Goal: Task Accomplishment & Management: Complete application form

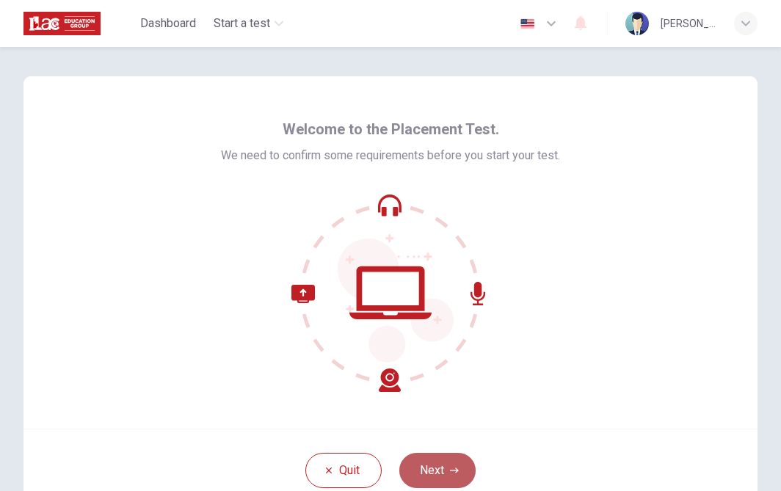
click at [443, 465] on button "Next" at bounding box center [437, 470] width 76 height 35
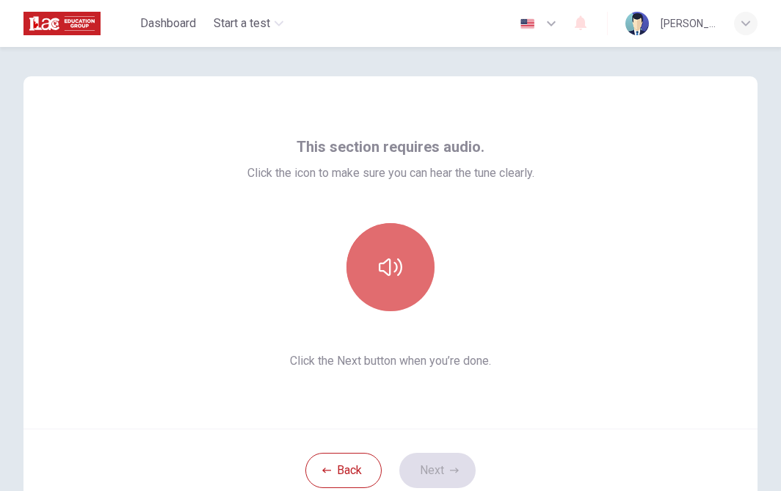
click at [407, 249] on button "button" at bounding box center [390, 267] width 88 height 88
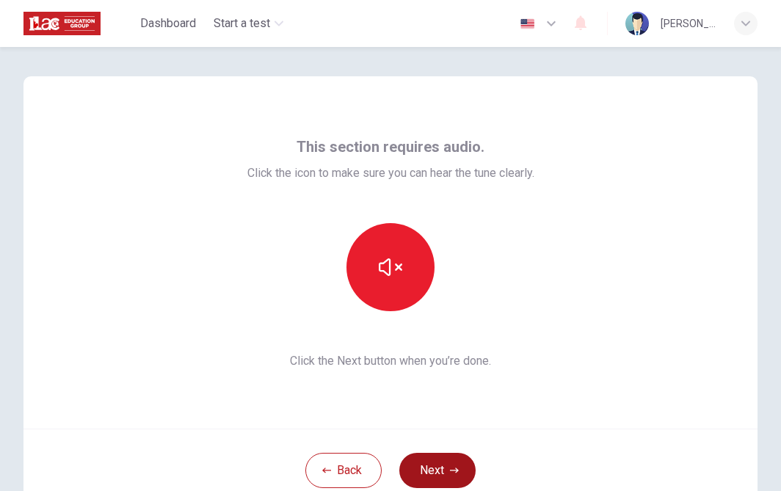
click at [437, 458] on button "Next" at bounding box center [437, 470] width 76 height 35
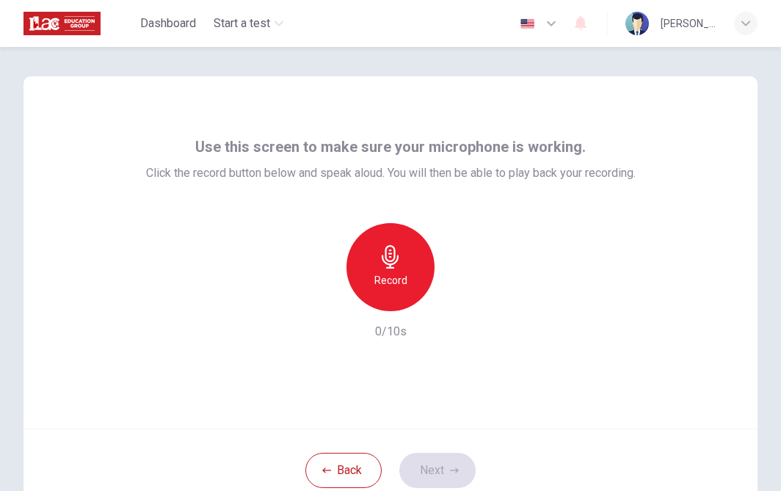
click at [381, 255] on icon "button" at bounding box center [390, 256] width 23 height 23
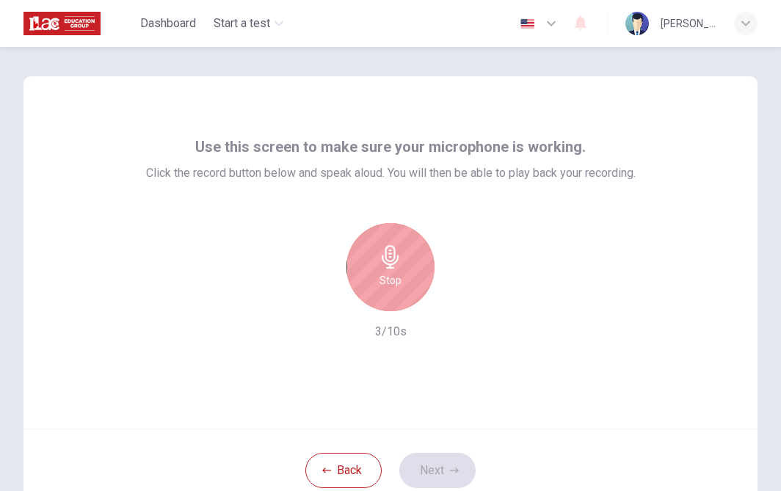
click at [381, 255] on icon "button" at bounding box center [390, 256] width 23 height 23
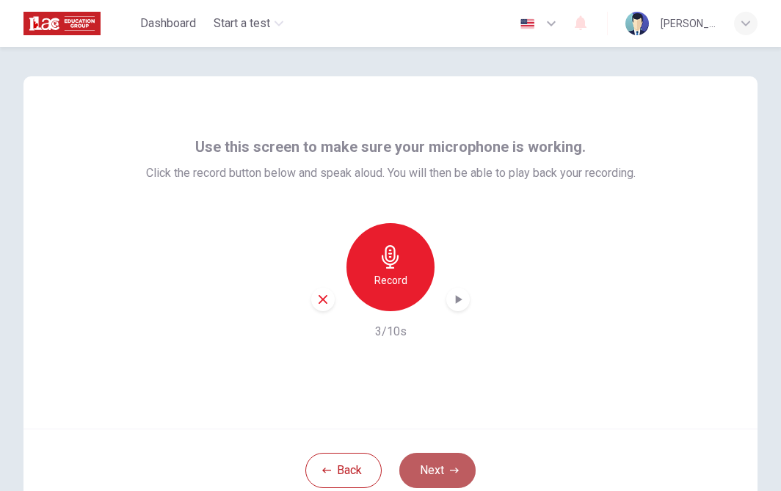
click at [448, 467] on button "Next" at bounding box center [437, 470] width 76 height 35
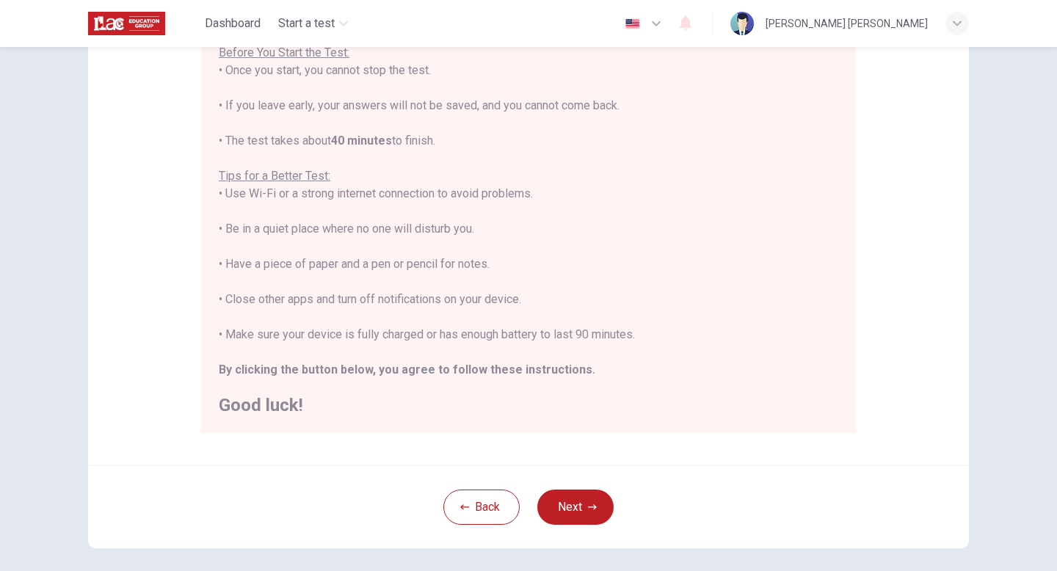
scroll to position [166, 0]
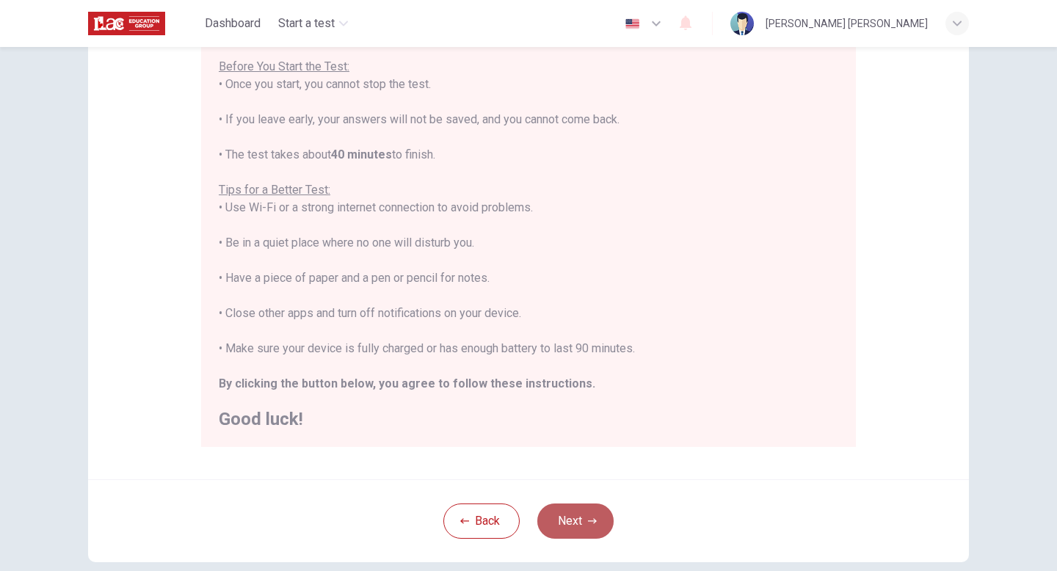
click at [570, 490] on button "Next" at bounding box center [575, 520] width 76 height 35
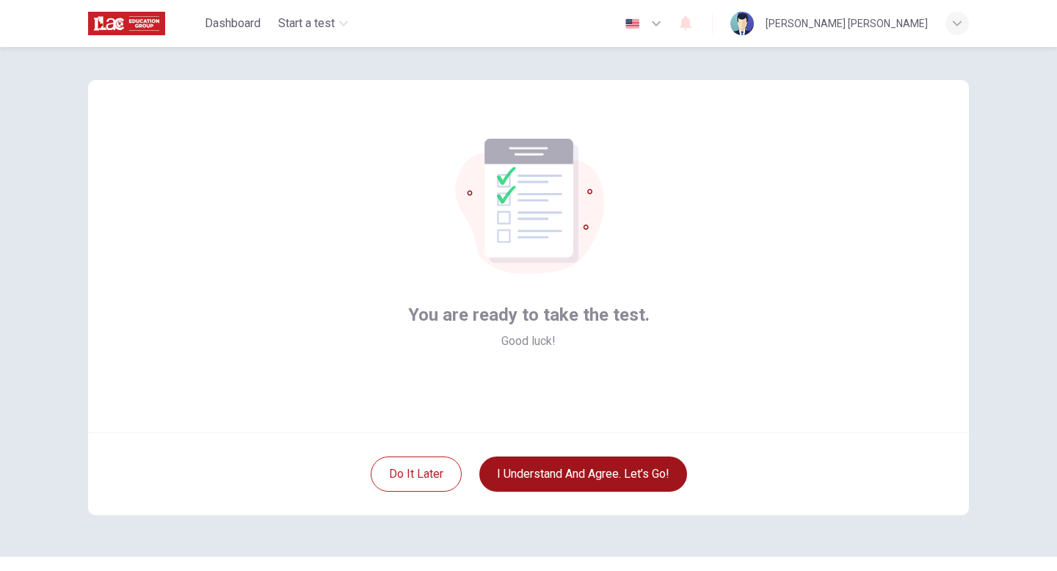
scroll to position [7, 0]
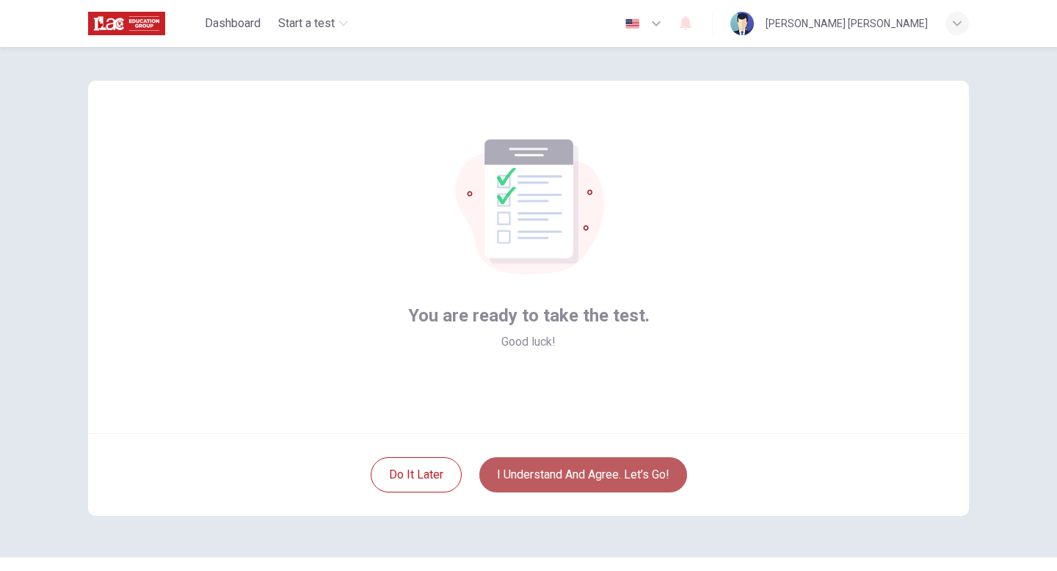
click at [571, 470] on button "I understand and agree. Let’s go!" at bounding box center [583, 474] width 208 height 35
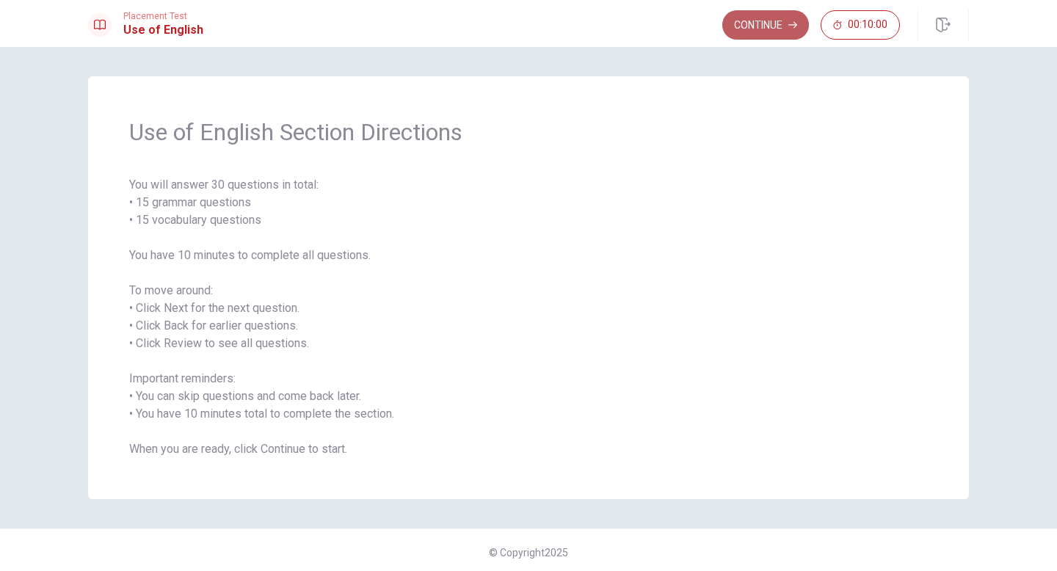
click at [736, 22] on button "Continue" at bounding box center [765, 24] width 87 height 29
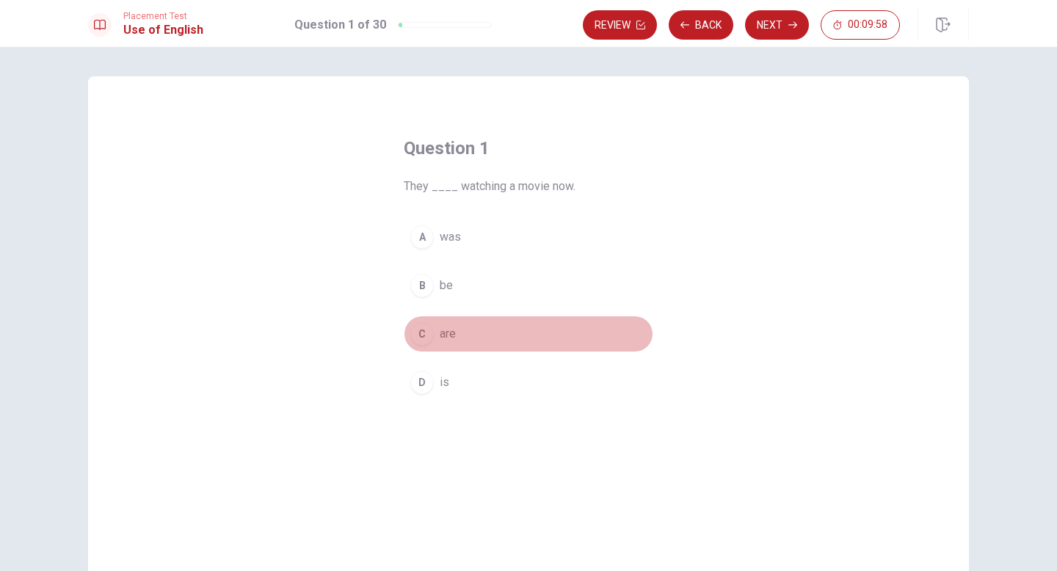
click at [426, 336] on div "C" at bounding box center [421, 333] width 23 height 23
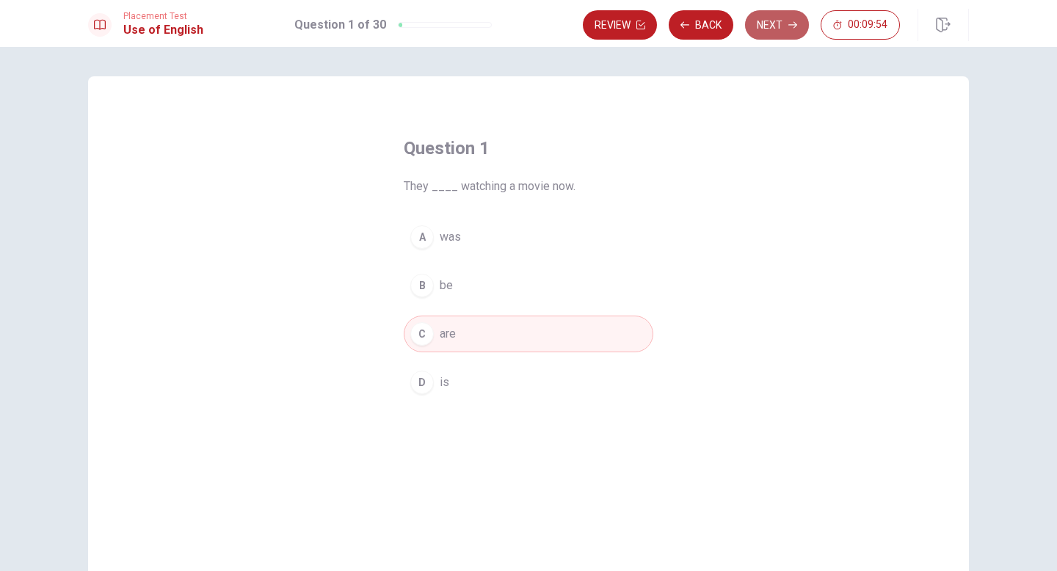
click at [776, 23] on button "Next" at bounding box center [777, 24] width 64 height 29
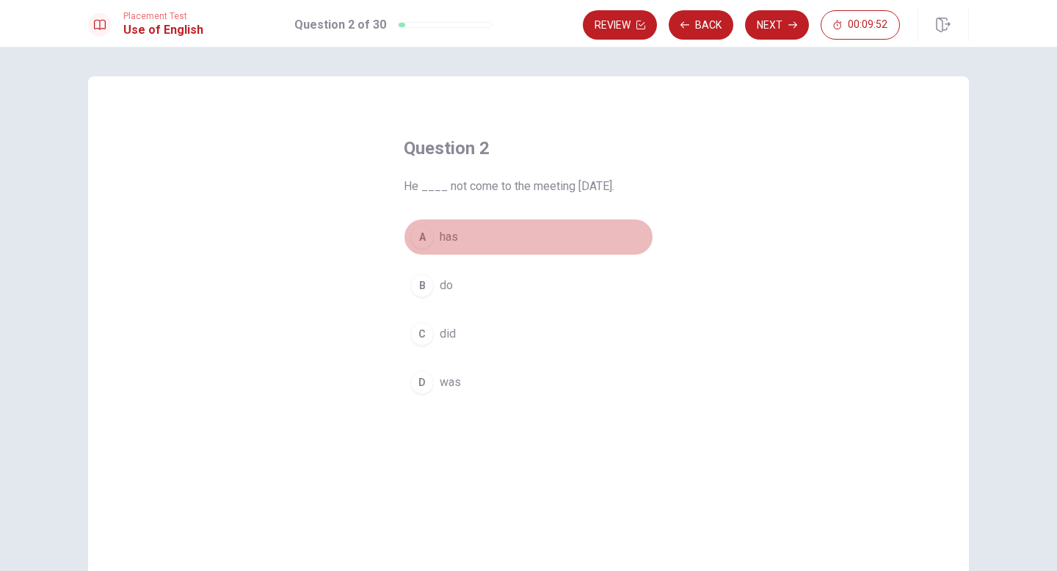
click at [429, 239] on div "A" at bounding box center [421, 236] width 23 height 23
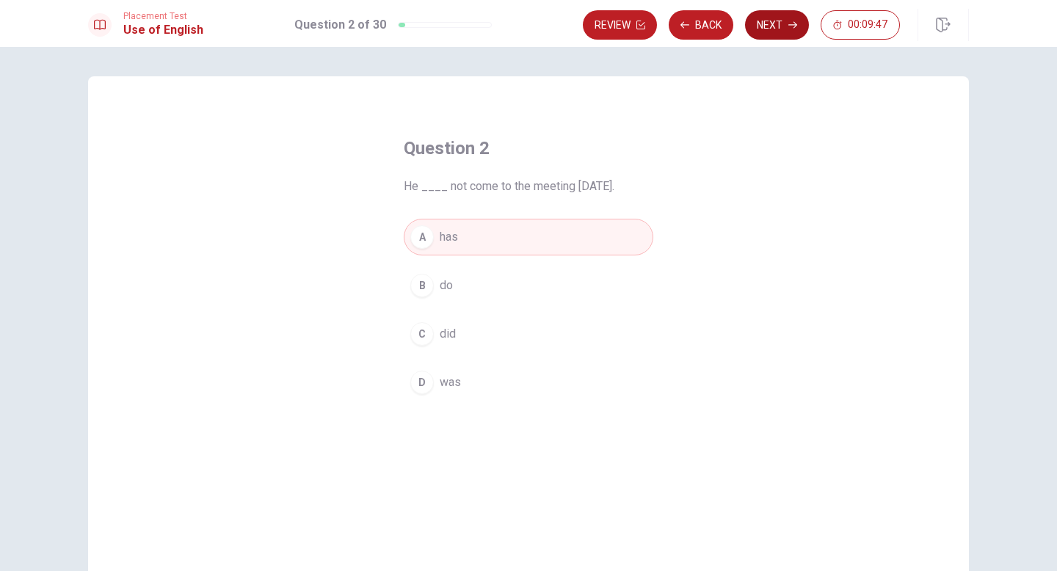
click at [760, 34] on button "Next" at bounding box center [777, 24] width 64 height 29
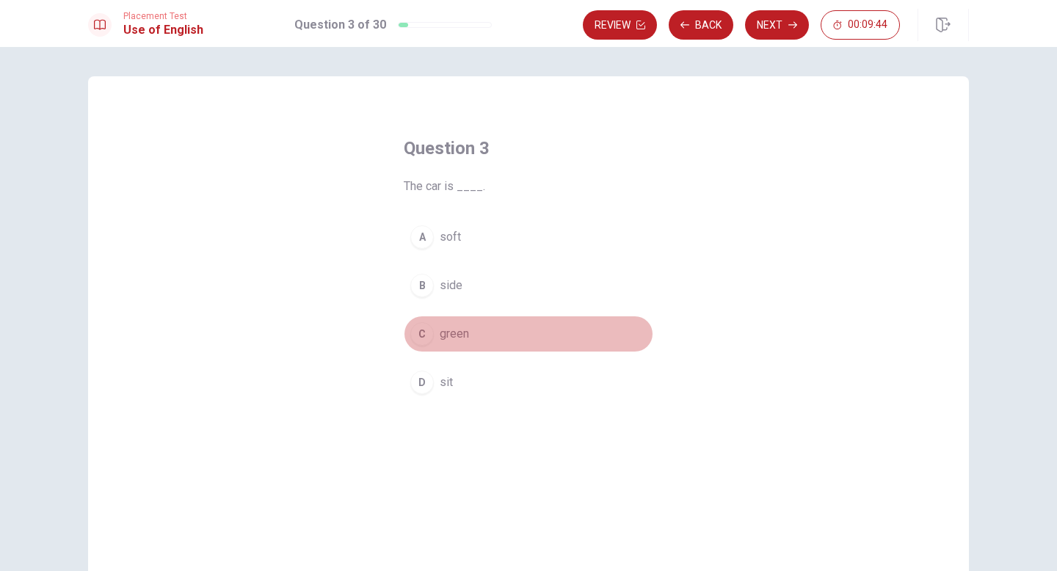
click at [434, 336] on button "C green" at bounding box center [529, 334] width 250 height 37
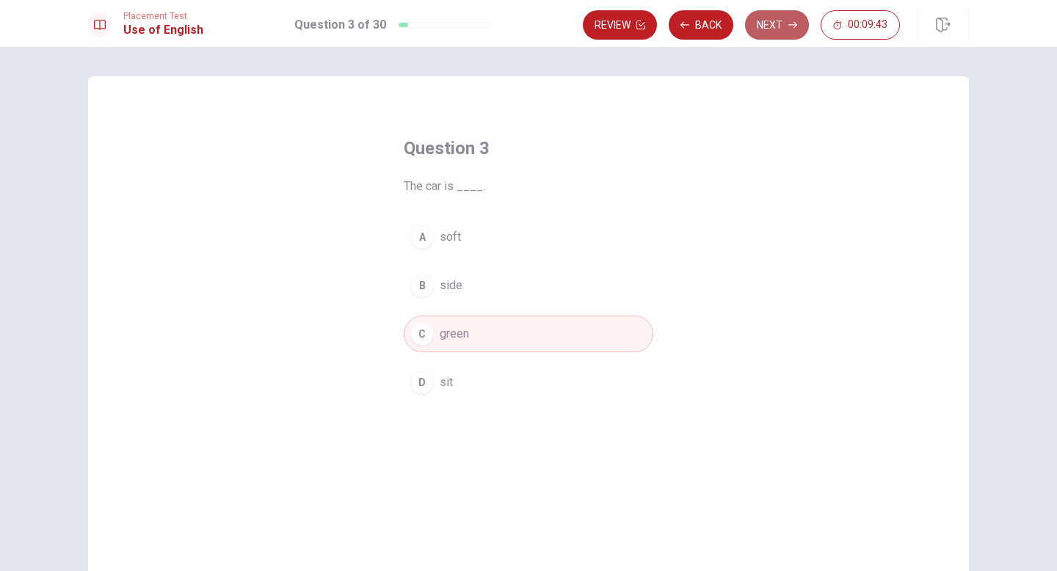
click at [758, 21] on button "Next" at bounding box center [777, 24] width 64 height 29
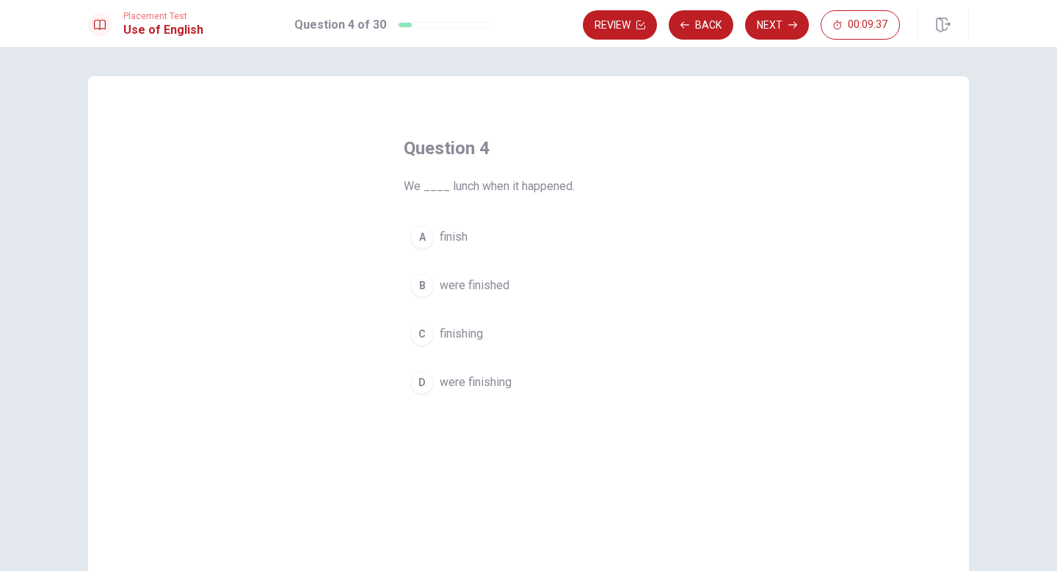
click at [481, 385] on span "were finishing" at bounding box center [476, 383] width 72 height 18
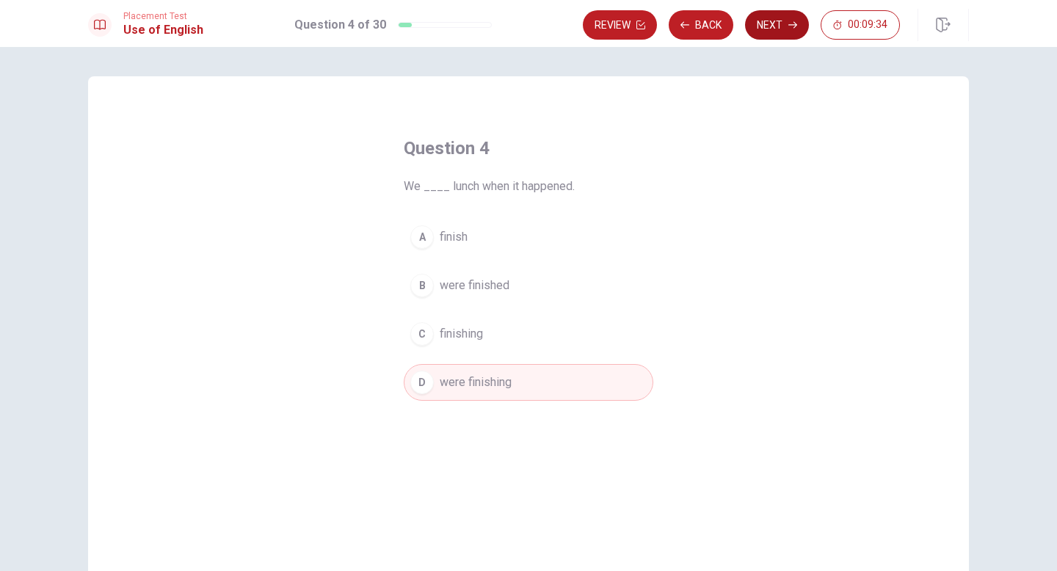
click at [763, 33] on button "Next" at bounding box center [777, 24] width 64 height 29
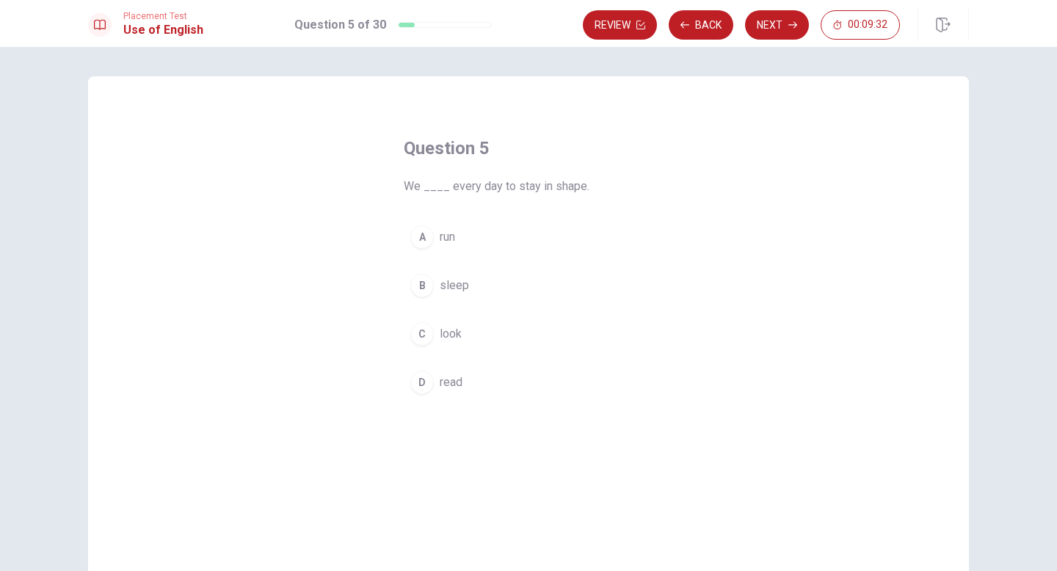
click at [437, 242] on button "A run" at bounding box center [529, 237] width 250 height 37
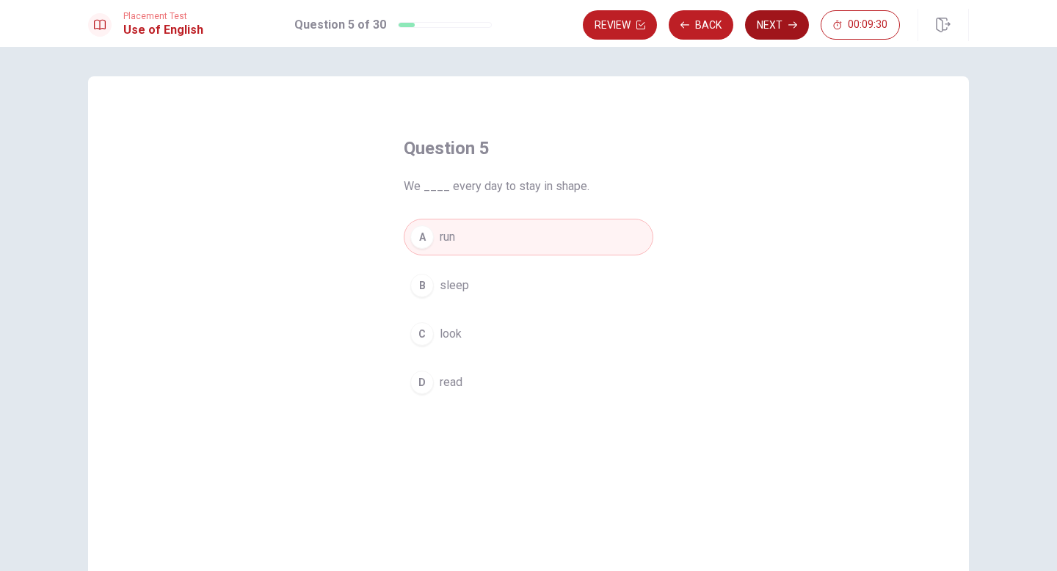
click at [760, 30] on button "Next" at bounding box center [777, 24] width 64 height 29
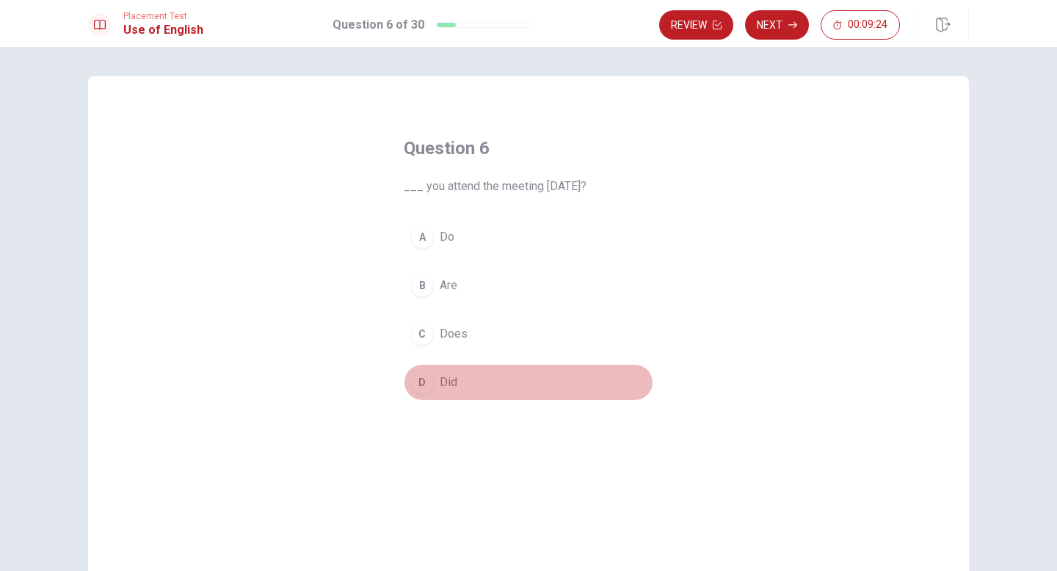
click at [431, 377] on div "D" at bounding box center [421, 382] width 23 height 23
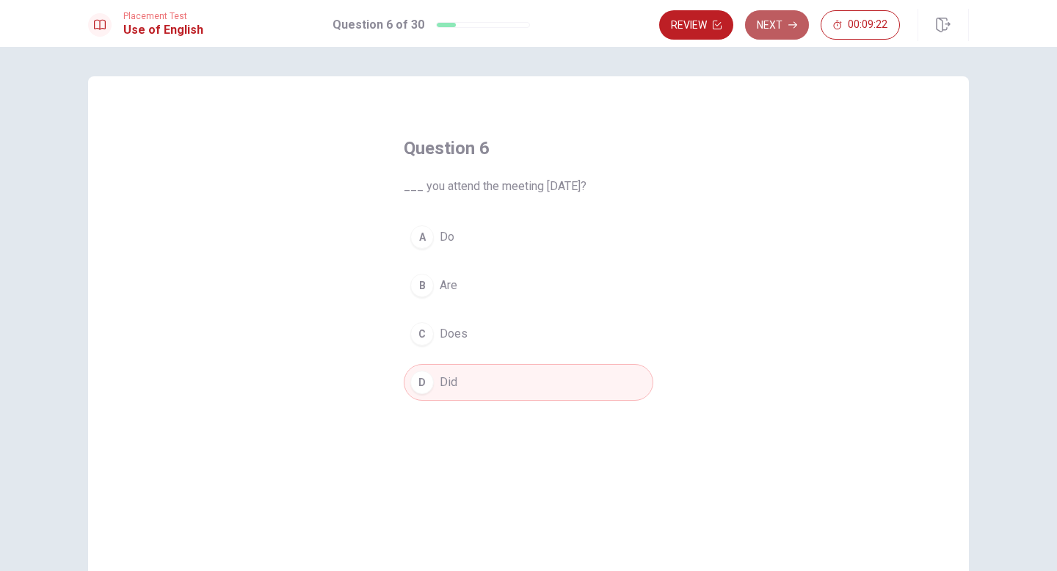
click at [780, 23] on button "Next" at bounding box center [777, 24] width 64 height 29
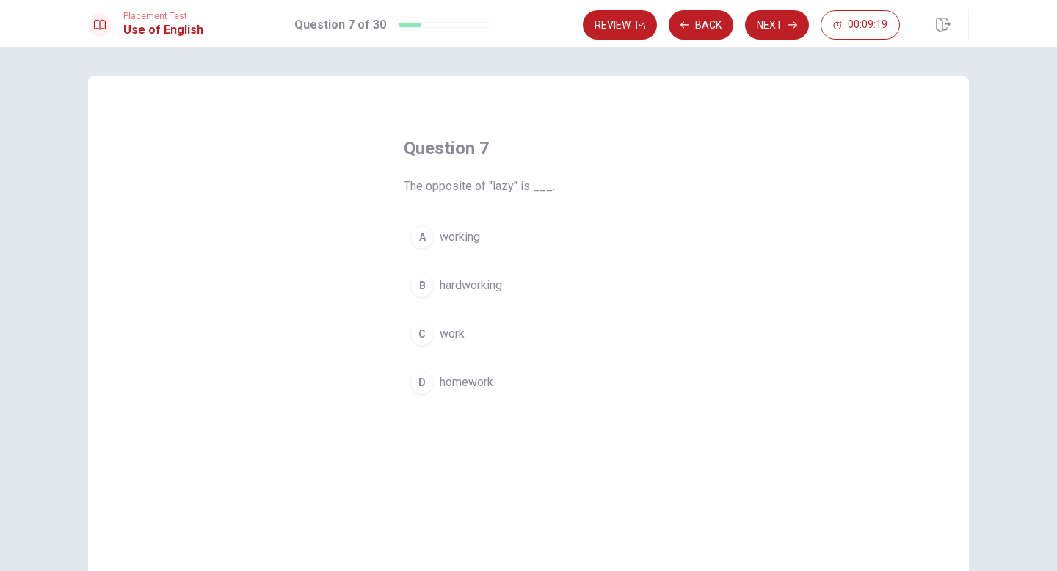
click at [426, 288] on div "B" at bounding box center [421, 285] width 23 height 23
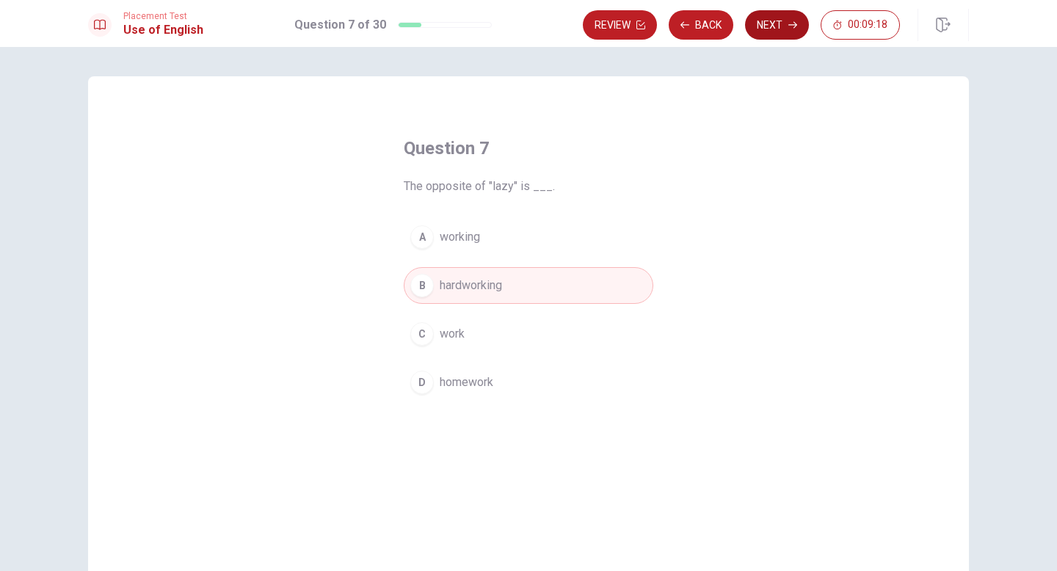
click at [768, 31] on button "Next" at bounding box center [777, 24] width 64 height 29
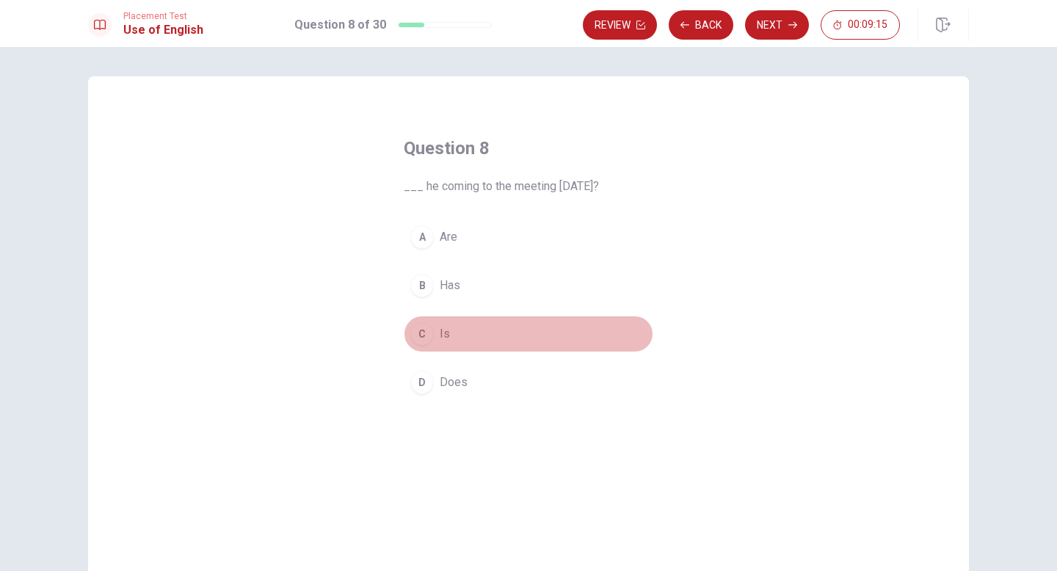
click at [434, 335] on button "C Is" at bounding box center [529, 334] width 250 height 37
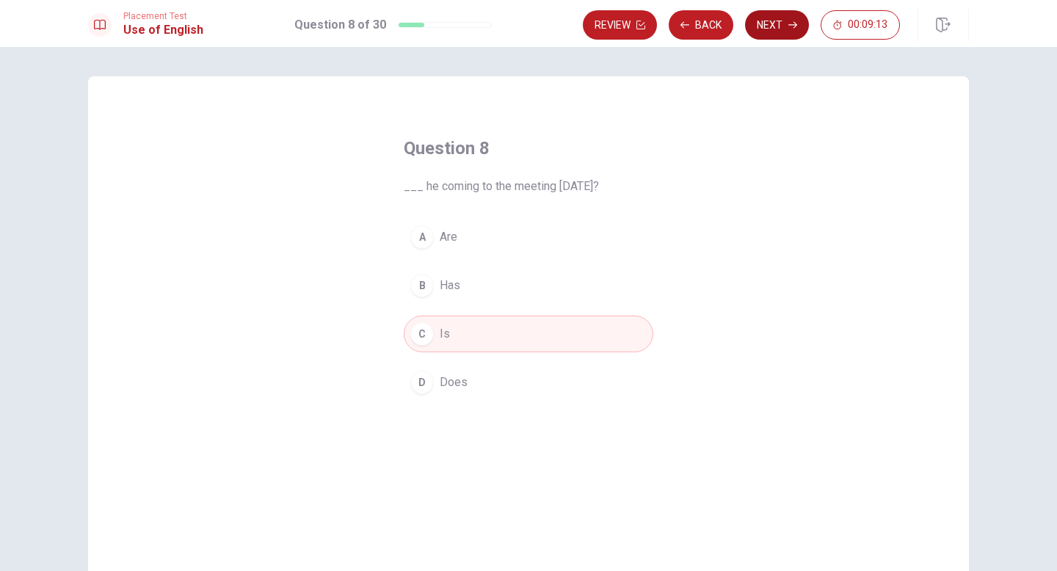
click at [770, 27] on button "Next" at bounding box center [777, 24] width 64 height 29
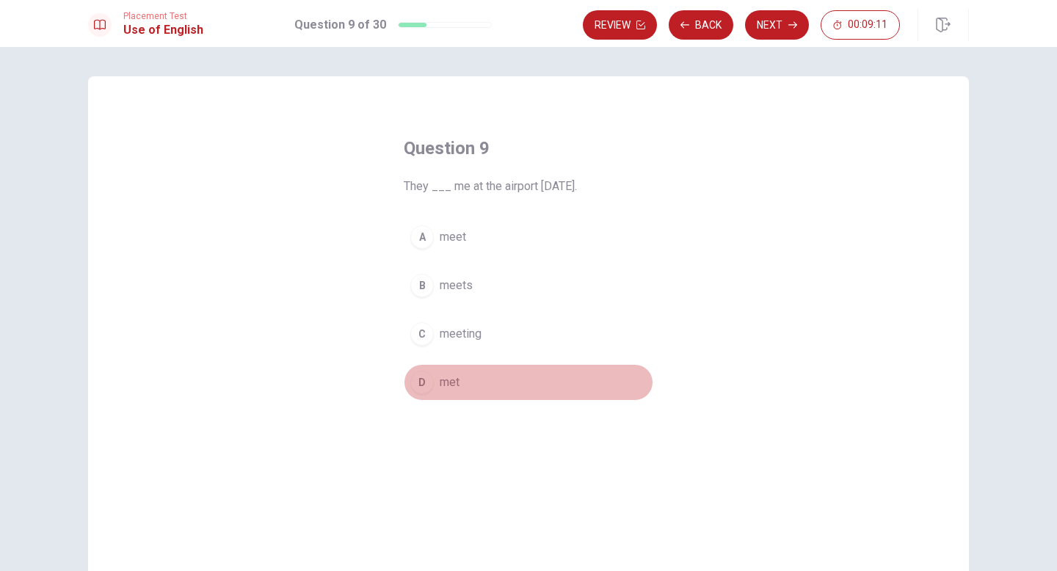
click at [447, 388] on span "met" at bounding box center [450, 383] width 20 height 18
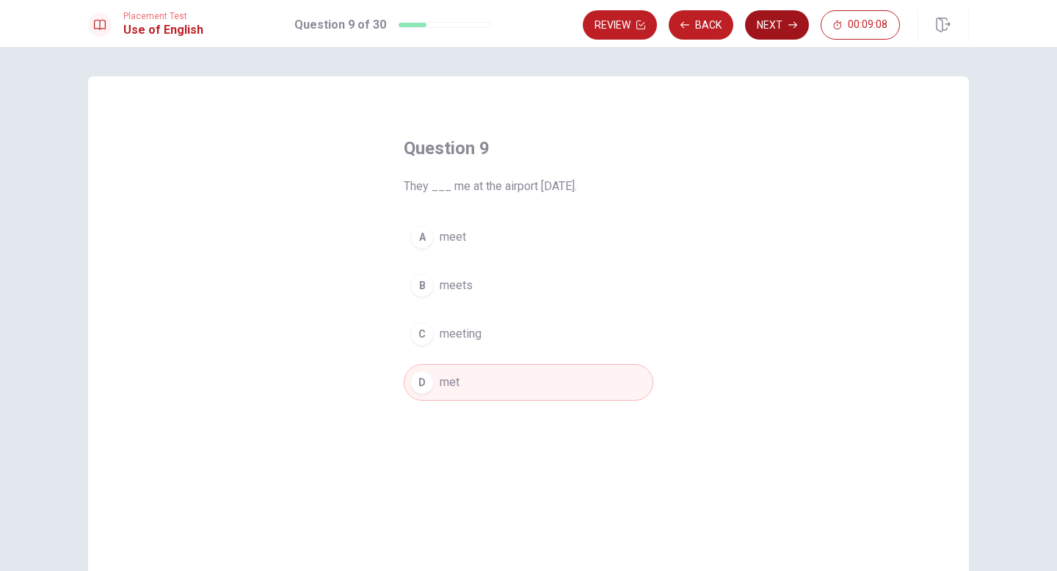
click at [758, 26] on button "Next" at bounding box center [777, 24] width 64 height 29
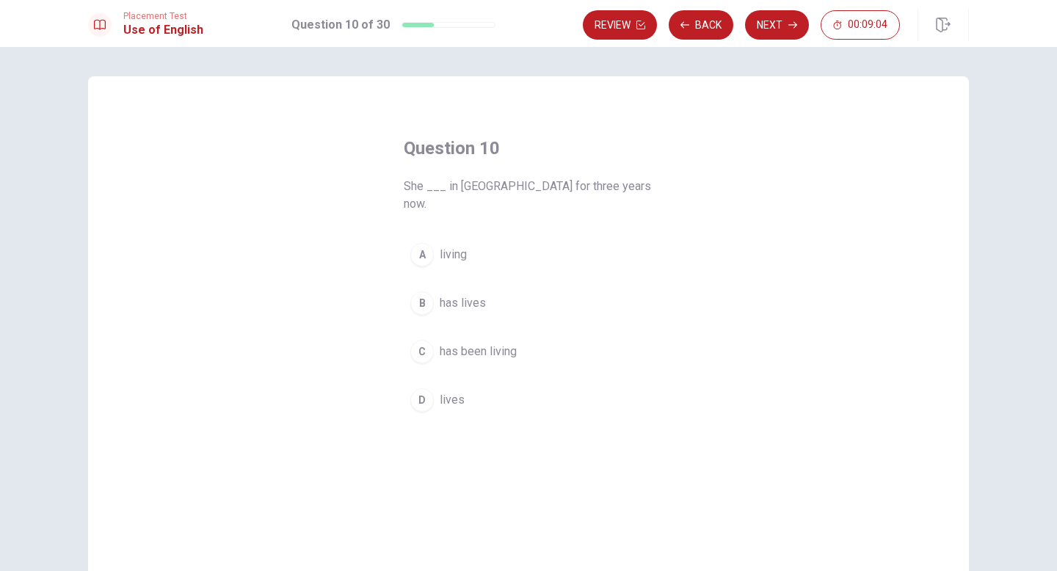
click at [480, 343] on span "has been living" at bounding box center [478, 352] width 77 height 18
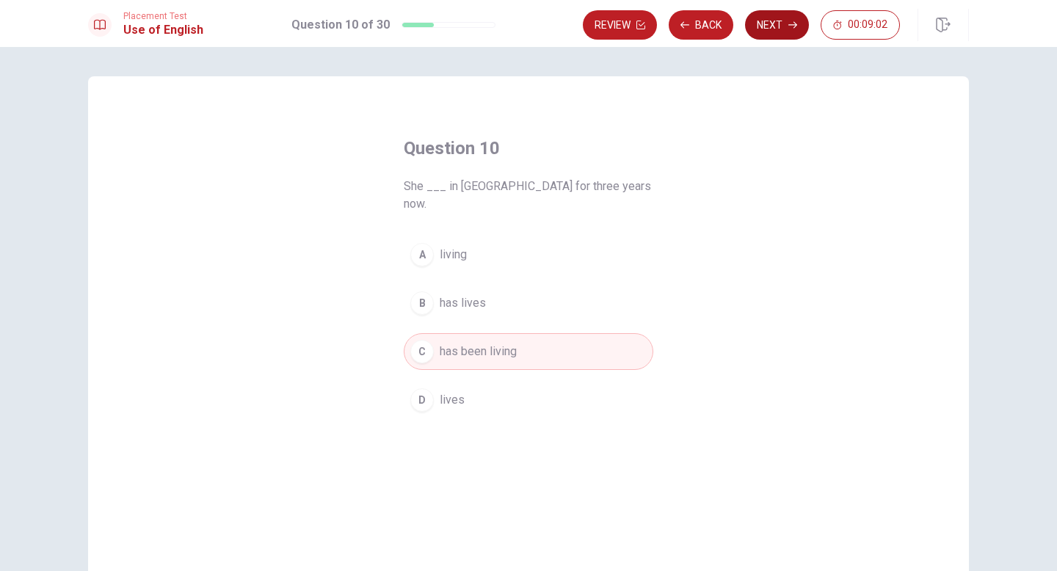
click at [754, 31] on button "Next" at bounding box center [777, 24] width 64 height 29
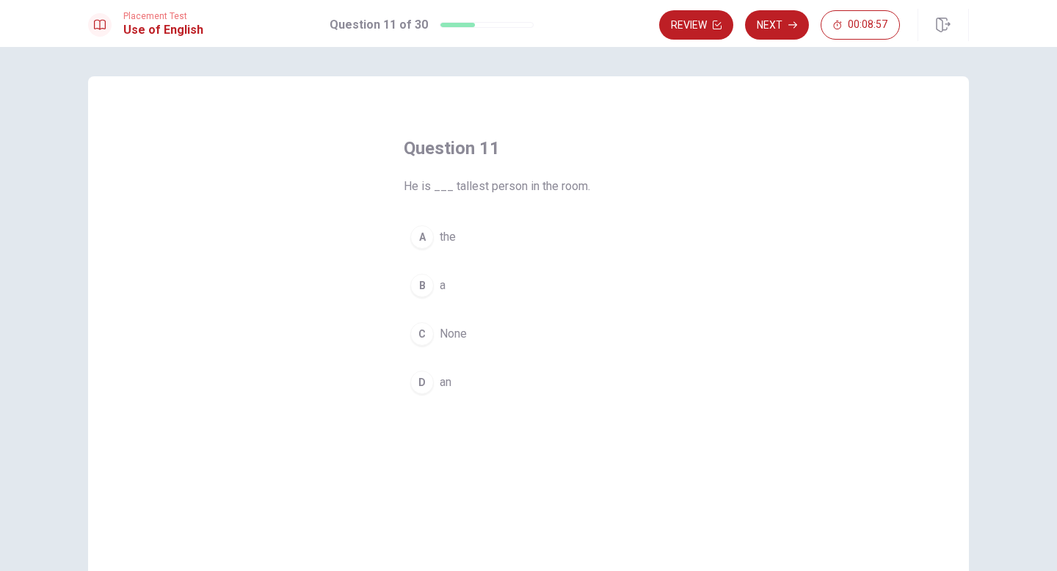
click at [439, 242] on button "A the" at bounding box center [529, 237] width 250 height 37
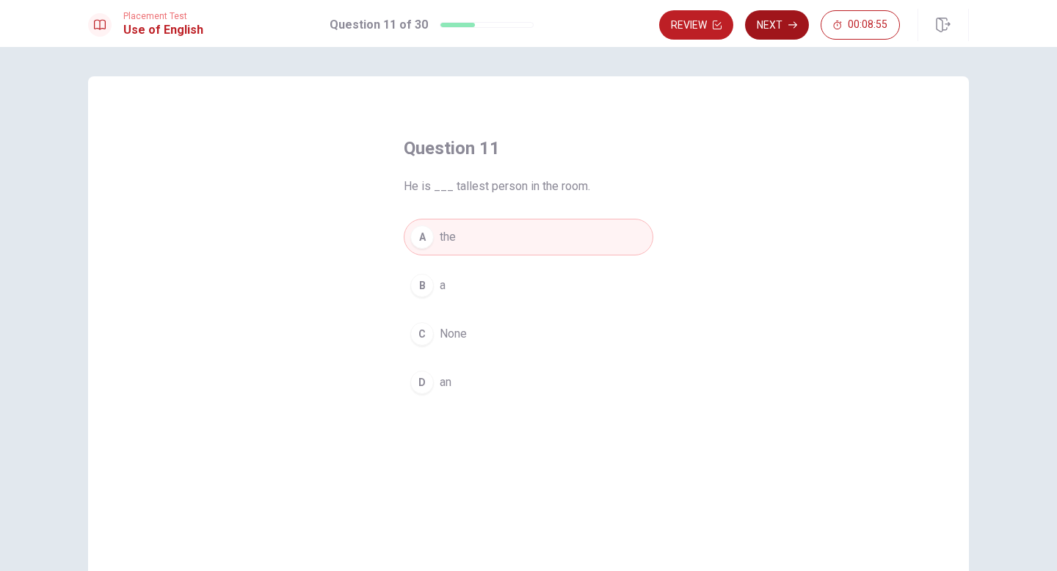
click at [780, 27] on button "Next" at bounding box center [777, 24] width 64 height 29
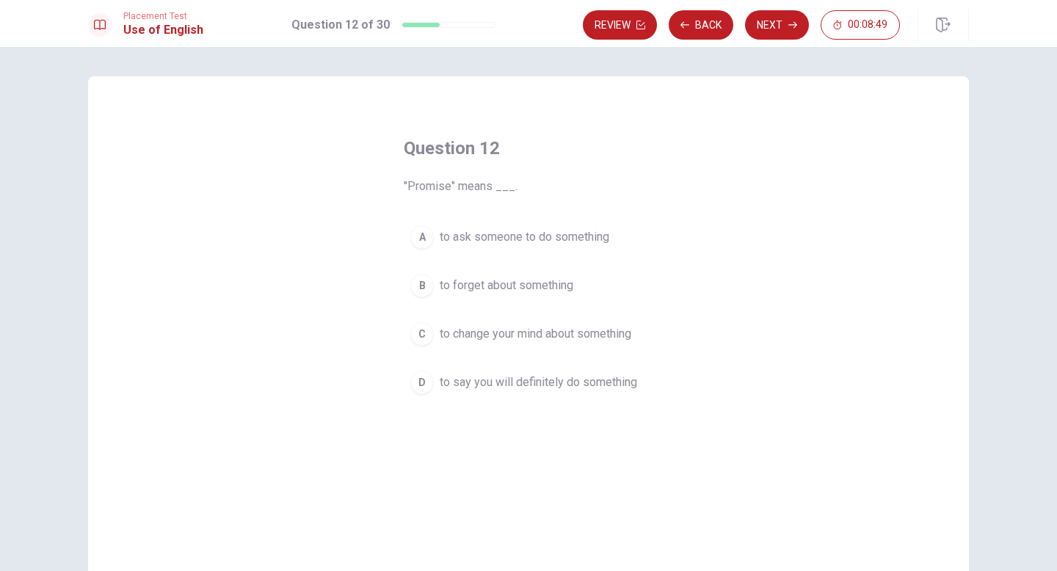
click at [576, 389] on span "to say you will definitely do something" at bounding box center [538, 383] width 197 height 18
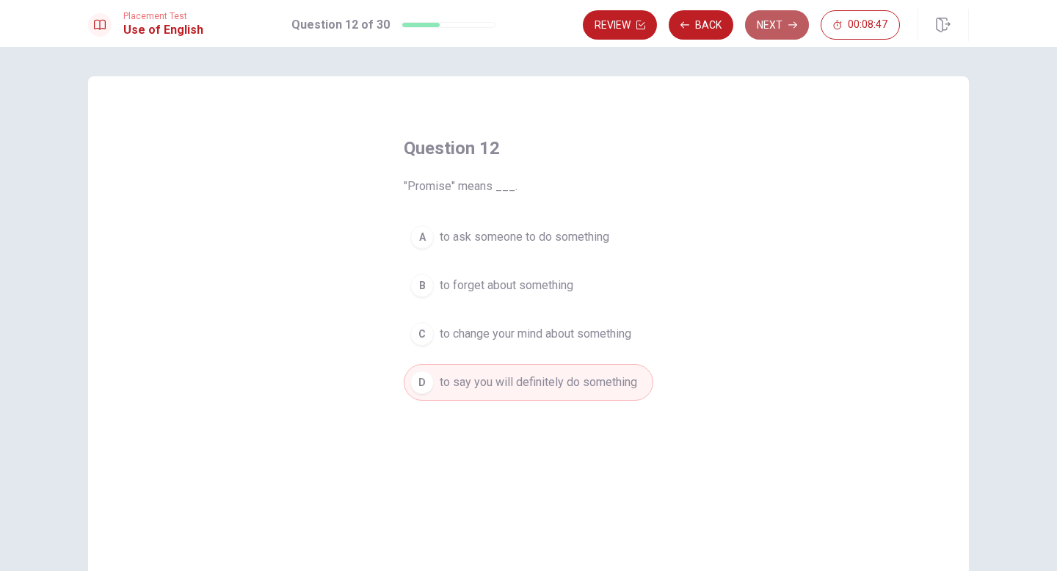
click at [765, 30] on button "Next" at bounding box center [777, 24] width 64 height 29
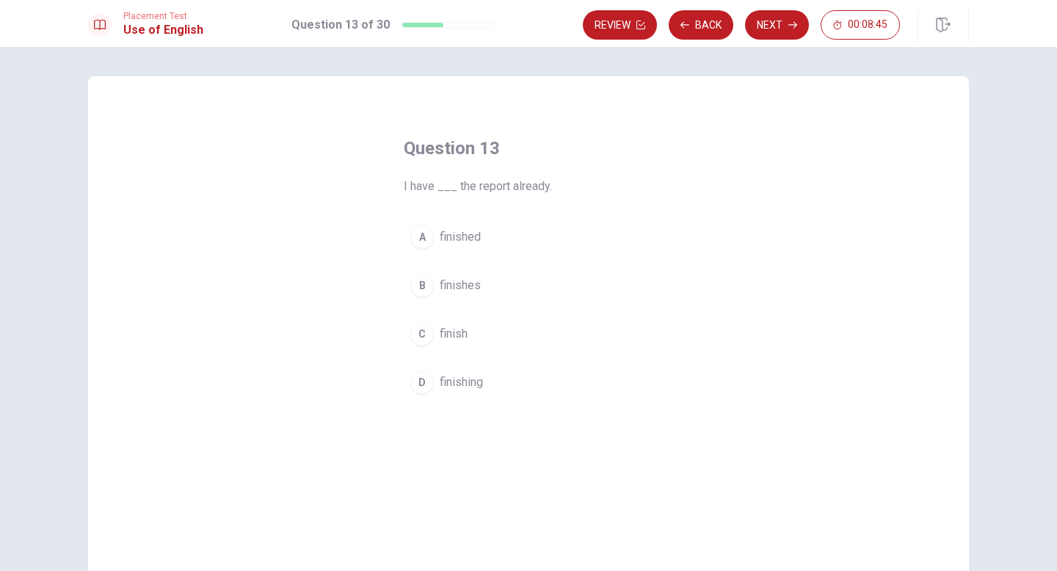
click at [472, 238] on span "finished" at bounding box center [460, 237] width 41 height 18
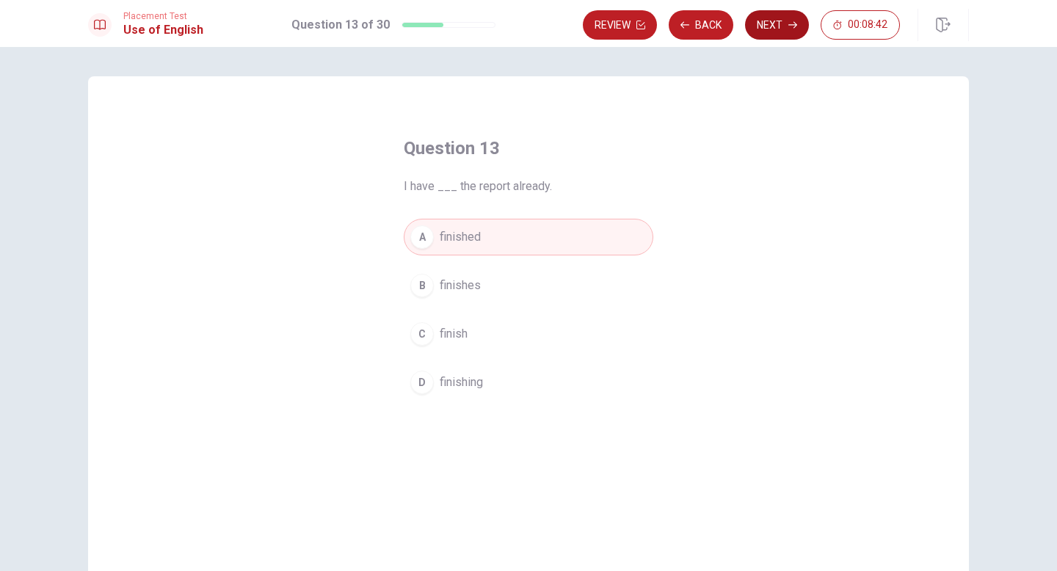
click at [768, 26] on button "Next" at bounding box center [777, 24] width 64 height 29
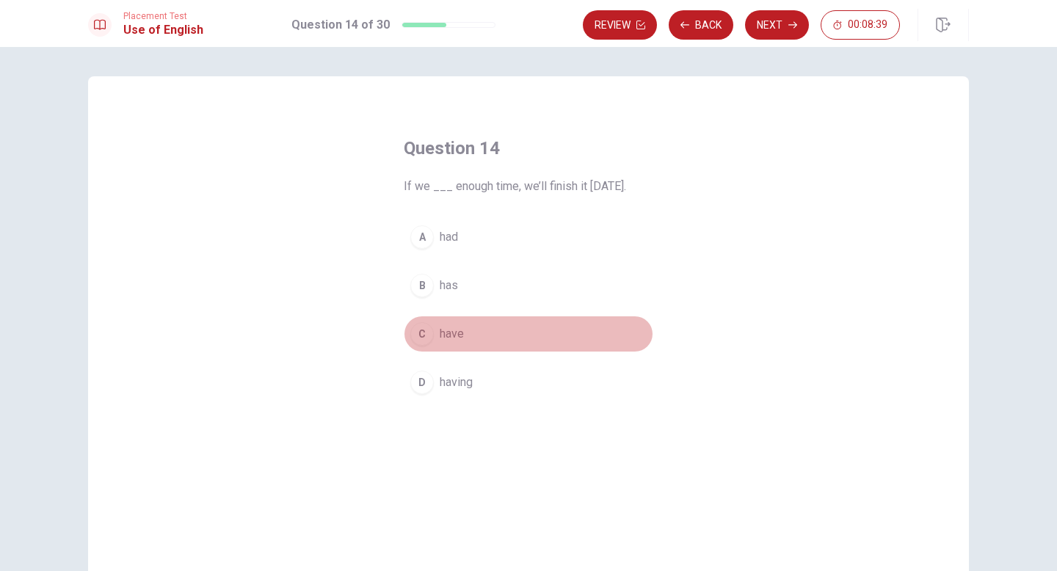
click at [451, 332] on span "have" at bounding box center [452, 334] width 24 height 18
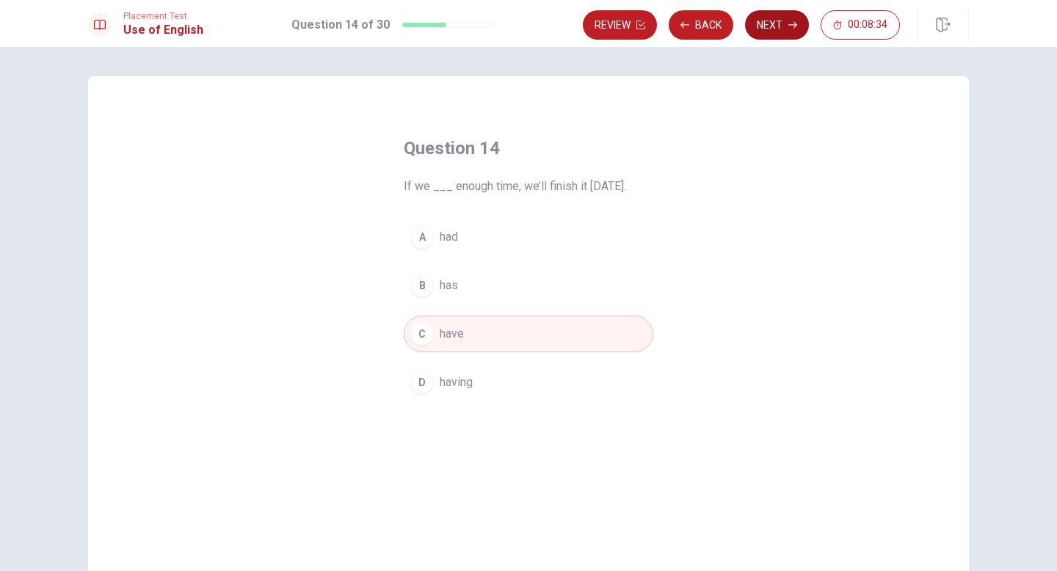
click at [775, 32] on button "Next" at bounding box center [777, 24] width 64 height 29
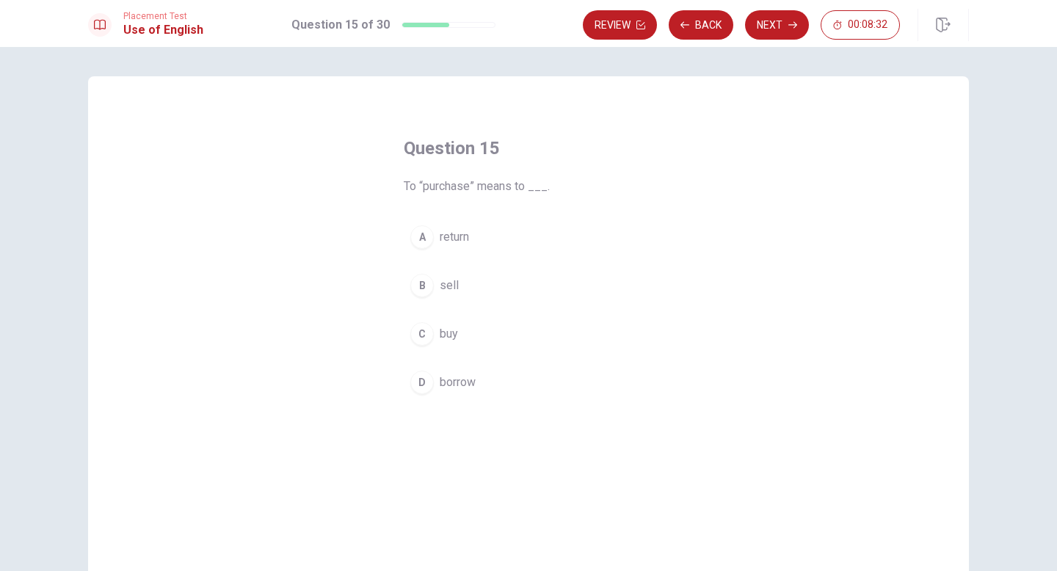
click at [449, 331] on span "buy" at bounding box center [449, 334] width 18 height 18
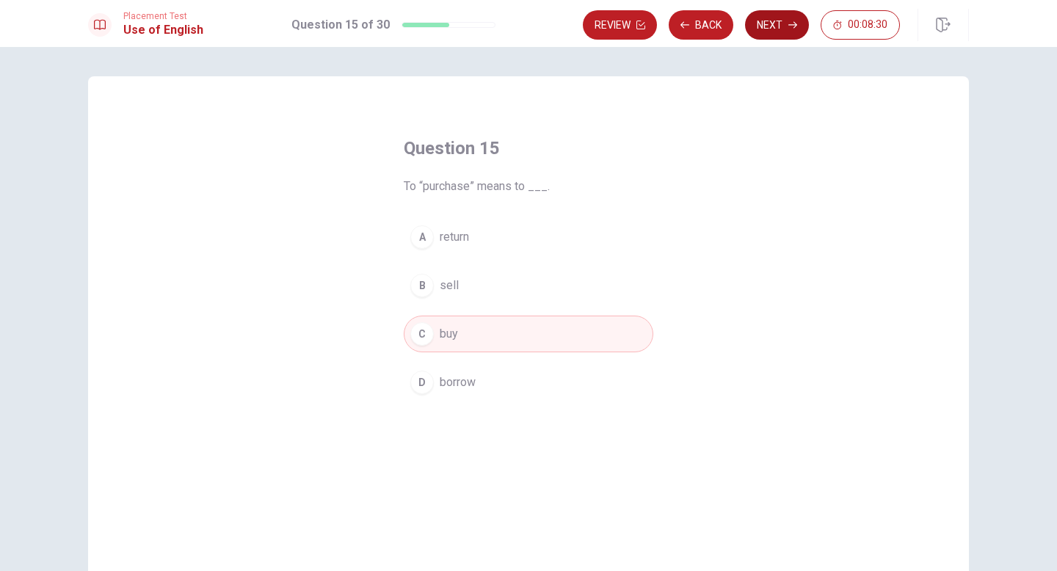
click at [780, 26] on button "Next" at bounding box center [777, 24] width 64 height 29
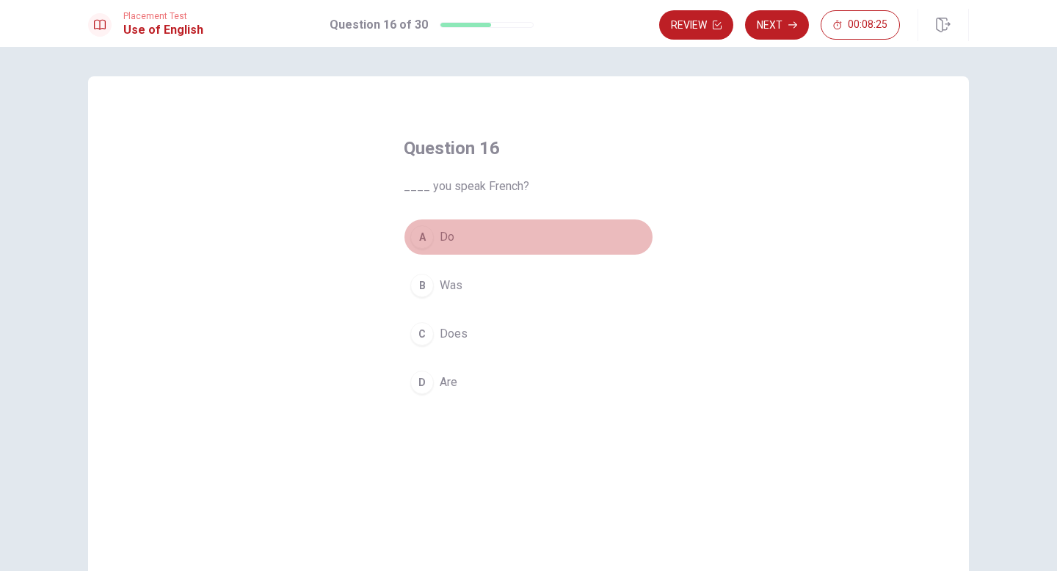
click at [437, 233] on button "A Do" at bounding box center [529, 237] width 250 height 37
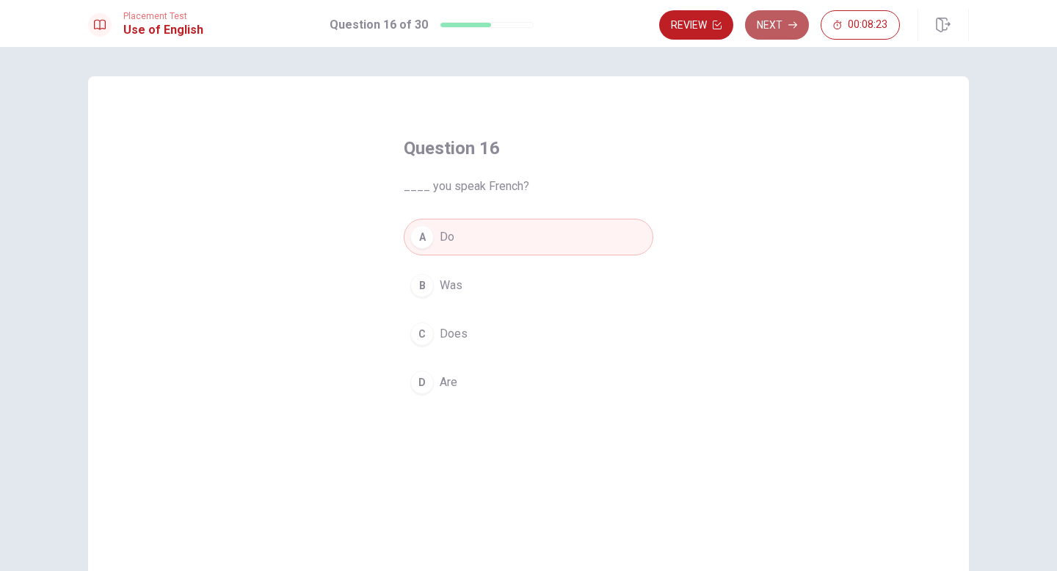
click at [770, 28] on button "Next" at bounding box center [777, 24] width 64 height 29
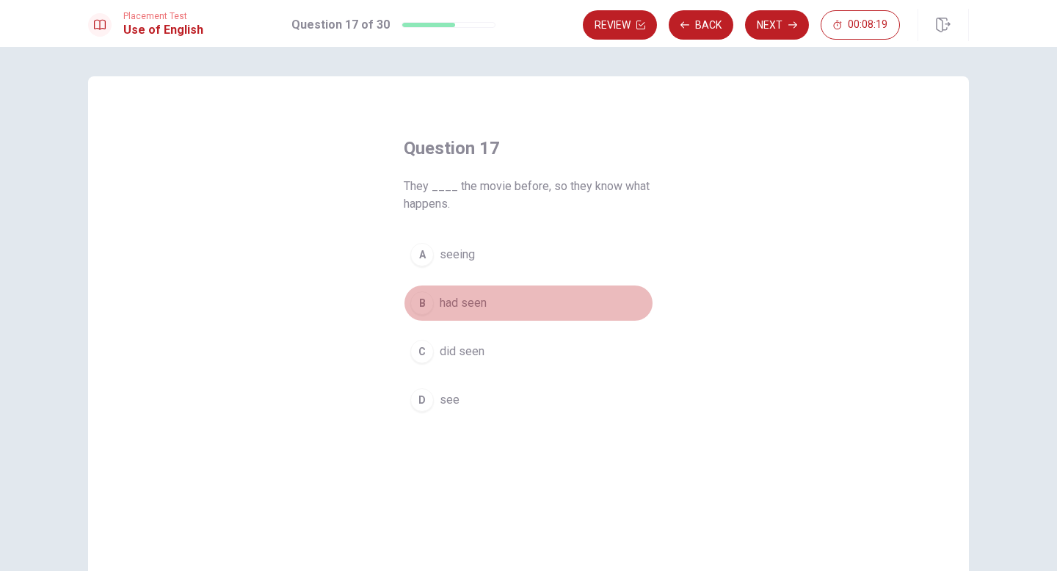
click at [478, 303] on span "had seen" at bounding box center [463, 303] width 47 height 18
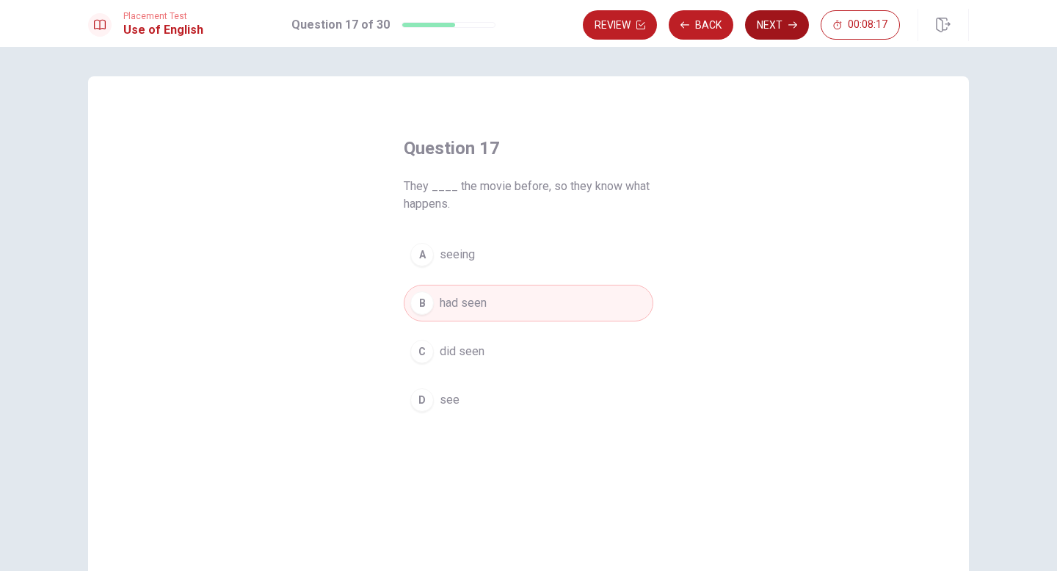
click at [762, 23] on button "Next" at bounding box center [777, 24] width 64 height 29
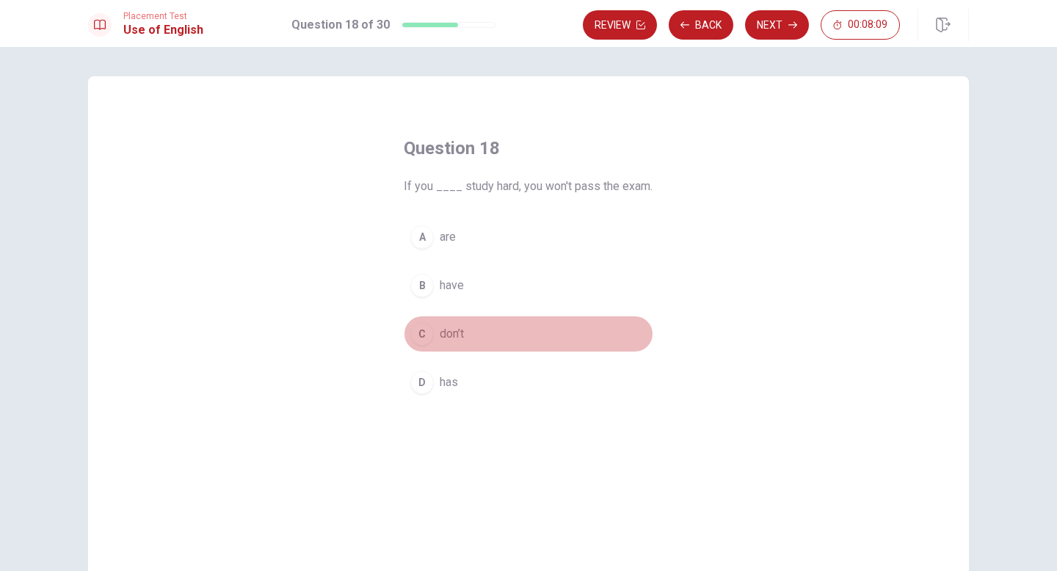
click at [430, 329] on div "C" at bounding box center [421, 333] width 23 height 23
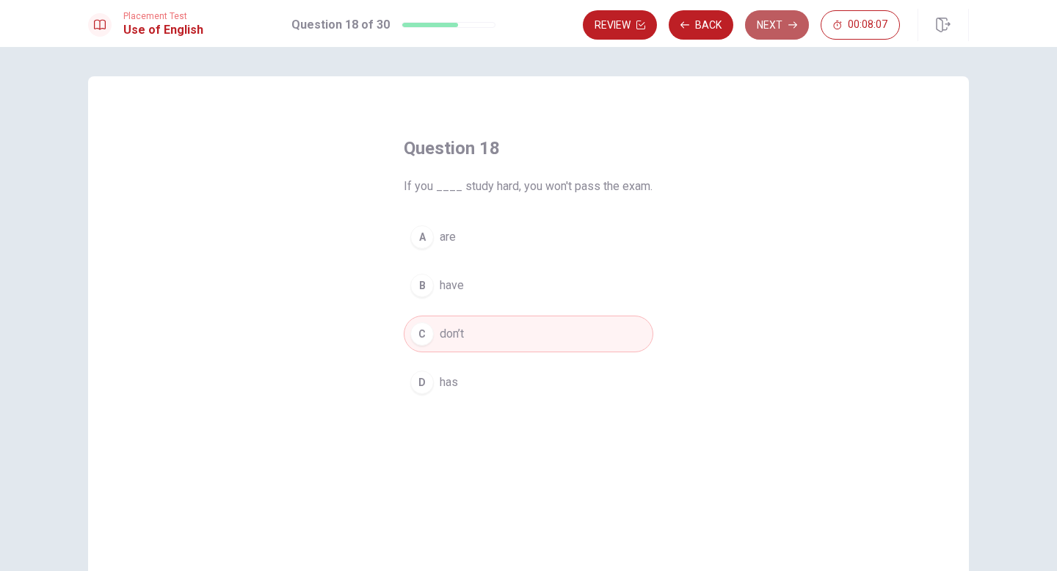
click at [758, 26] on button "Next" at bounding box center [777, 24] width 64 height 29
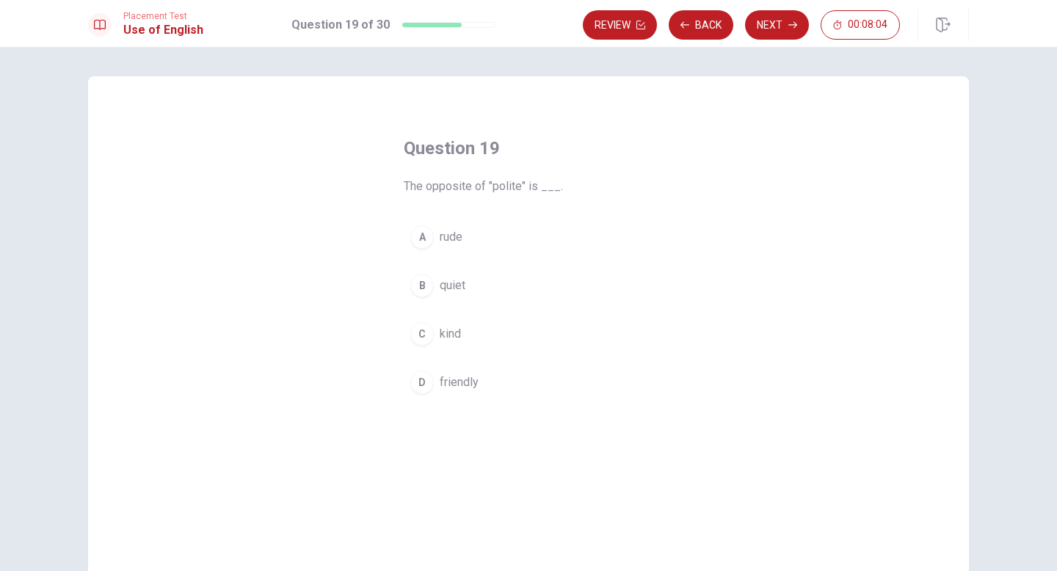
click at [461, 241] on span "rude" at bounding box center [451, 237] width 23 height 18
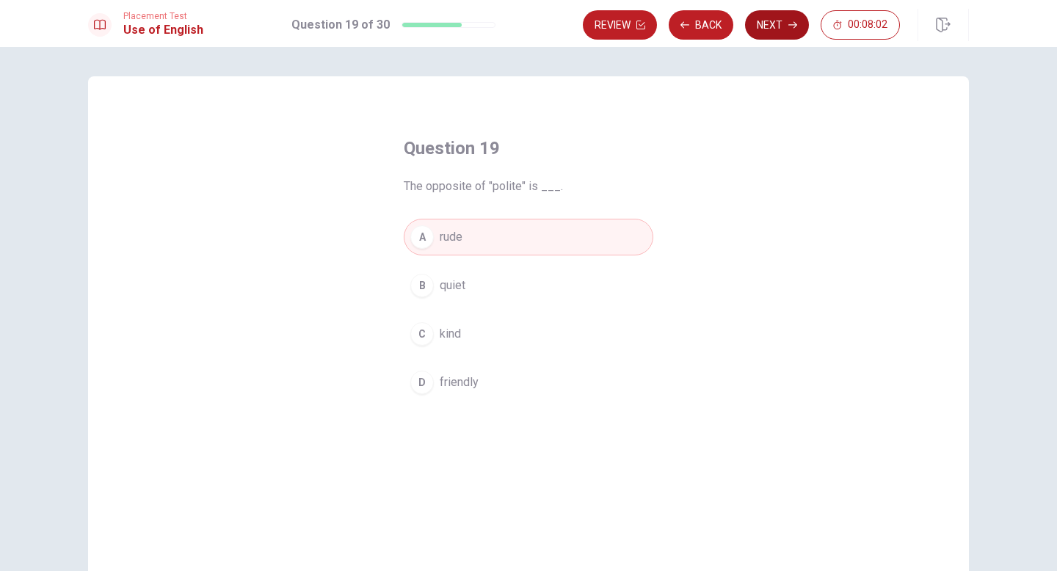
click at [771, 31] on button "Next" at bounding box center [777, 24] width 64 height 29
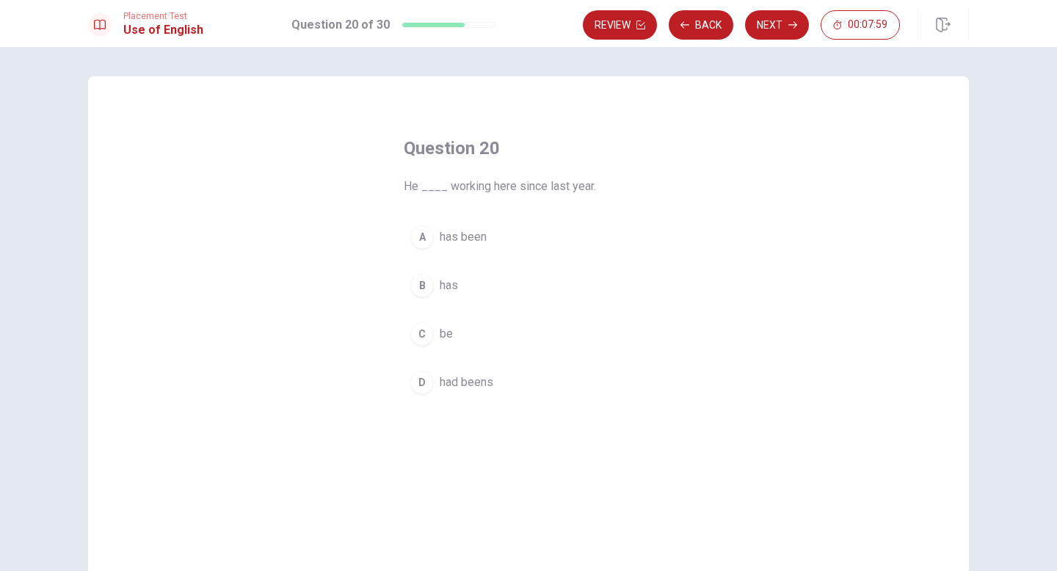
click at [474, 243] on span "has been" at bounding box center [463, 237] width 47 height 18
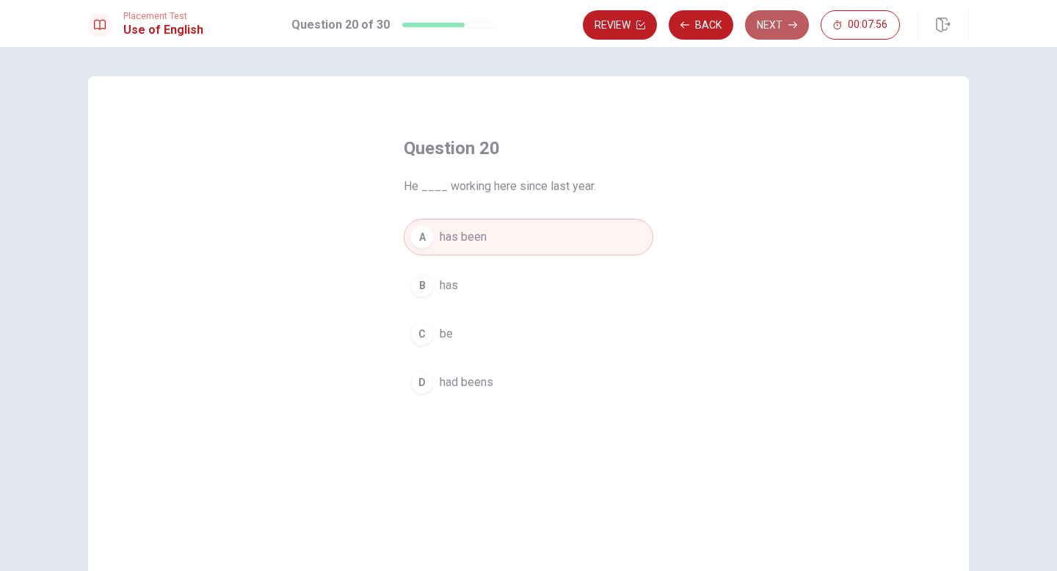
click at [767, 29] on button "Next" at bounding box center [777, 24] width 64 height 29
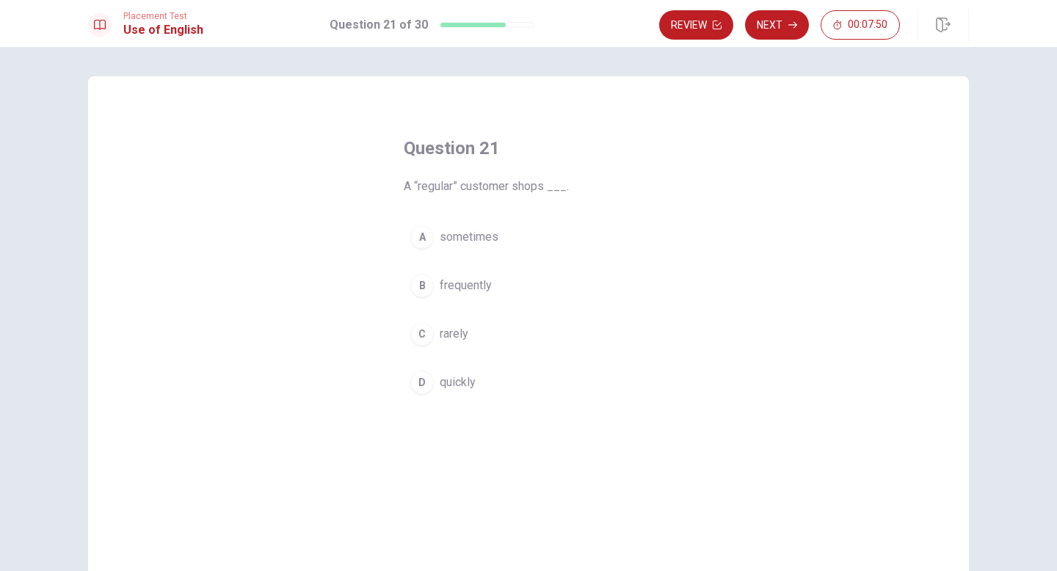
click at [467, 288] on span "frequently" at bounding box center [466, 286] width 52 height 18
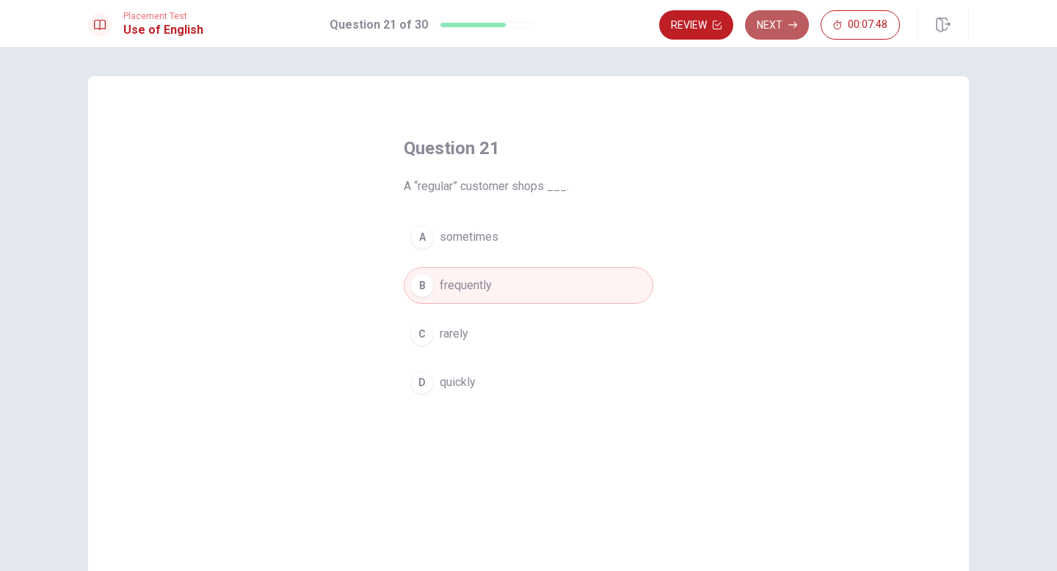
click at [780, 31] on button "Next" at bounding box center [777, 24] width 64 height 29
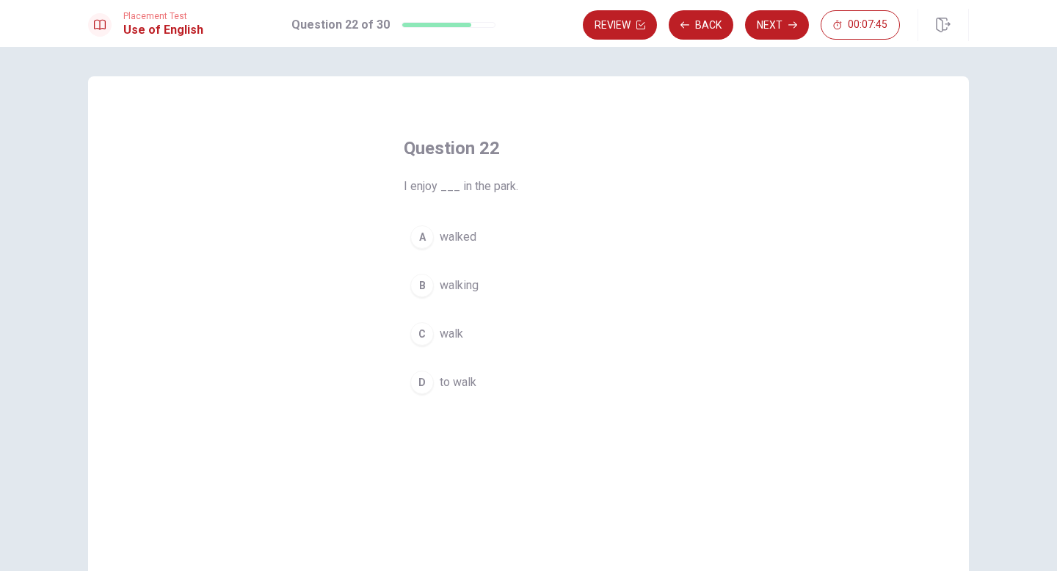
click at [460, 283] on span "walking" at bounding box center [459, 286] width 39 height 18
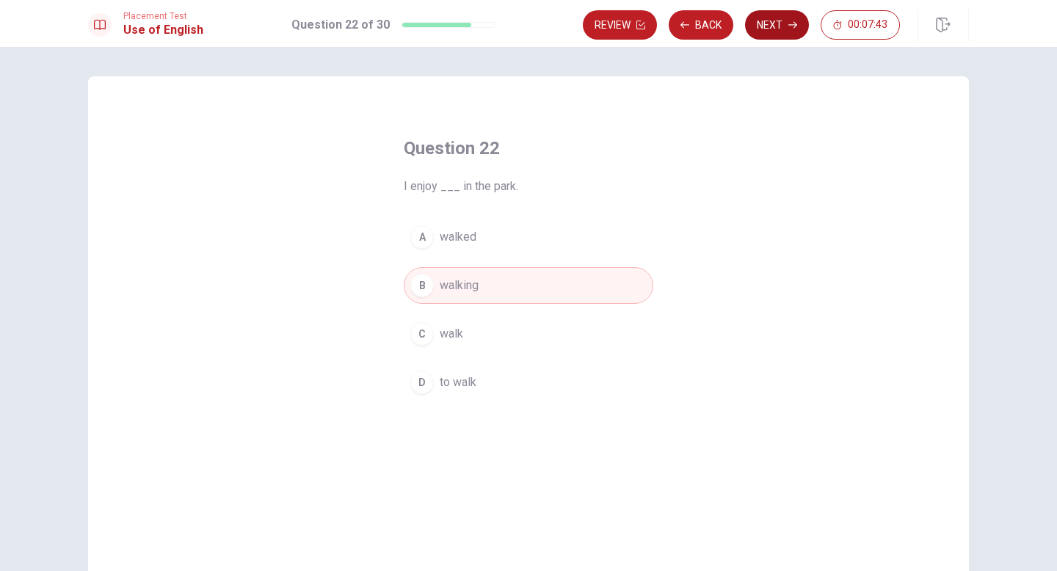
click at [766, 22] on button "Next" at bounding box center [777, 24] width 64 height 29
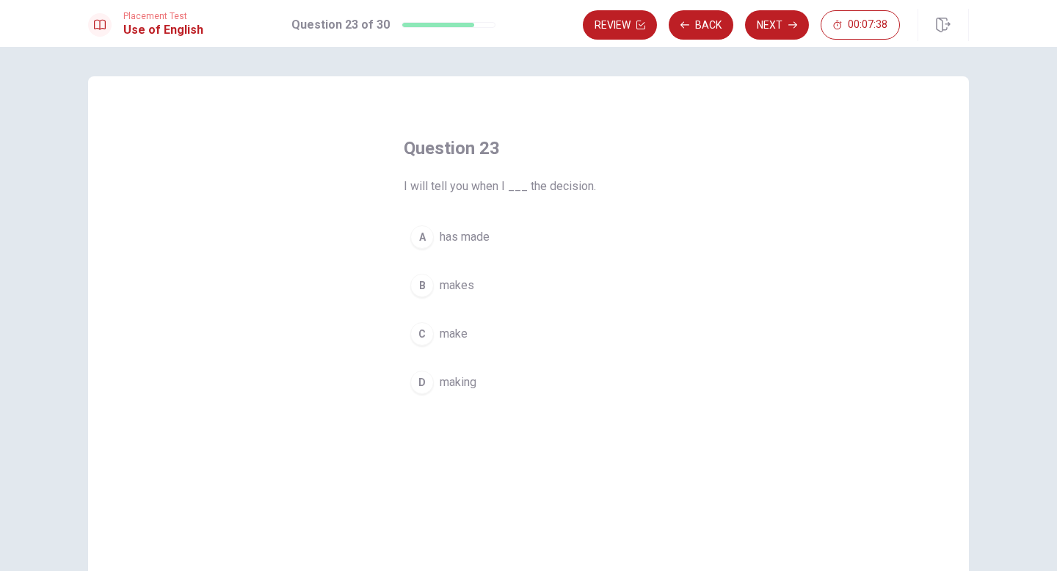
click at [455, 336] on span "make" at bounding box center [454, 334] width 28 height 18
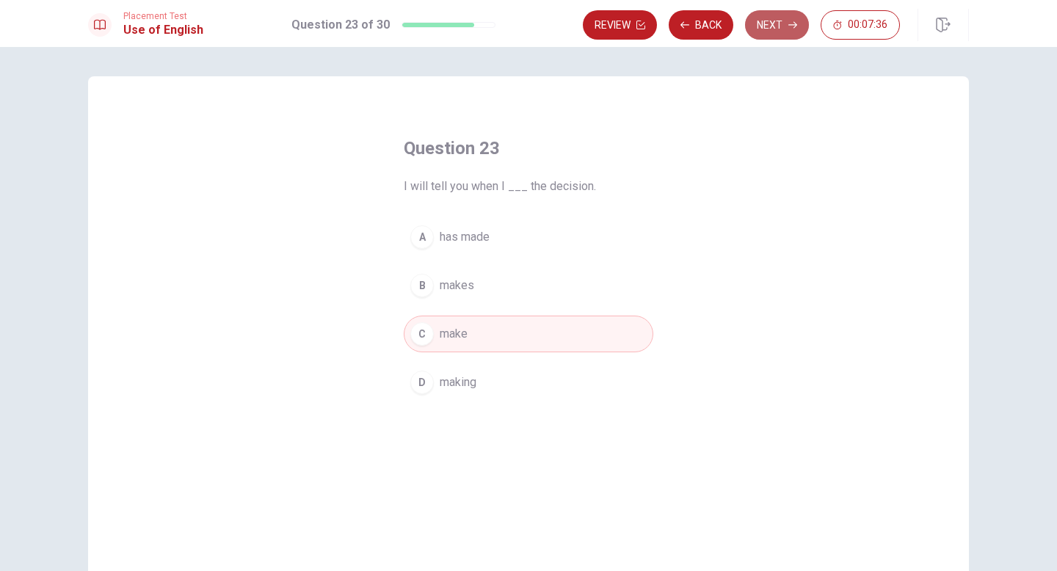
click at [763, 28] on button "Next" at bounding box center [777, 24] width 64 height 29
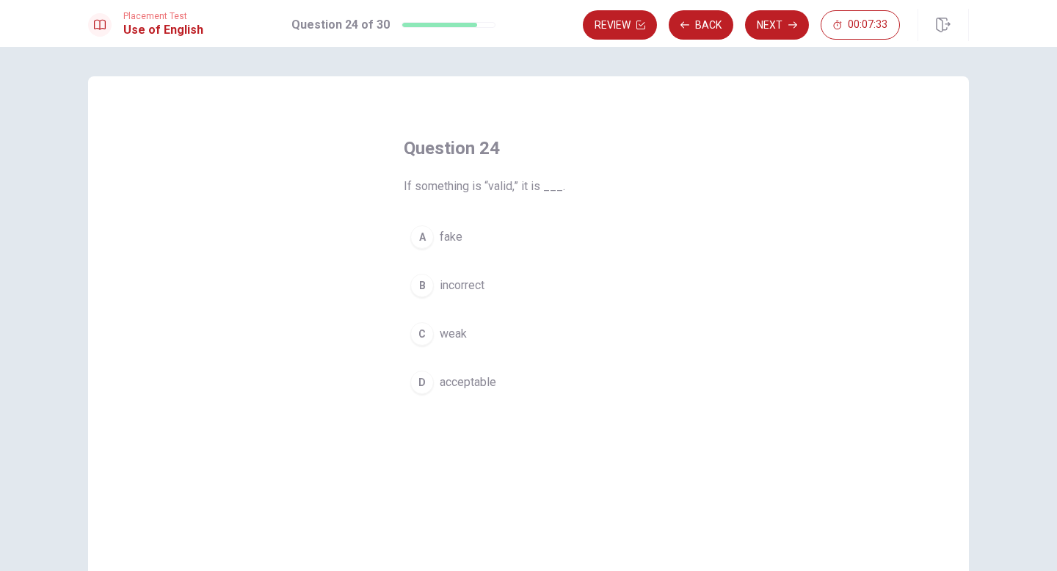
click at [462, 376] on span "acceptable" at bounding box center [468, 383] width 57 height 18
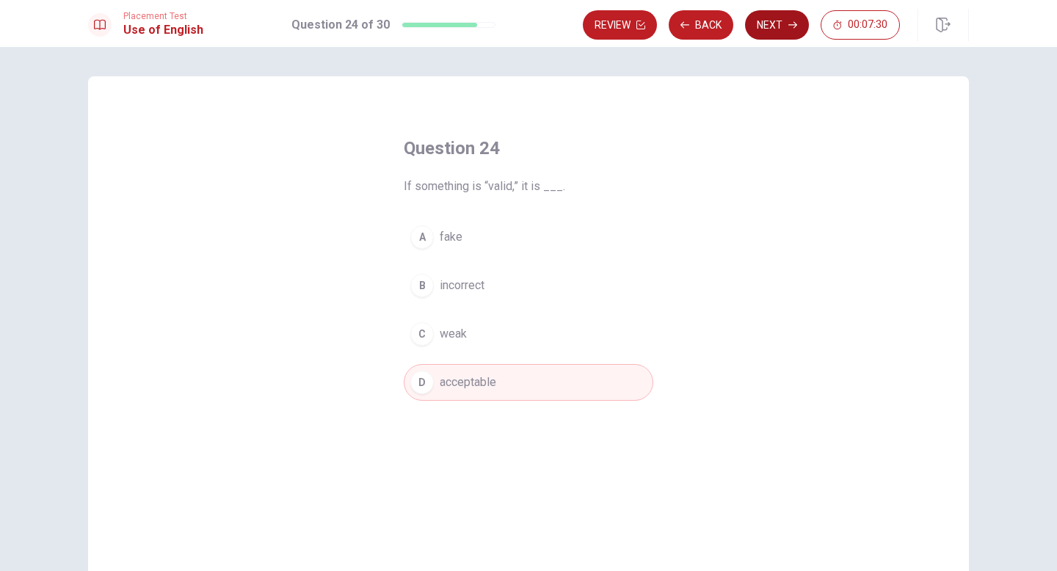
click at [780, 30] on button "Next" at bounding box center [777, 24] width 64 height 29
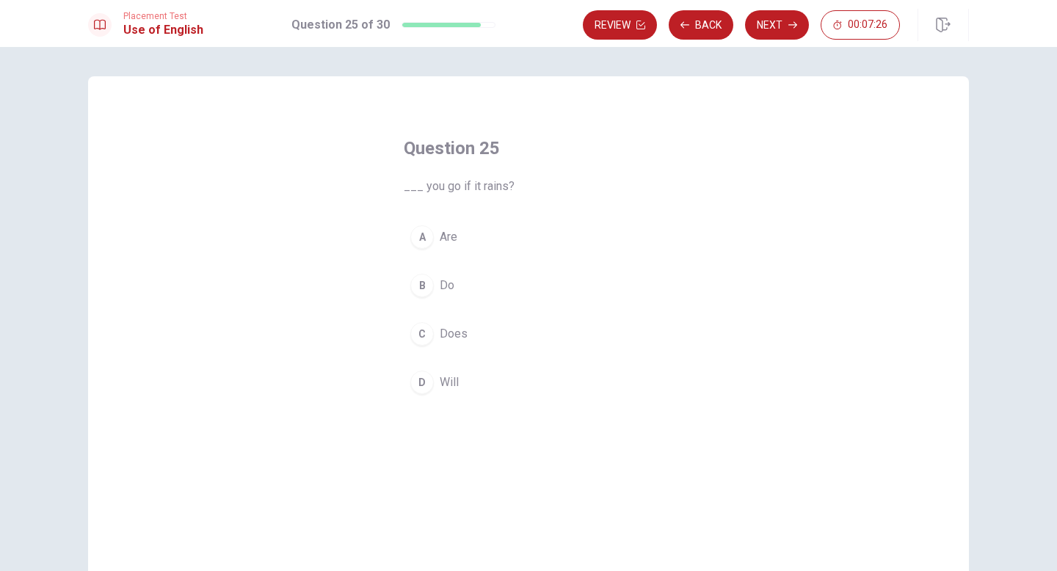
click at [442, 381] on span "Will" at bounding box center [449, 383] width 19 height 18
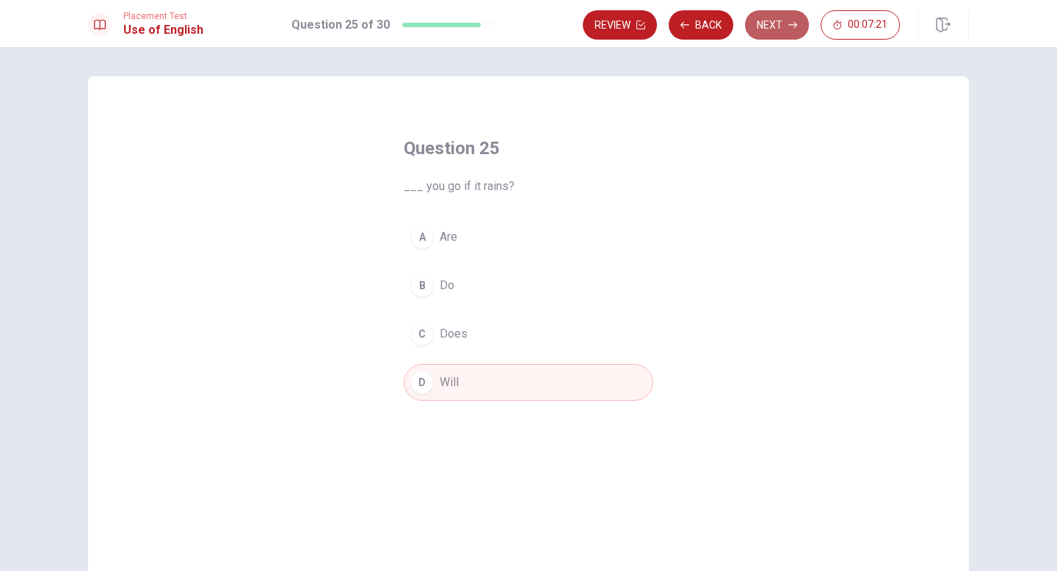
click at [780, 29] on icon "button" at bounding box center [792, 25] width 9 height 9
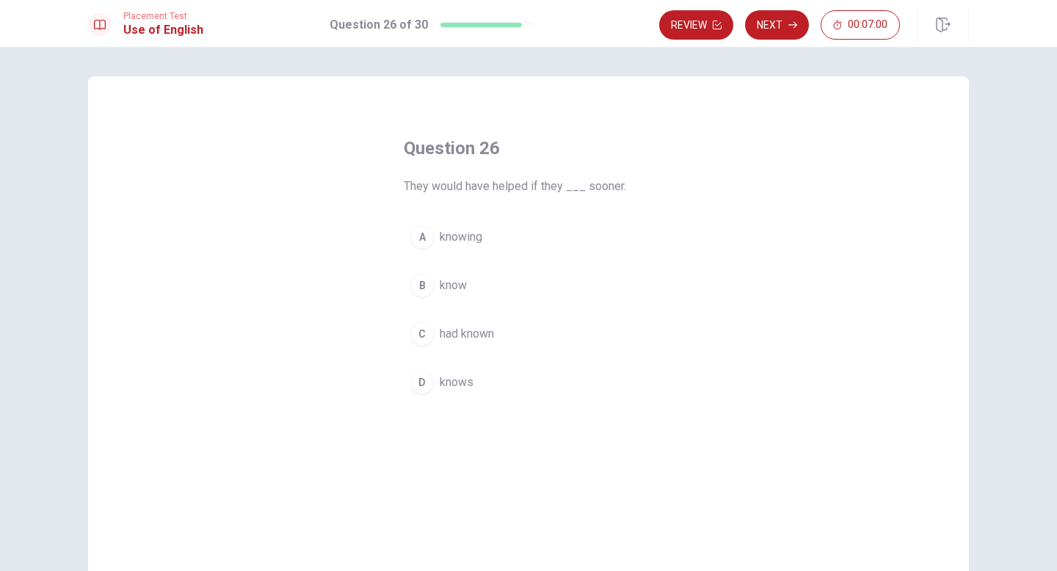
click at [448, 335] on span "had known" at bounding box center [467, 334] width 54 height 18
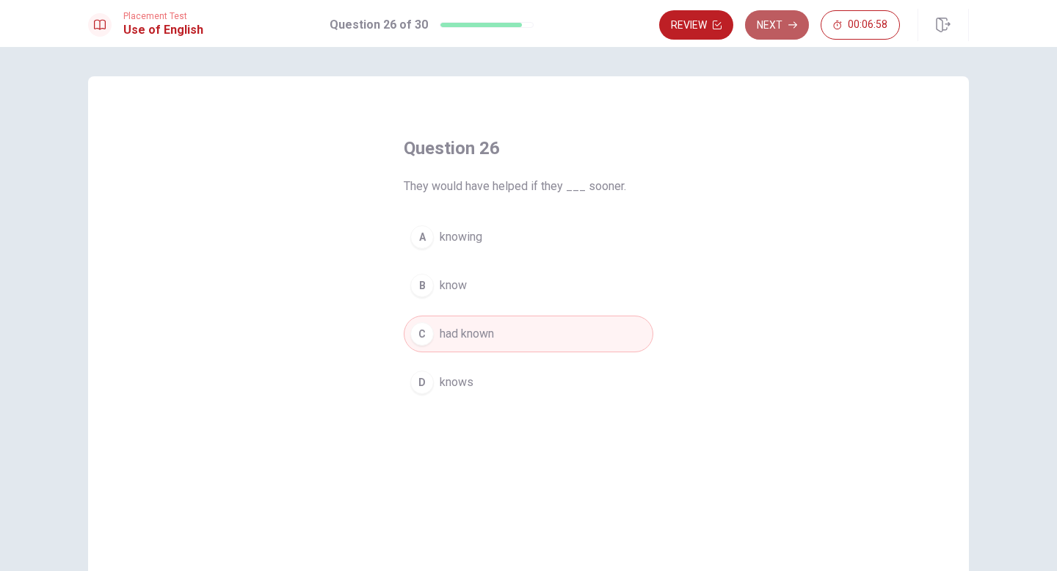
click at [766, 29] on button "Next" at bounding box center [777, 24] width 64 height 29
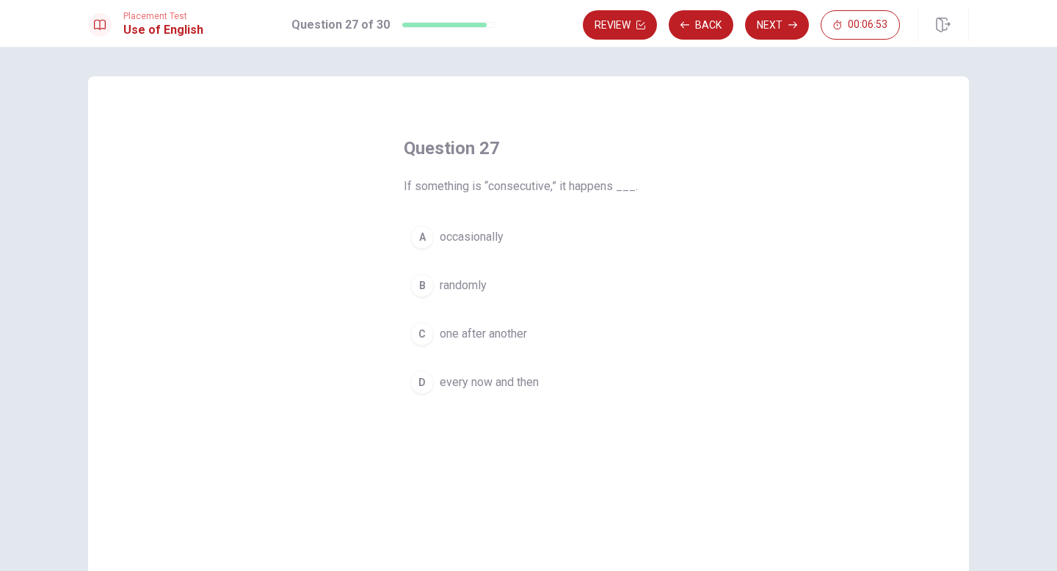
click at [492, 336] on span "one after another" at bounding box center [483, 334] width 87 height 18
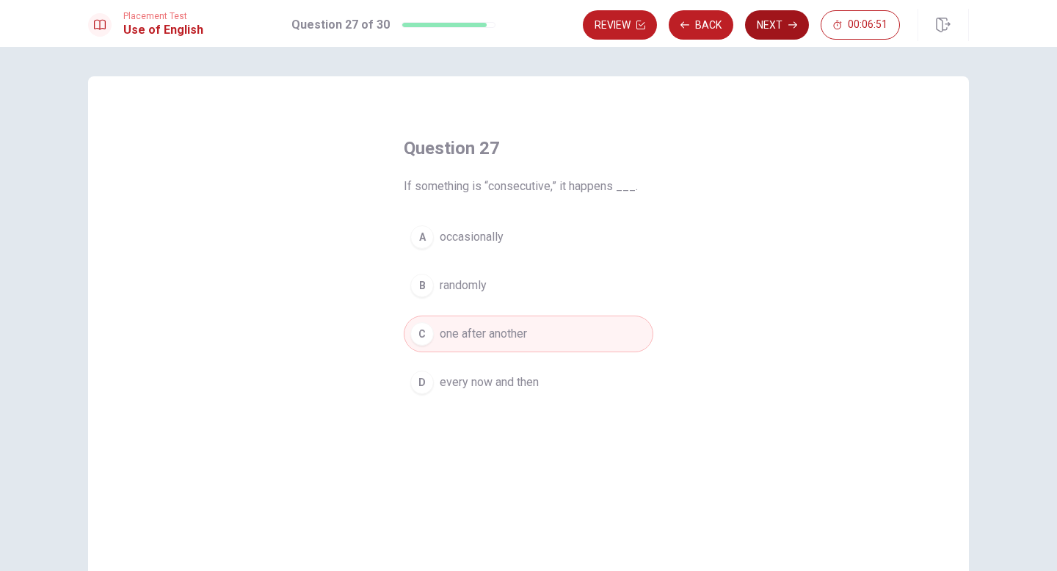
click at [757, 31] on button "Next" at bounding box center [777, 24] width 64 height 29
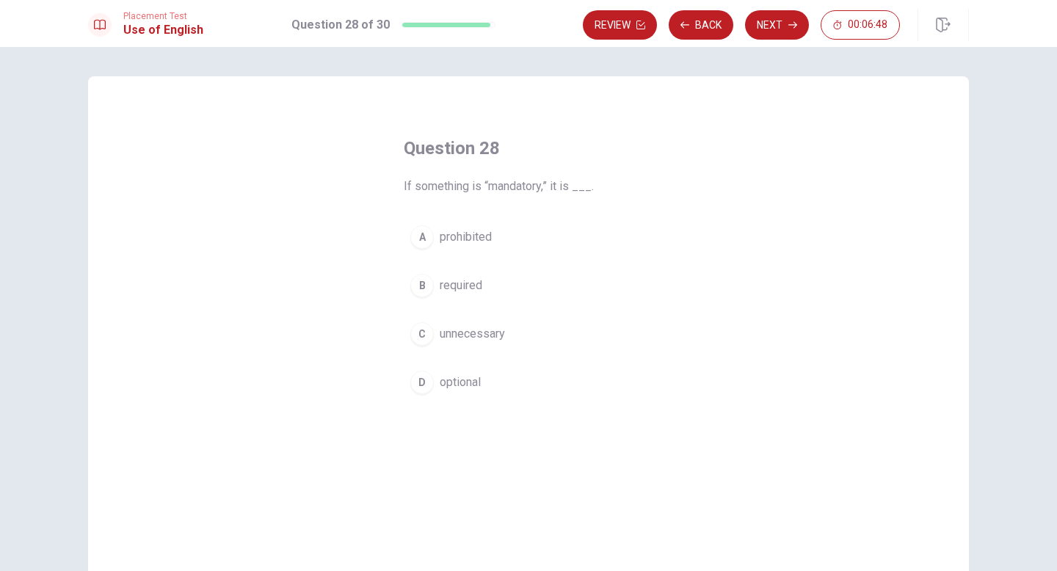
click at [480, 291] on span "required" at bounding box center [461, 286] width 43 height 18
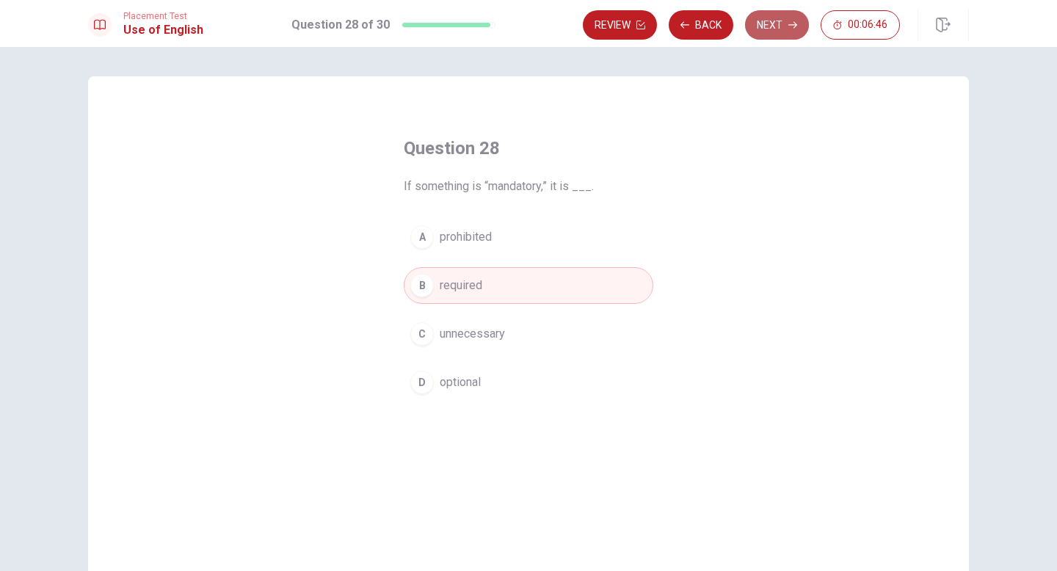
click at [767, 26] on button "Next" at bounding box center [777, 24] width 64 height 29
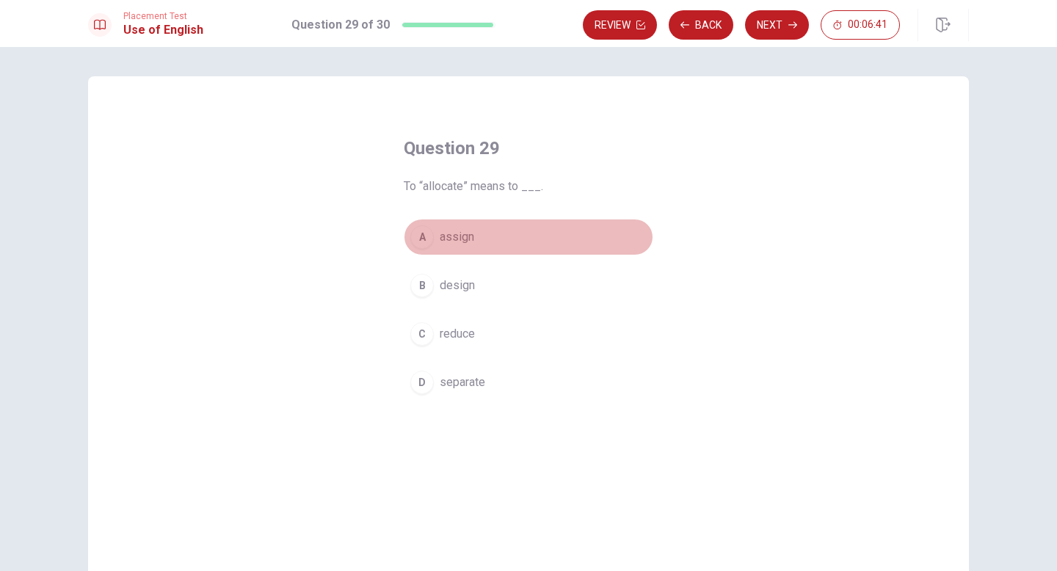
click at [478, 239] on button "A assign" at bounding box center [529, 237] width 250 height 37
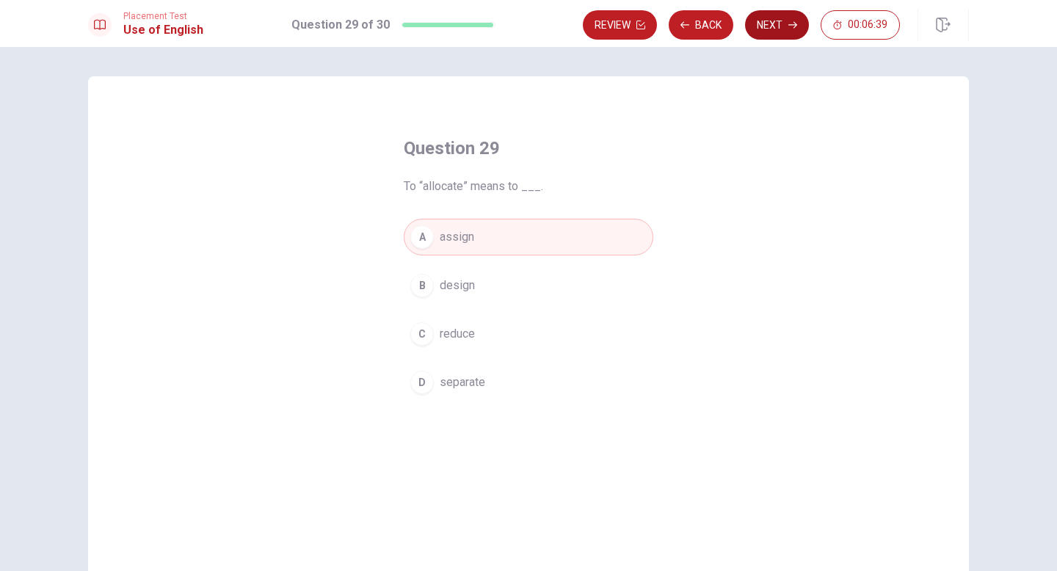
click at [760, 37] on button "Next" at bounding box center [777, 24] width 64 height 29
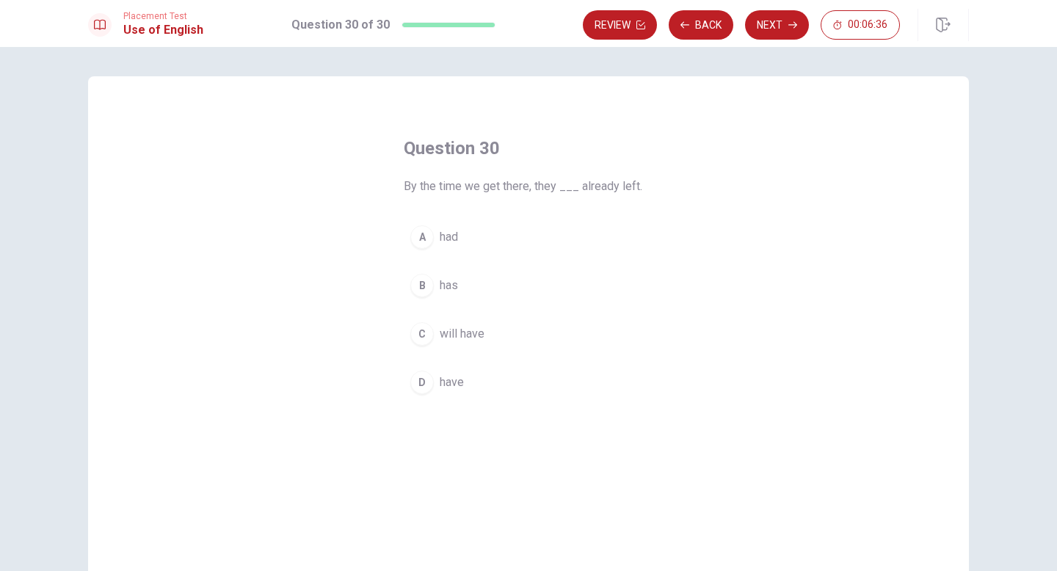
click at [457, 239] on span "had" at bounding box center [449, 237] width 18 height 18
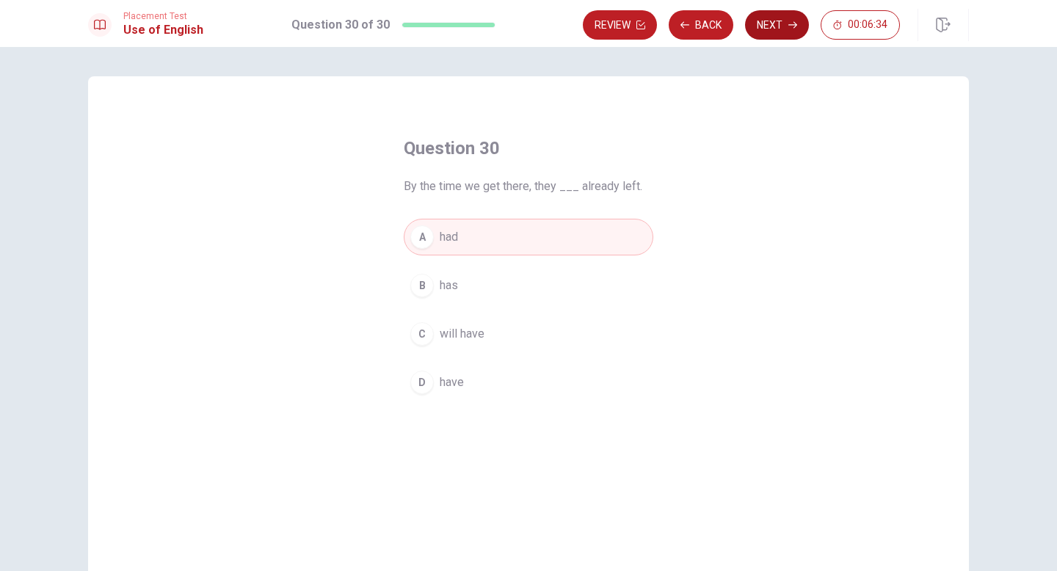
click at [779, 26] on button "Next" at bounding box center [777, 24] width 64 height 29
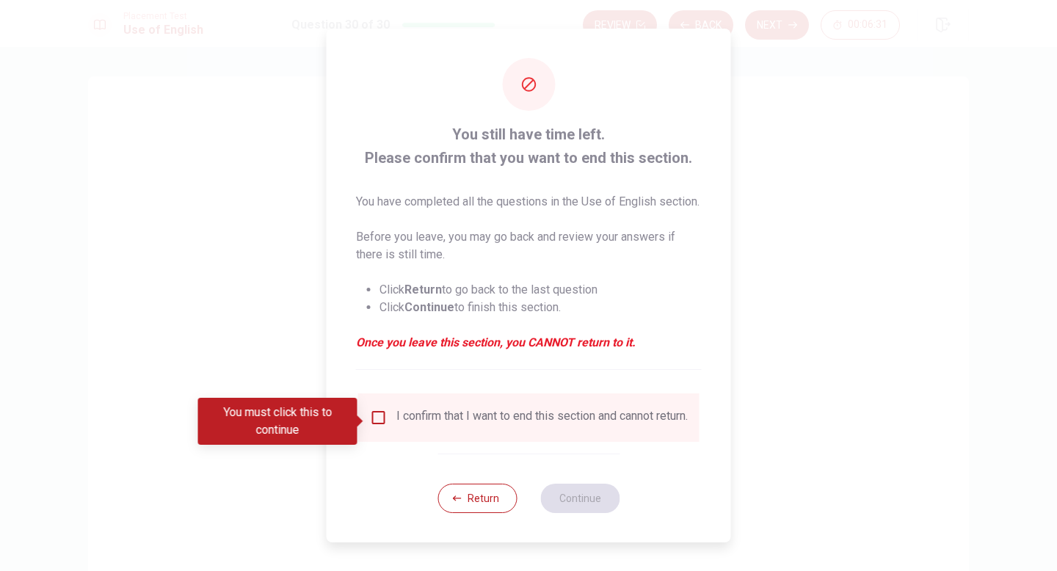
click at [375, 421] on input "You must click this to continue" at bounding box center [379, 418] width 18 height 18
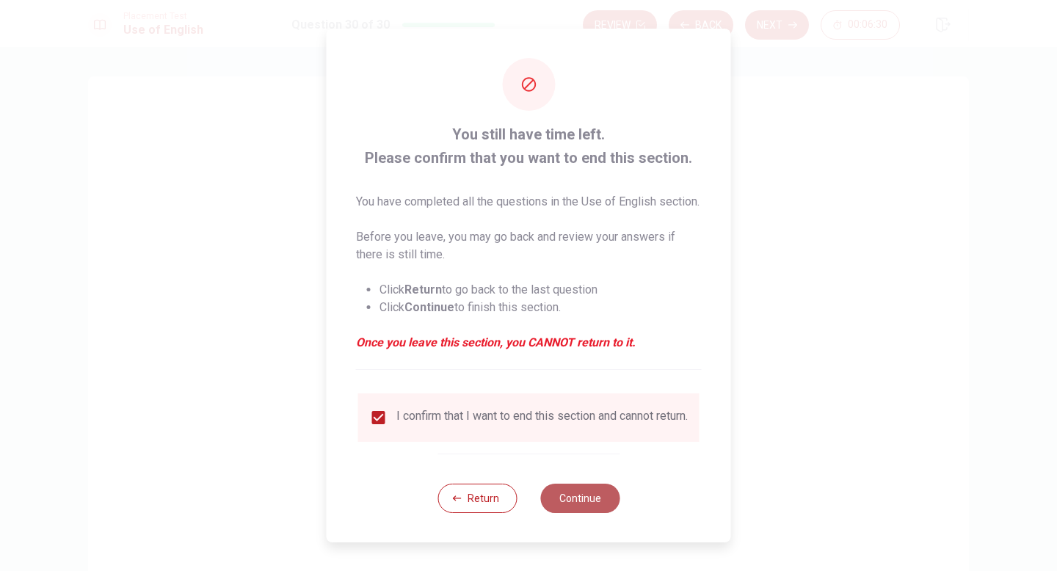
click at [575, 490] on button "Continue" at bounding box center [579, 498] width 79 height 29
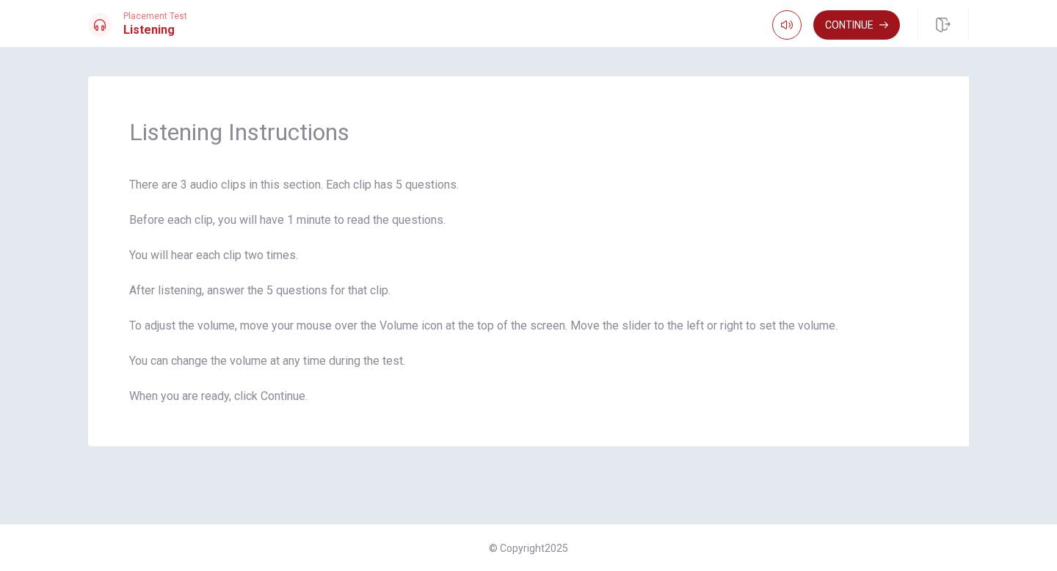
click at [780, 34] on button "Continue" at bounding box center [856, 24] width 87 height 29
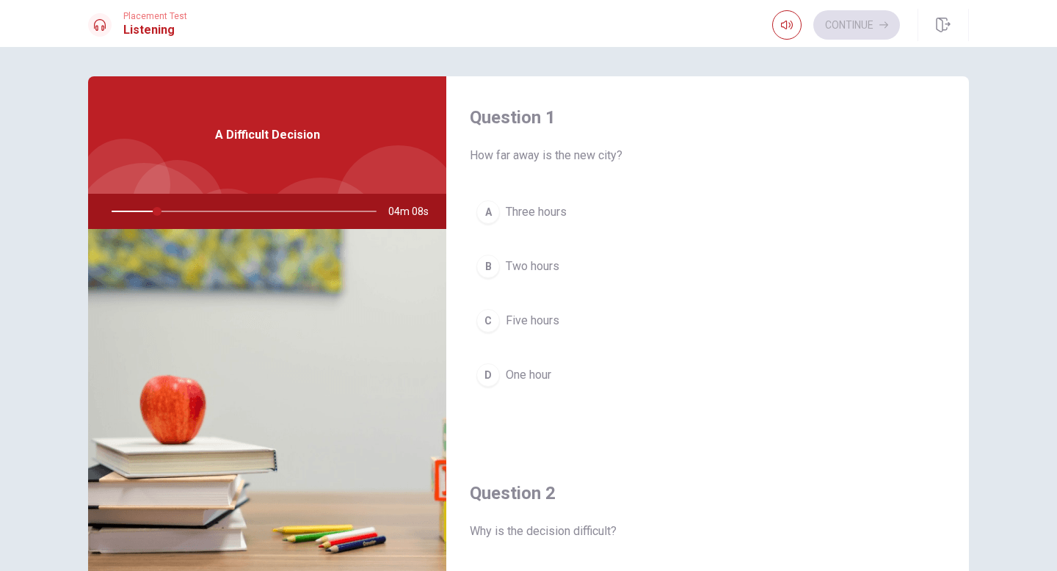
click at [164, 212] on div at bounding box center [241, 211] width 294 height 35
click at [167, 213] on div at bounding box center [241, 211] width 294 height 35
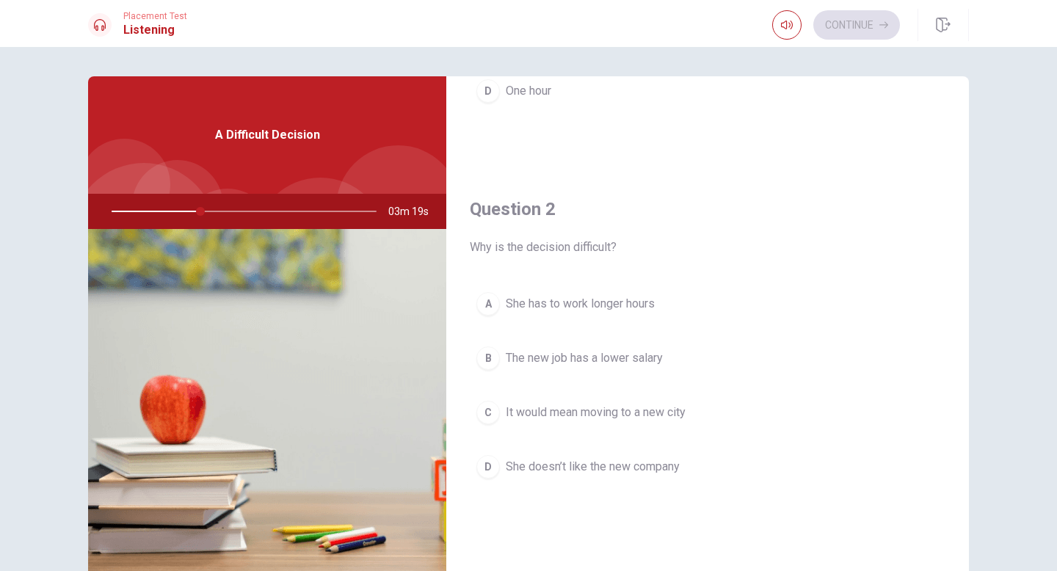
scroll to position [285, 0]
click at [607, 412] on span "It would mean moving to a new city" at bounding box center [596, 412] width 180 height 18
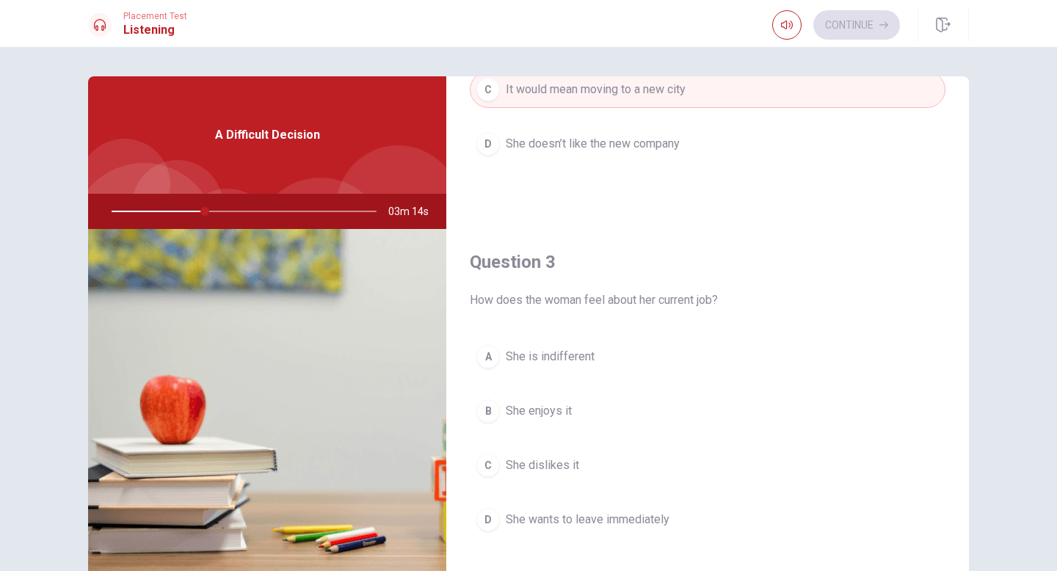
scroll to position [628, 0]
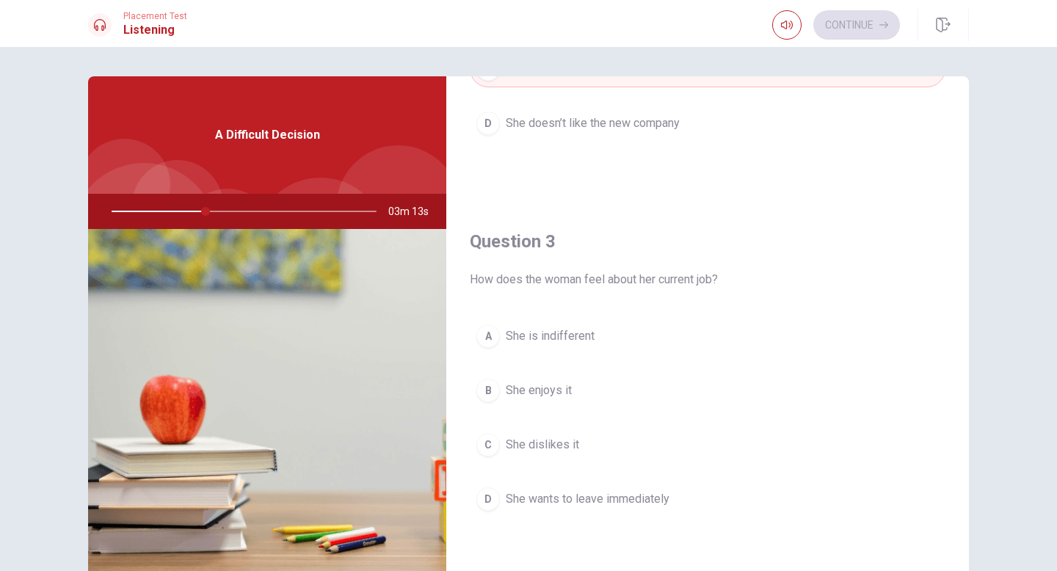
click at [549, 388] on span "She enjoys it" at bounding box center [539, 391] width 66 height 18
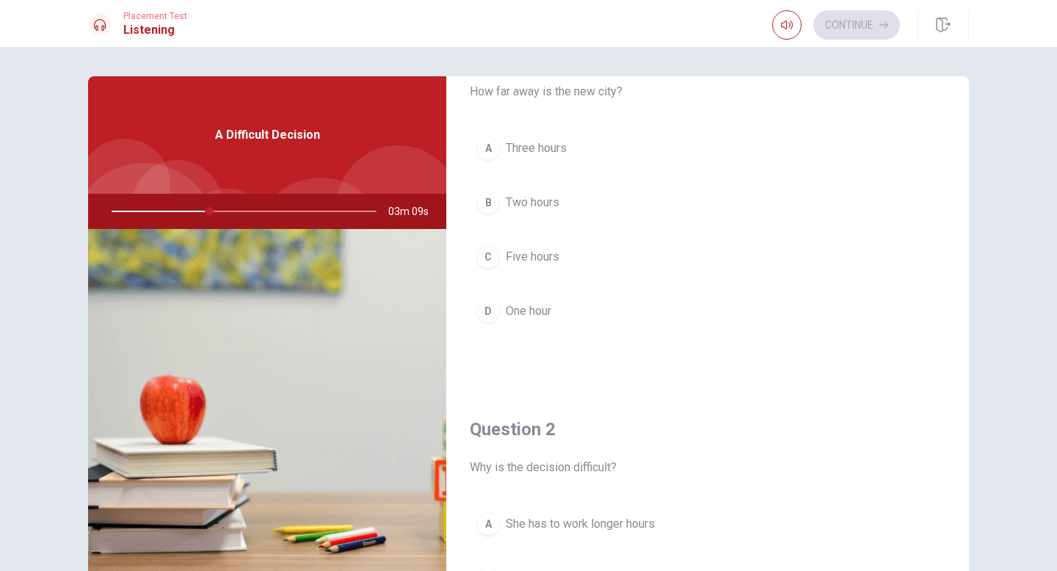
scroll to position [59, 0]
click at [531, 146] on span "Three hours" at bounding box center [536, 153] width 61 height 18
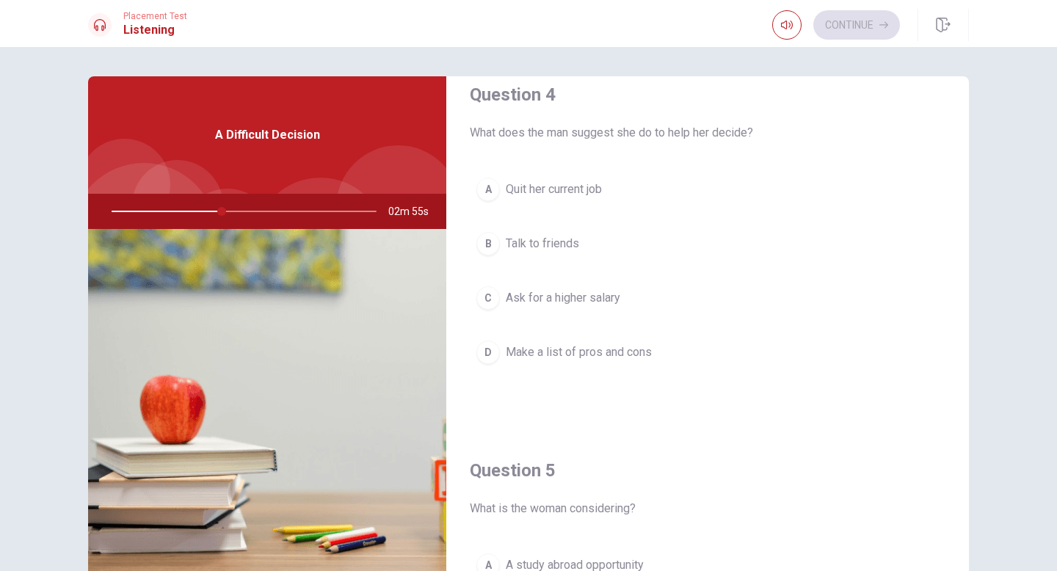
scroll to position [1148, 0]
click at [611, 357] on span "Make a list of pros and cons" at bounding box center [579, 355] width 146 height 18
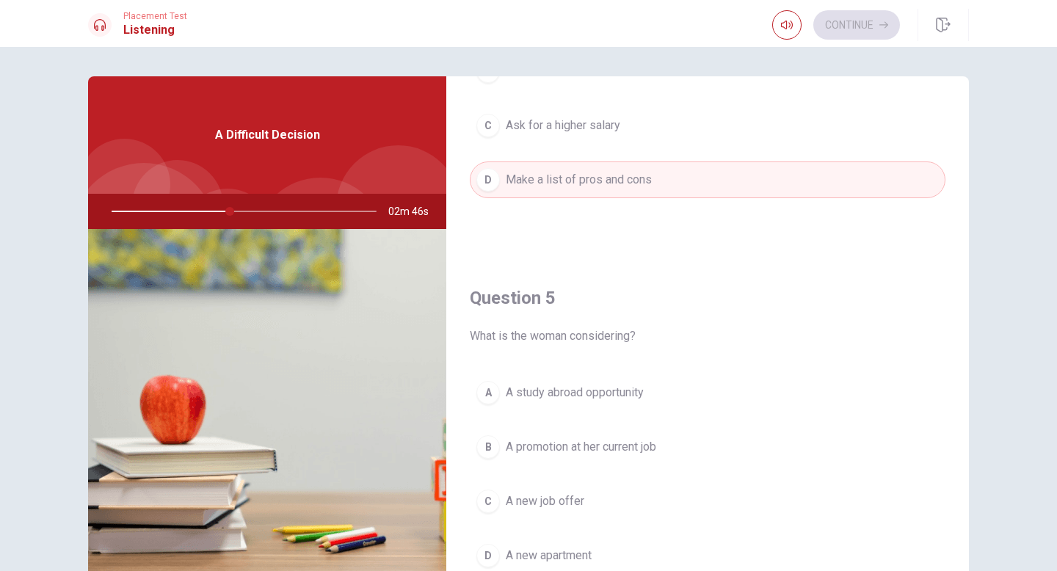
scroll to position [1369, 0]
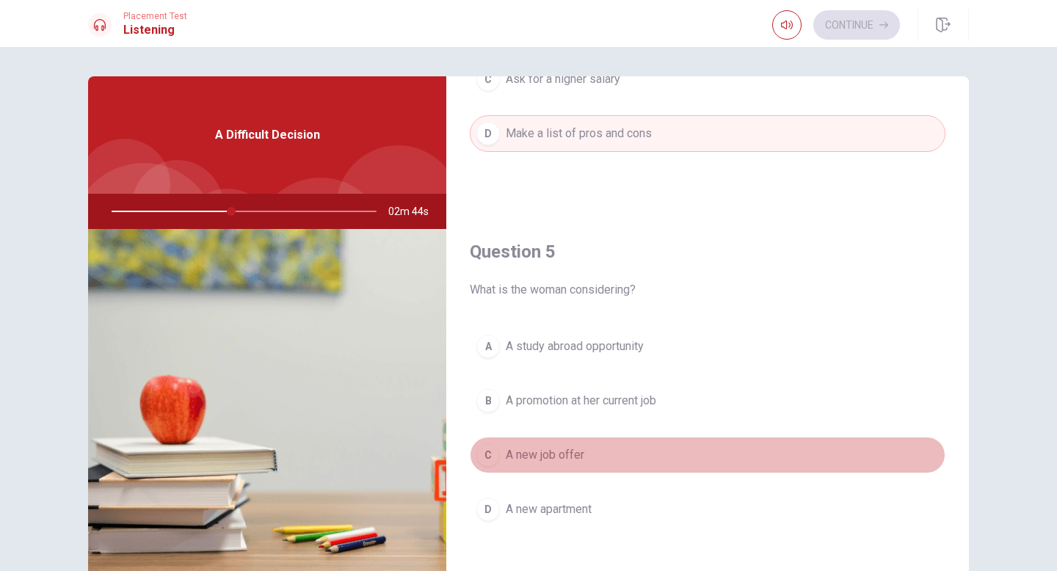
click at [573, 454] on span "A new job offer" at bounding box center [545, 455] width 79 height 18
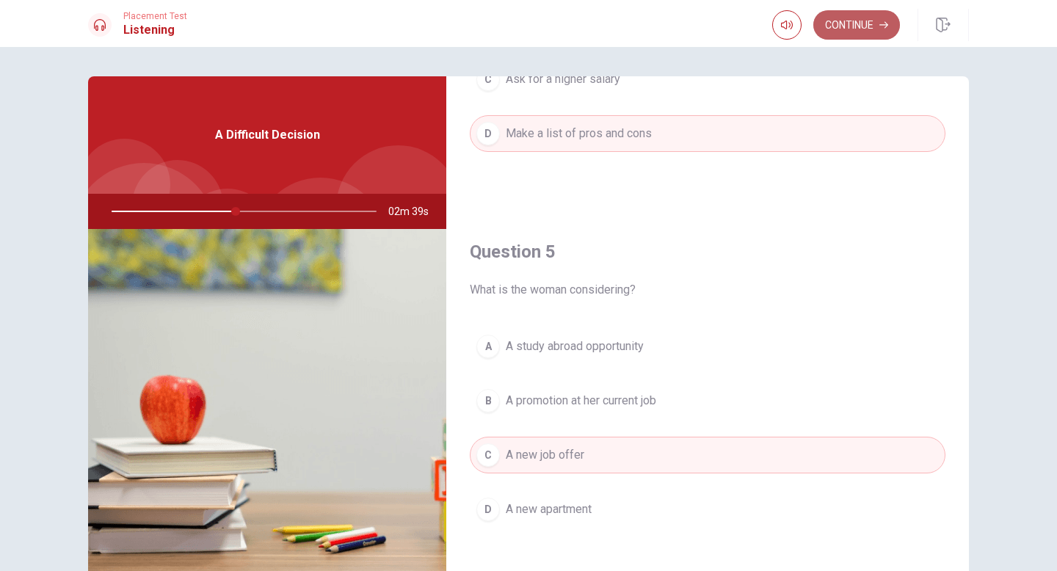
click at [780, 30] on button "Continue" at bounding box center [856, 24] width 87 height 29
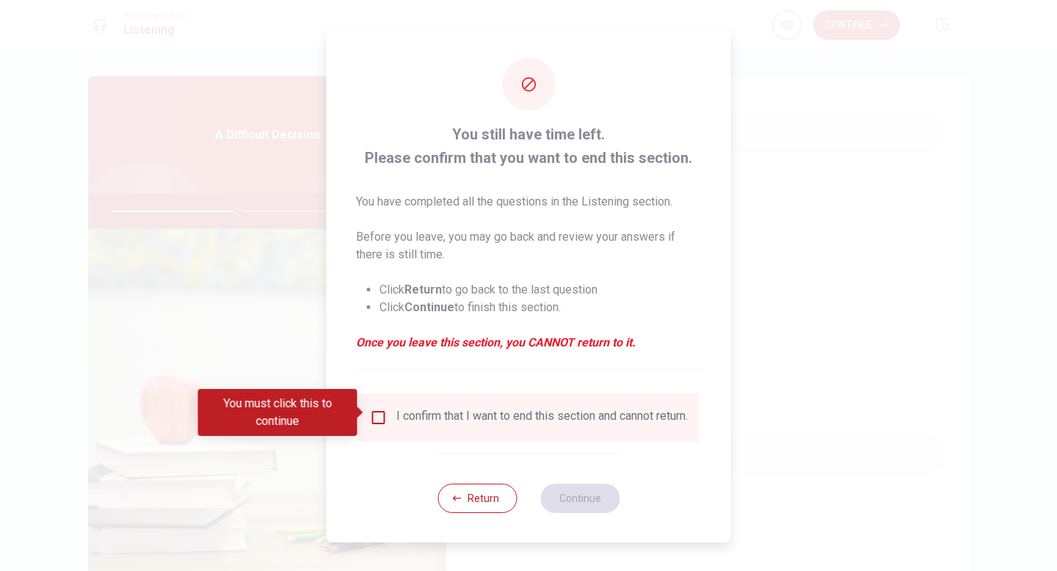
click at [437, 412] on div "I confirm that I want to end this section and cannot return." at bounding box center [541, 418] width 291 height 18
click at [380, 413] on input "You must click this to continue" at bounding box center [379, 418] width 18 height 18
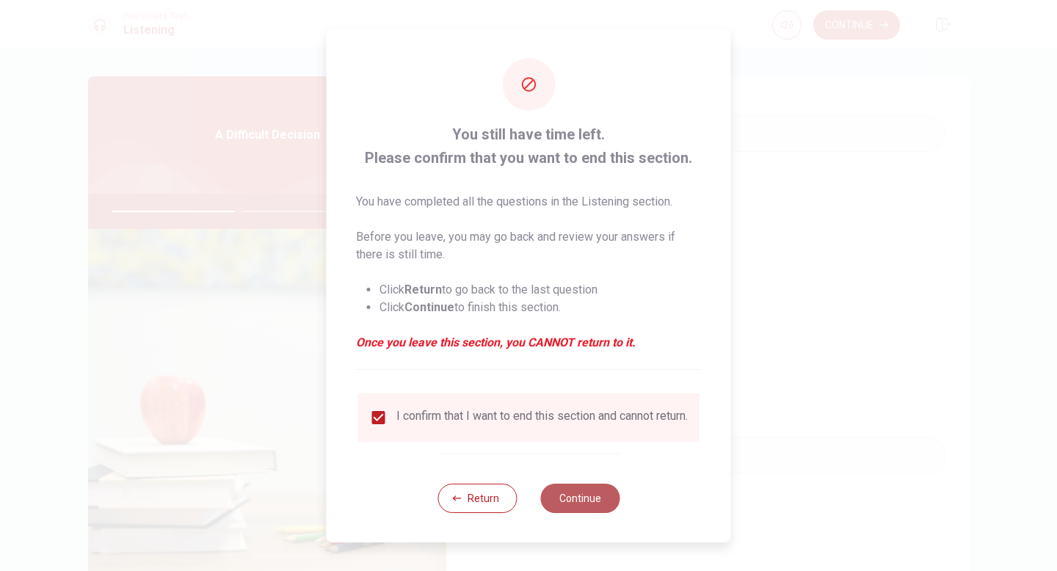
click at [567, 490] on button "Continue" at bounding box center [579, 498] width 79 height 29
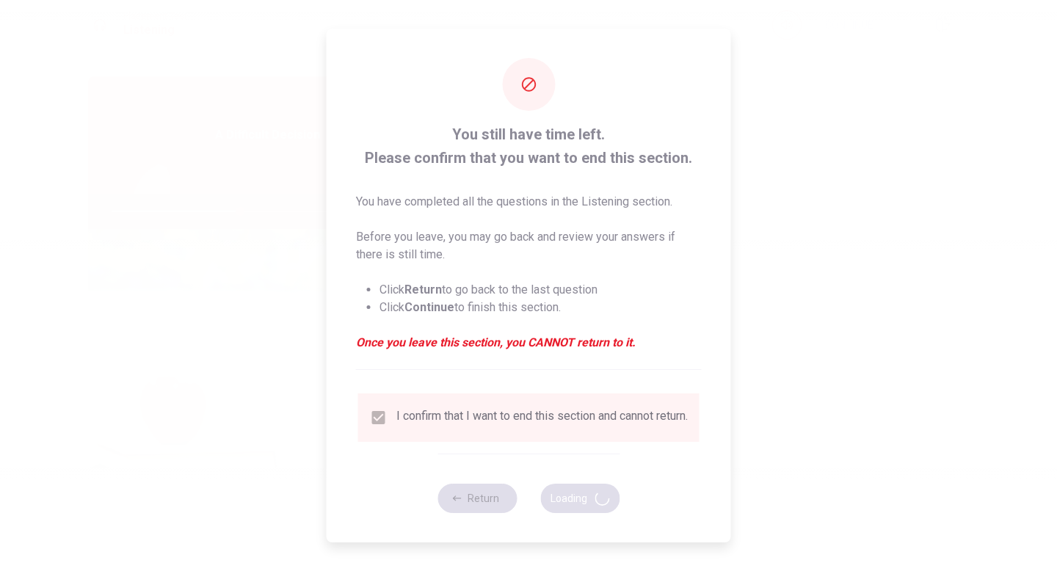
type input "49"
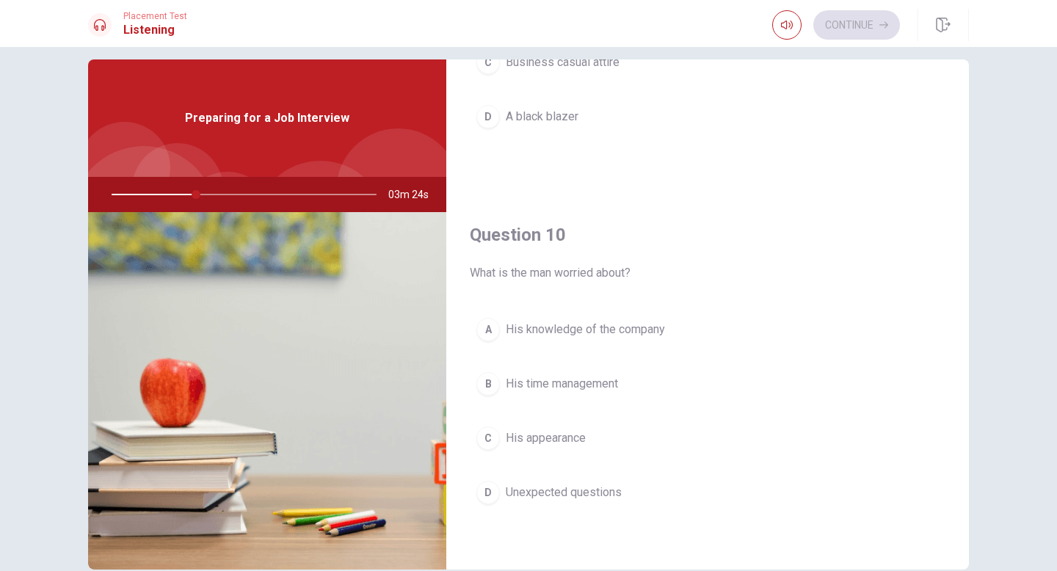
click at [597, 490] on span "Unexpected questions" at bounding box center [564, 493] width 116 height 18
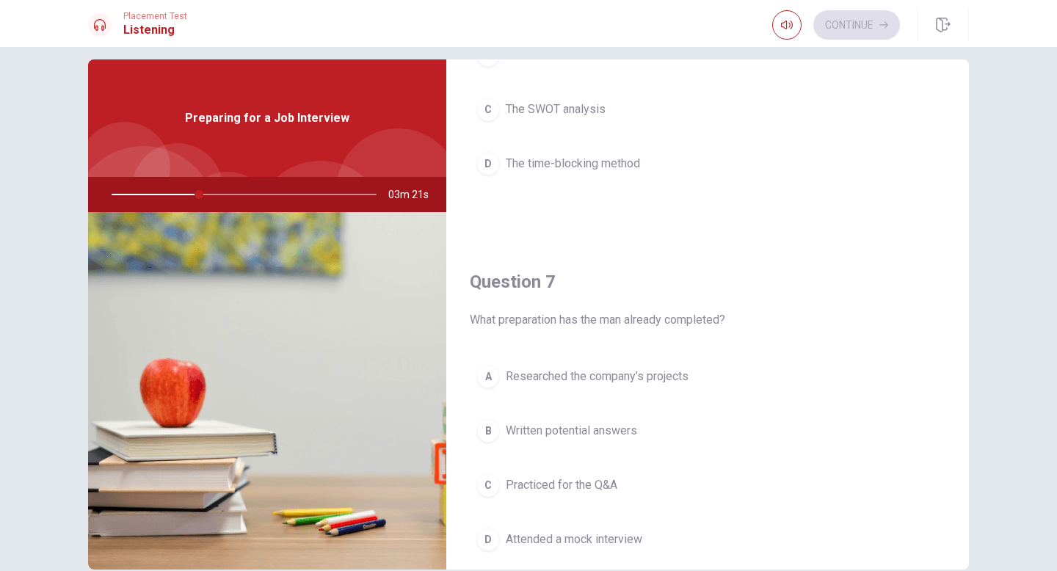
scroll to position [188, 0]
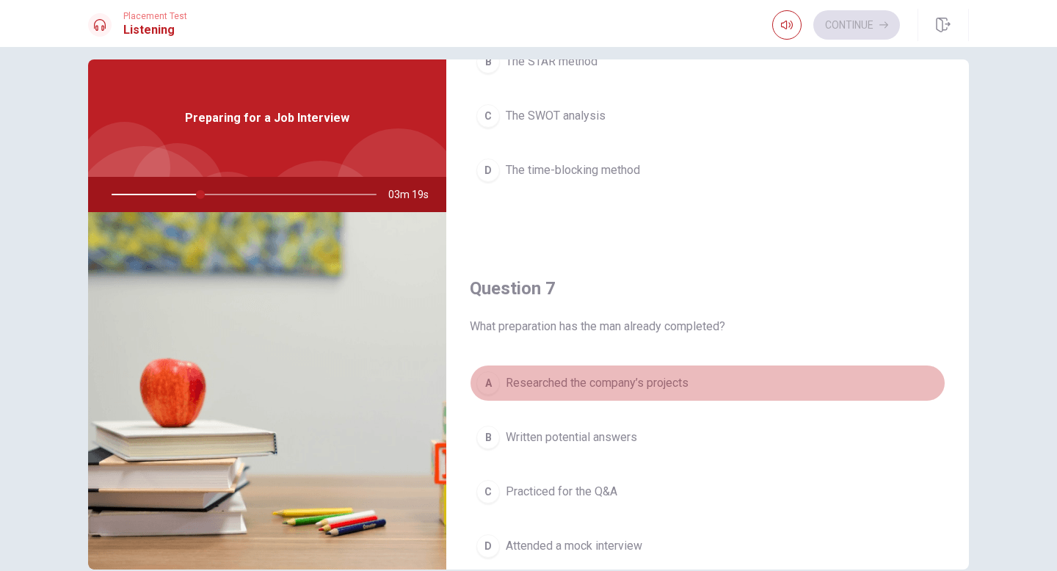
click at [677, 377] on span "Researched the company’s projects" at bounding box center [597, 383] width 183 height 18
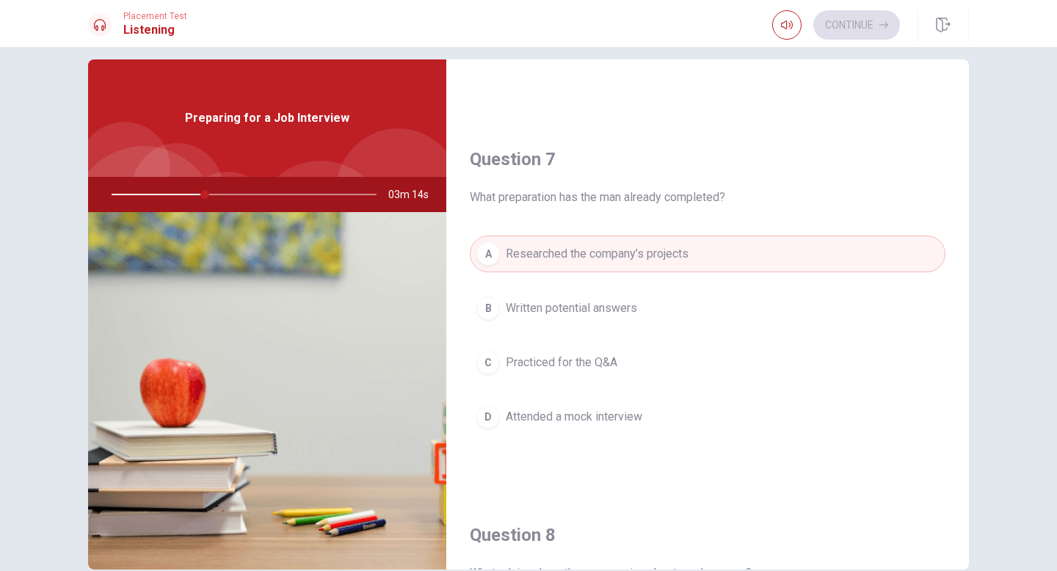
scroll to position [0, 0]
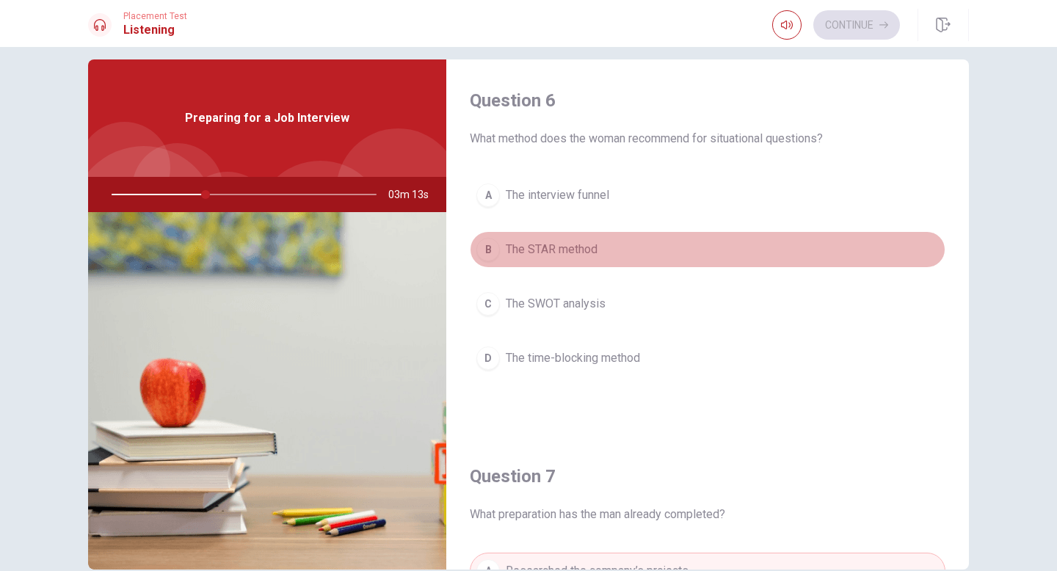
click at [604, 251] on button "B The STAR method" at bounding box center [708, 249] width 476 height 37
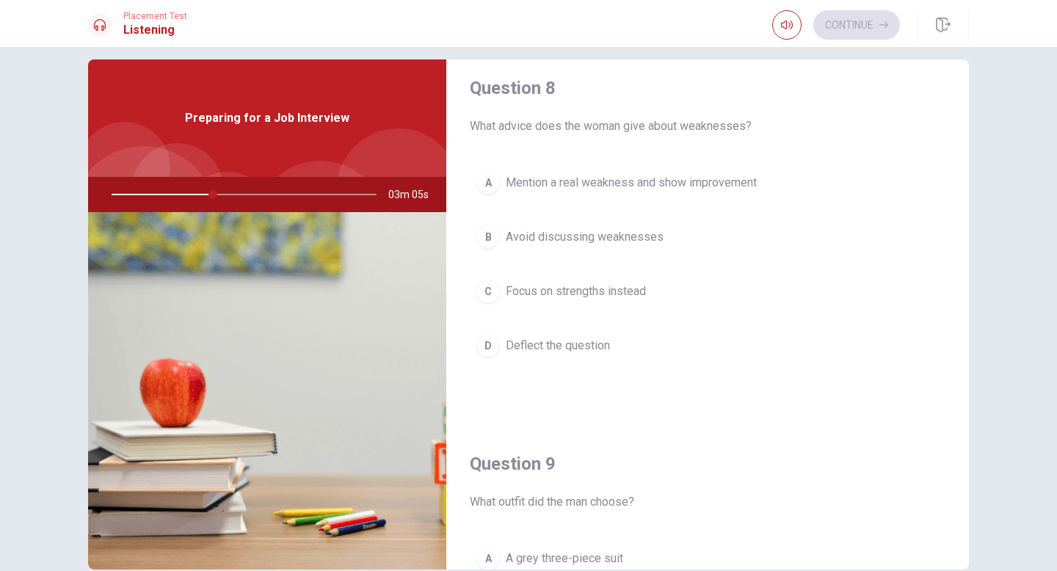
scroll to position [756, 0]
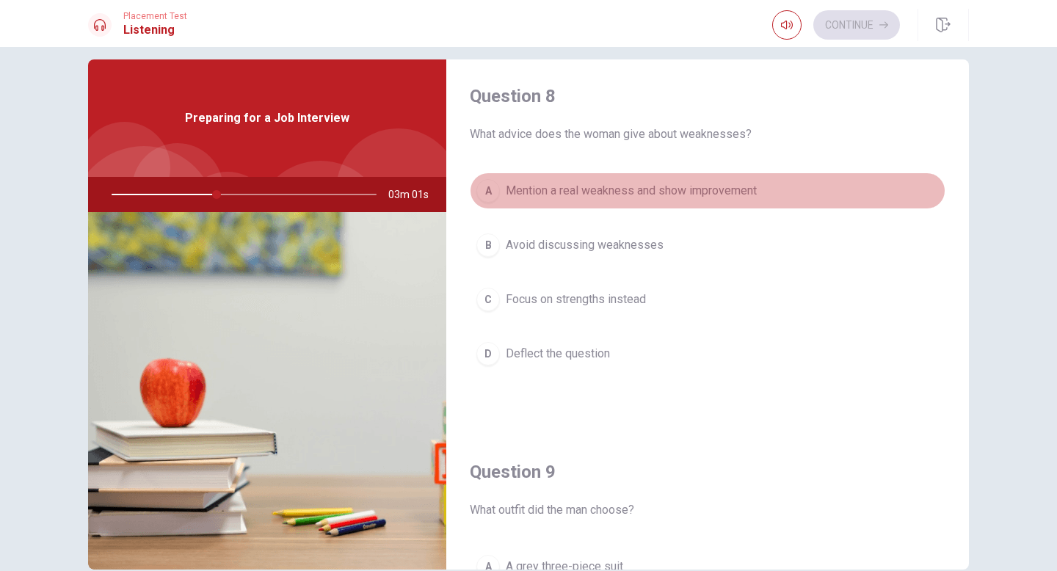
click at [668, 194] on span "Mention a real weakness and show improvement" at bounding box center [631, 191] width 251 height 18
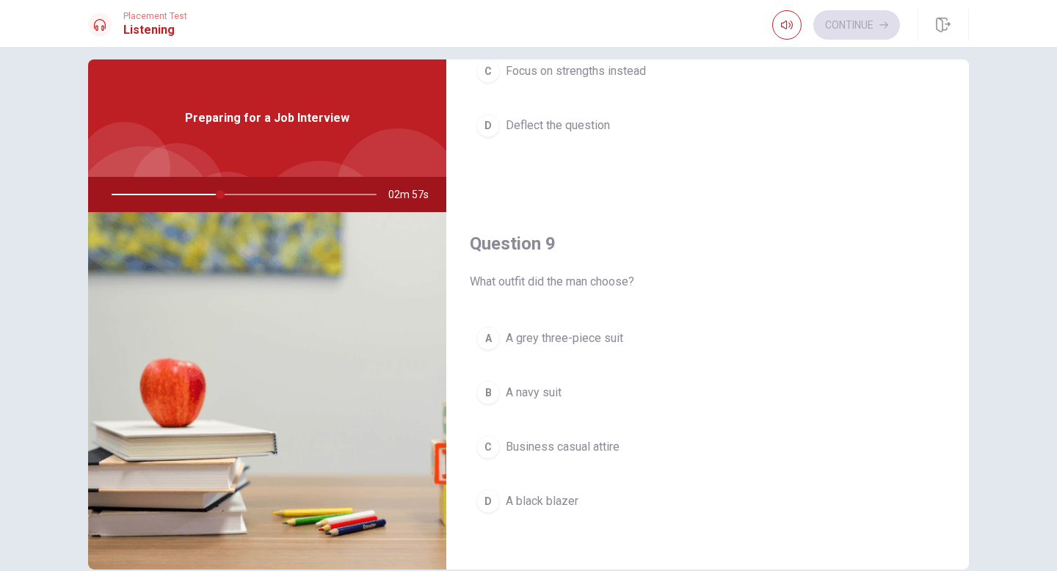
scroll to position [1007, 0]
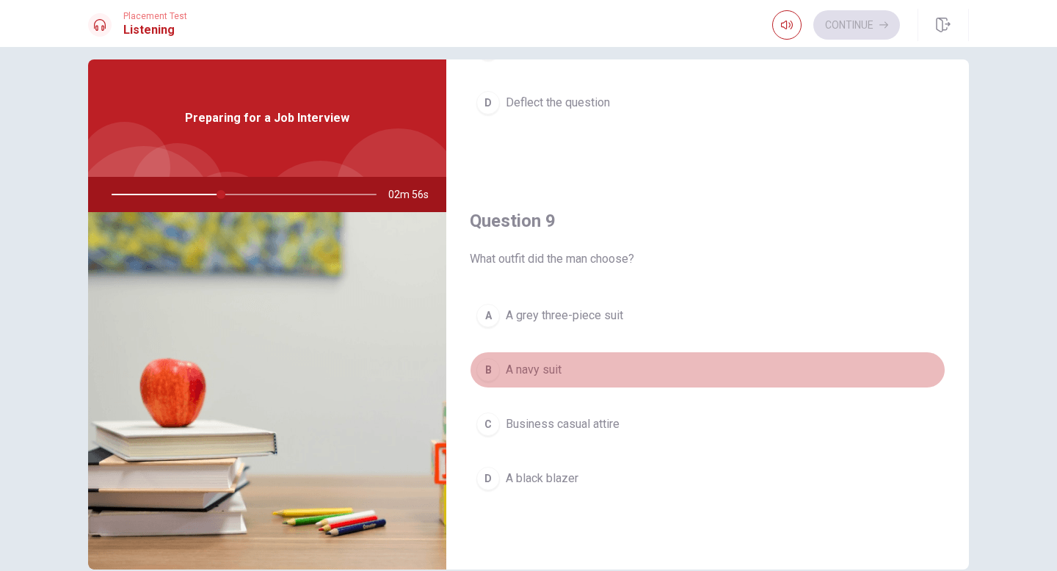
click at [568, 368] on button "B A navy suit" at bounding box center [708, 370] width 476 height 37
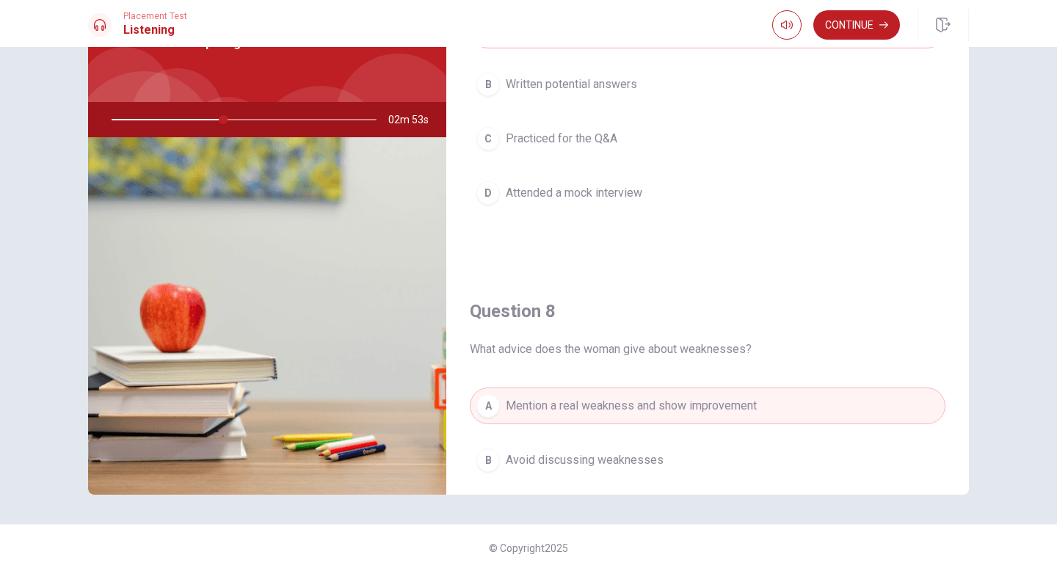
scroll to position [0, 0]
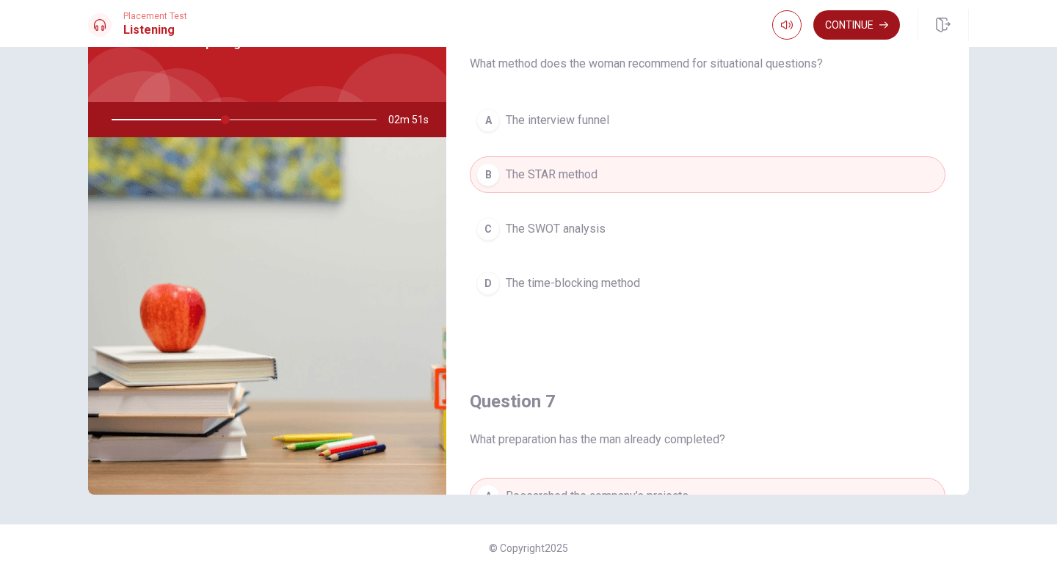
click at [780, 32] on button "Continue" at bounding box center [856, 24] width 87 height 29
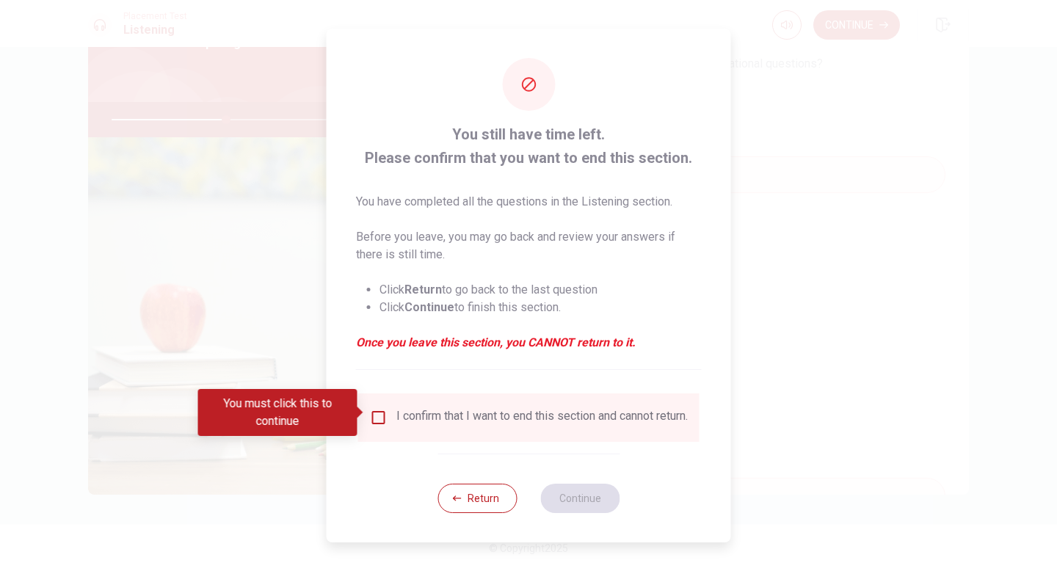
click at [377, 409] on input "You must click this to continue" at bounding box center [379, 418] width 18 height 18
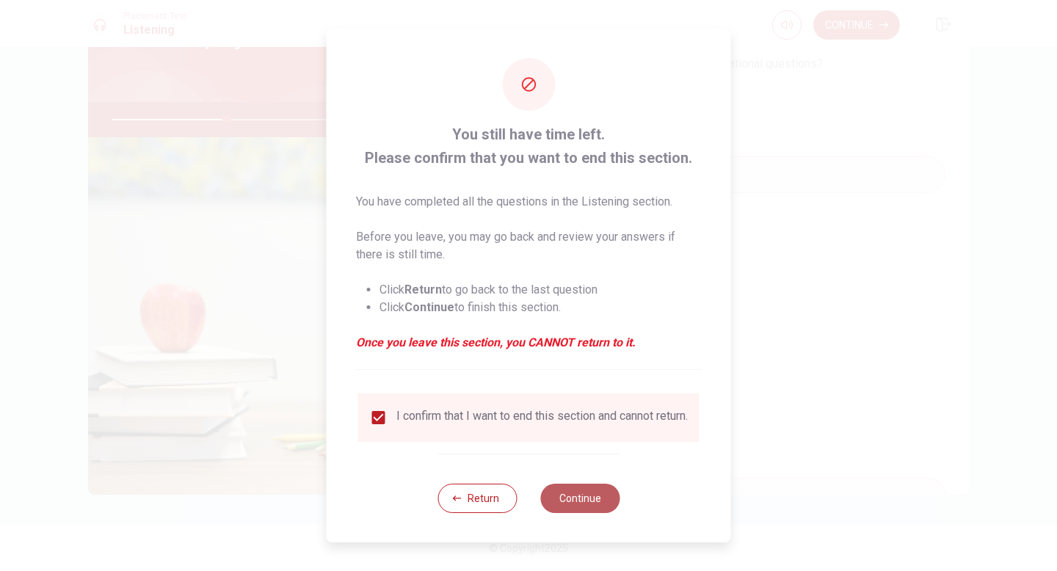
click at [564, 490] on button "Continue" at bounding box center [579, 498] width 79 height 29
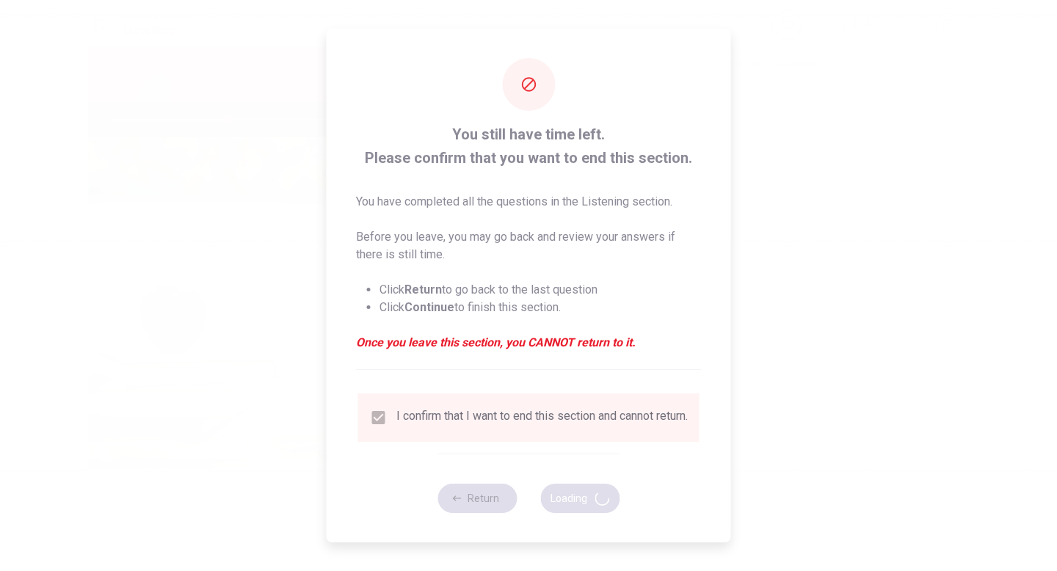
type input "45"
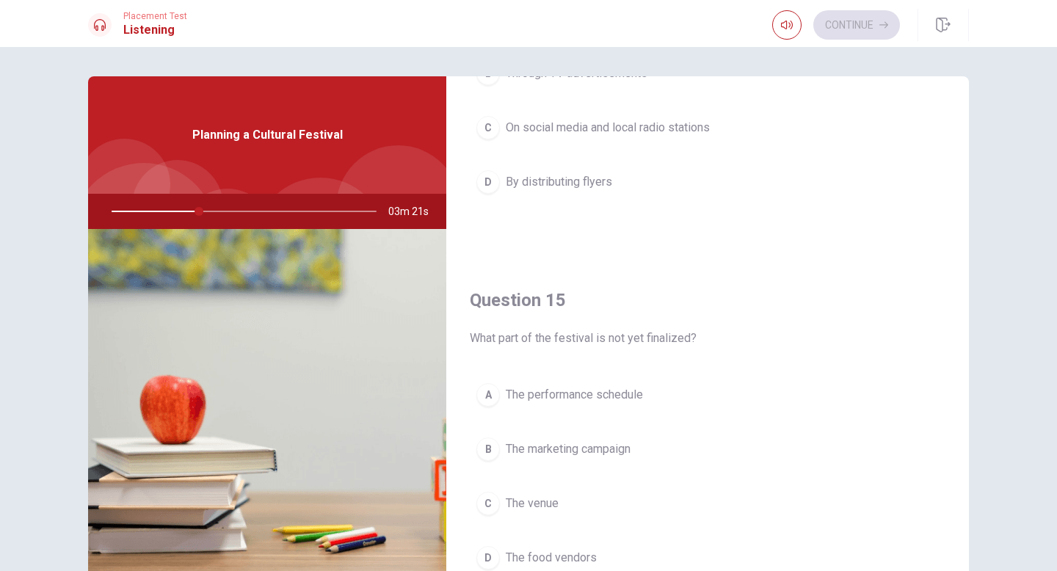
scroll to position [1369, 0]
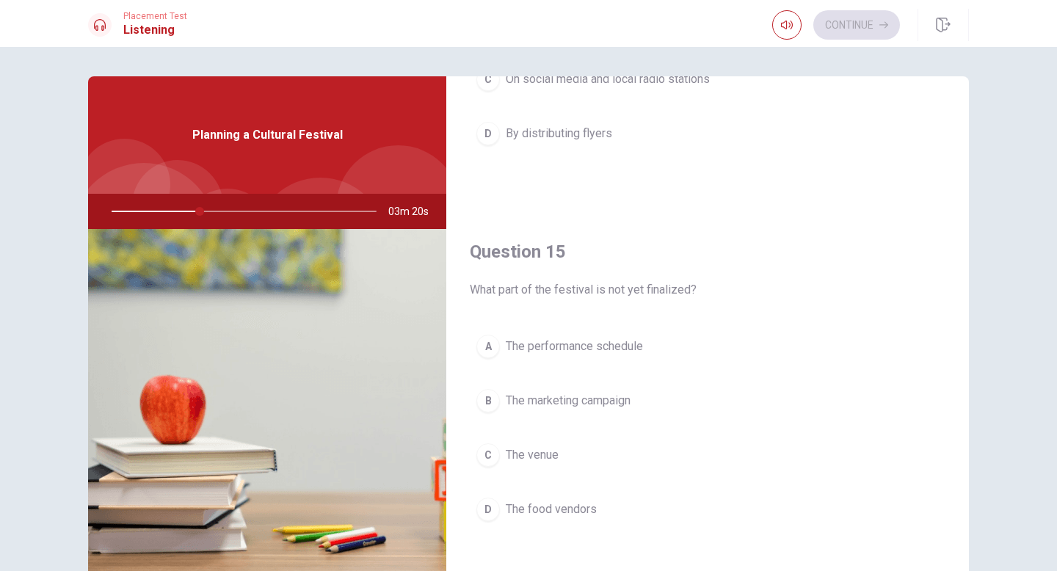
click at [622, 346] on span "The performance schedule" at bounding box center [574, 347] width 137 height 18
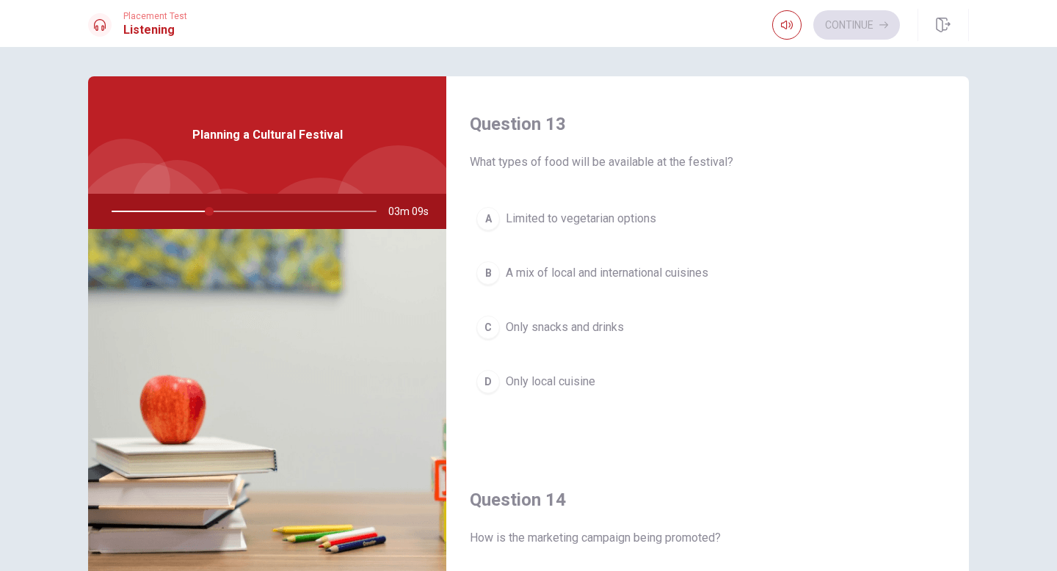
scroll to position [746, 0]
click at [678, 274] on span "A mix of local and international cuisines" at bounding box center [607, 272] width 203 height 18
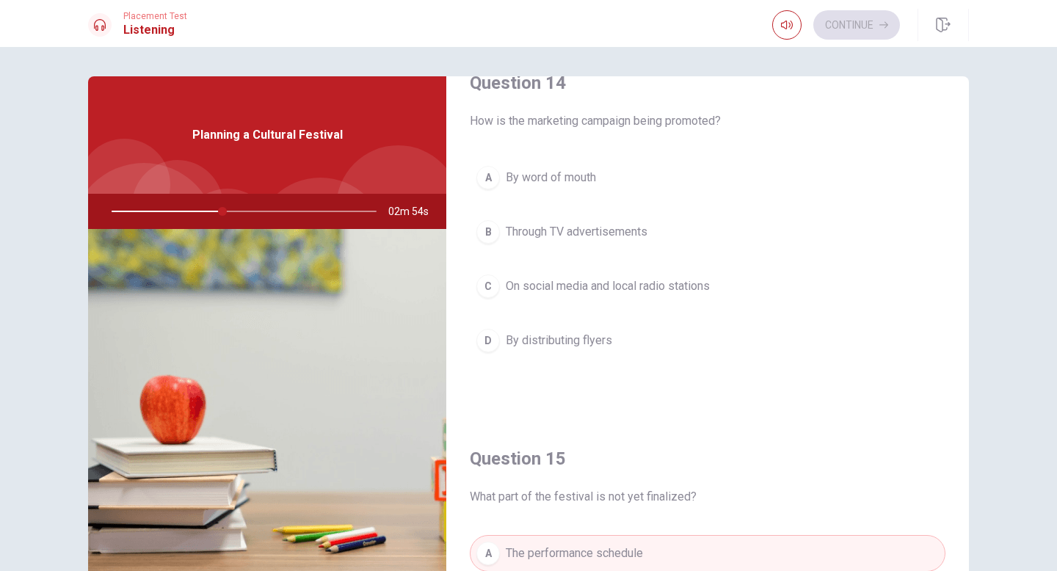
scroll to position [1141, 0]
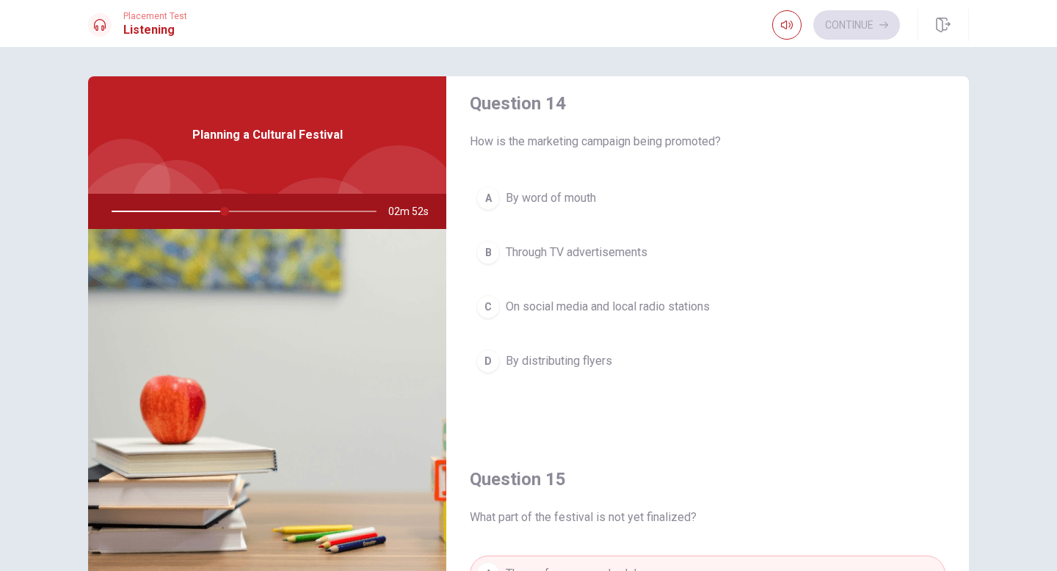
click at [688, 305] on span "On social media and local radio stations" at bounding box center [608, 307] width 204 height 18
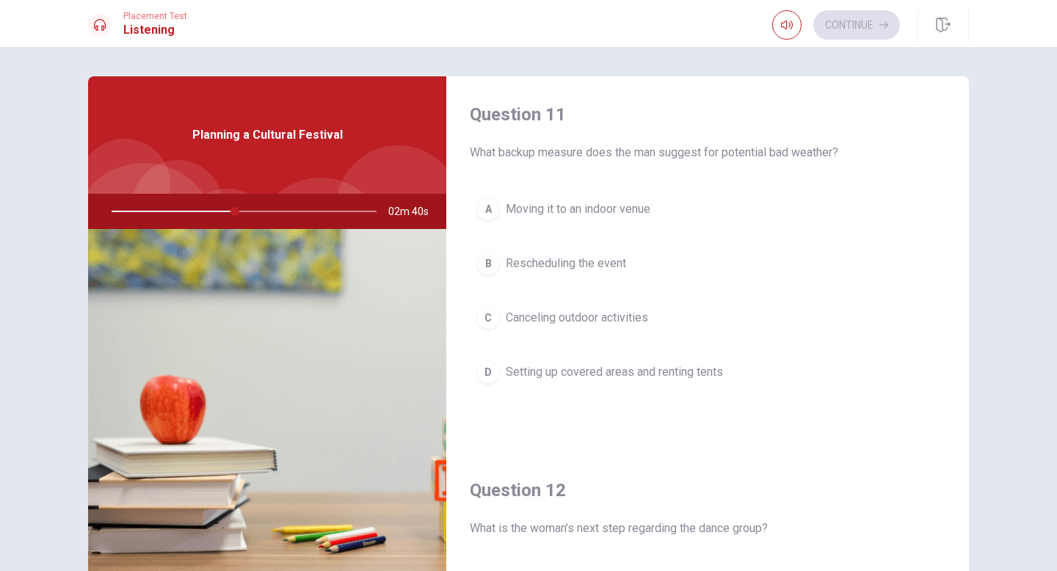
scroll to position [0, 0]
click at [668, 371] on span "Setting up covered areas and renting tents" at bounding box center [614, 375] width 217 height 18
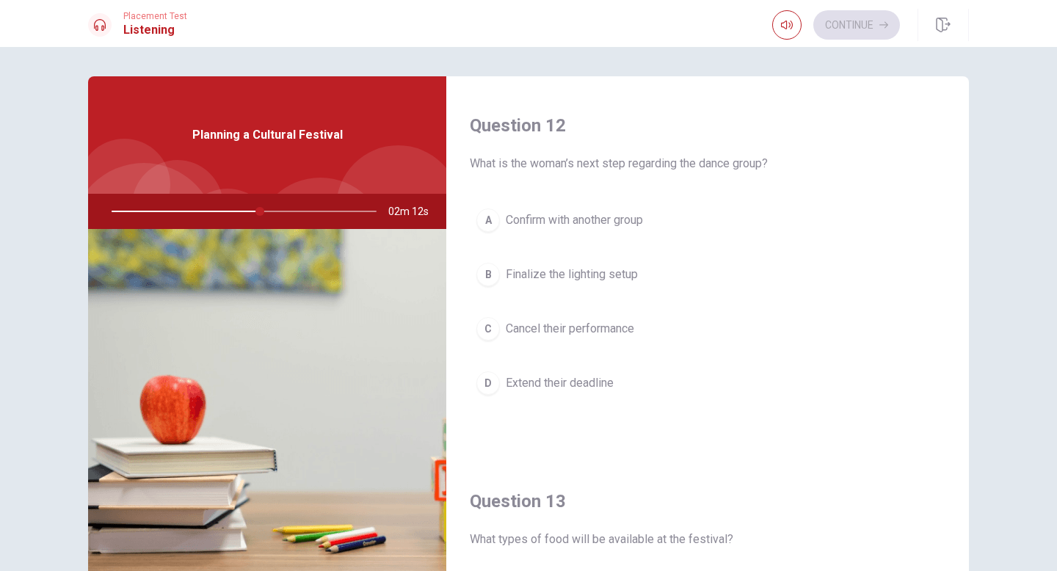
scroll to position [363, 0]
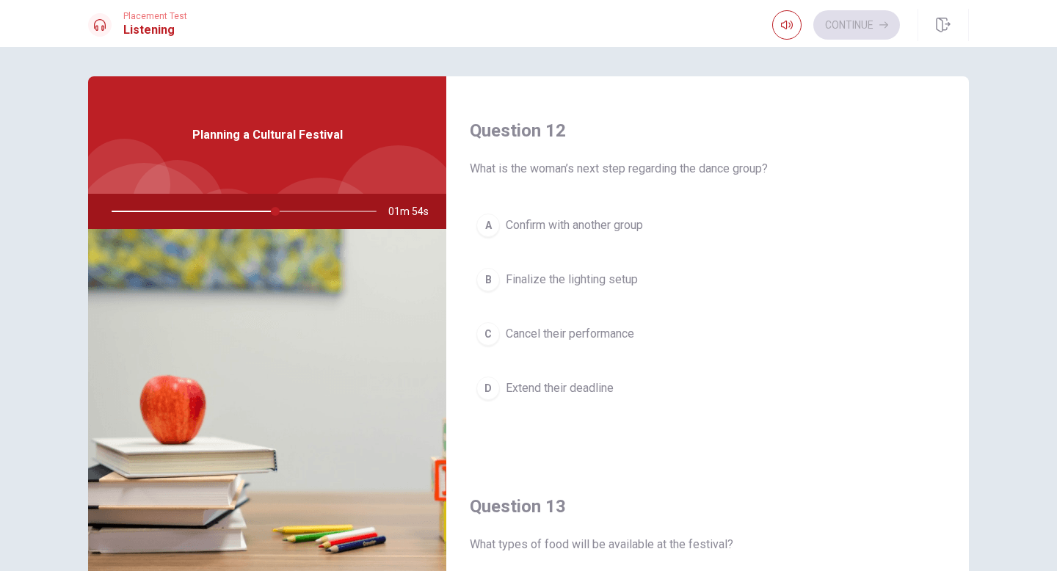
click at [636, 230] on span "Confirm with another group" at bounding box center [574, 226] width 137 height 18
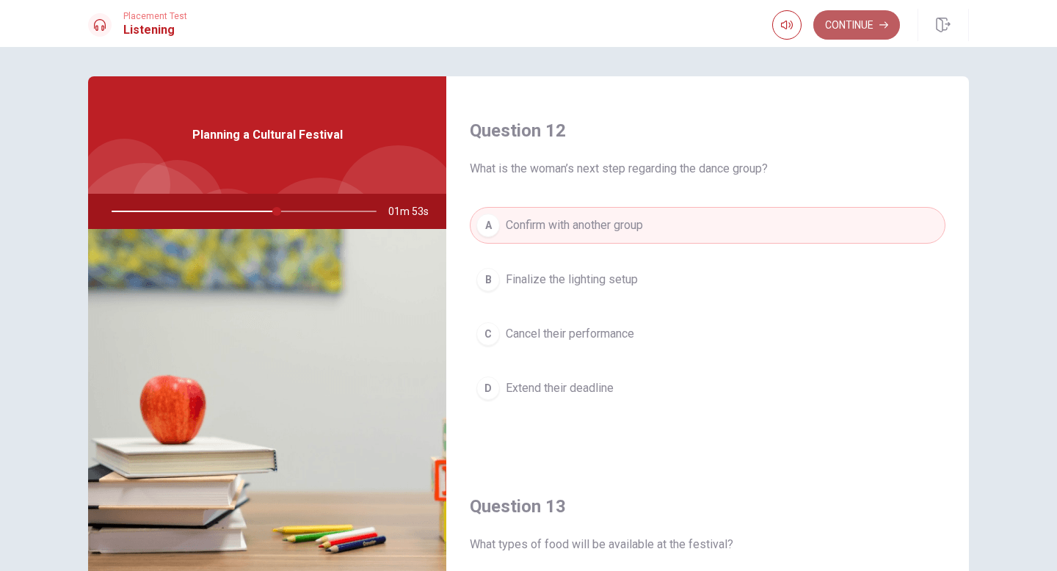
click at [780, 26] on button "Continue" at bounding box center [856, 24] width 87 height 29
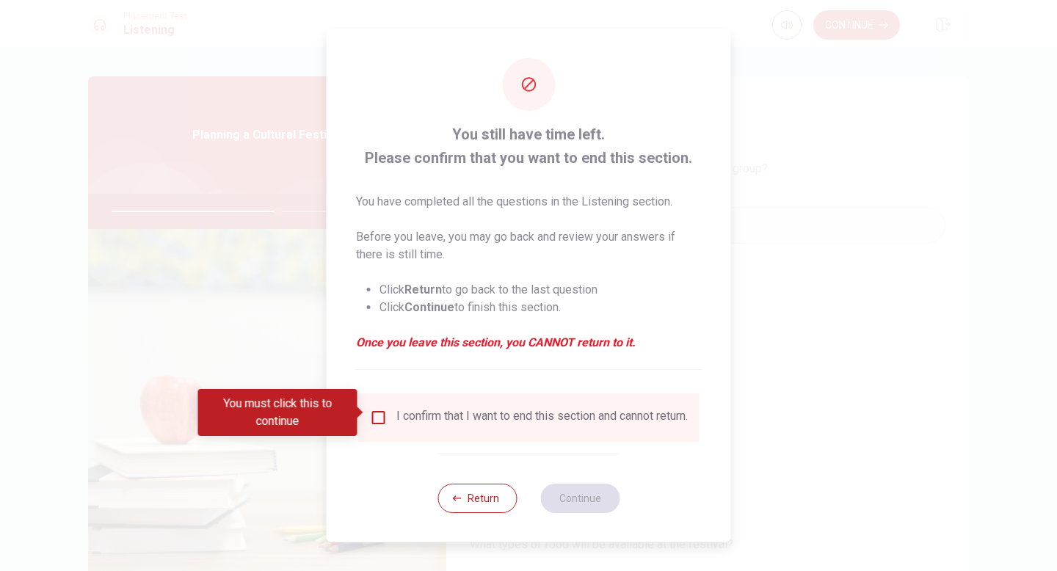
click at [385, 415] on div "I confirm that I want to end this section and cannot return." at bounding box center [529, 418] width 318 height 18
click at [375, 411] on input "You must click this to continue" at bounding box center [379, 418] width 18 height 18
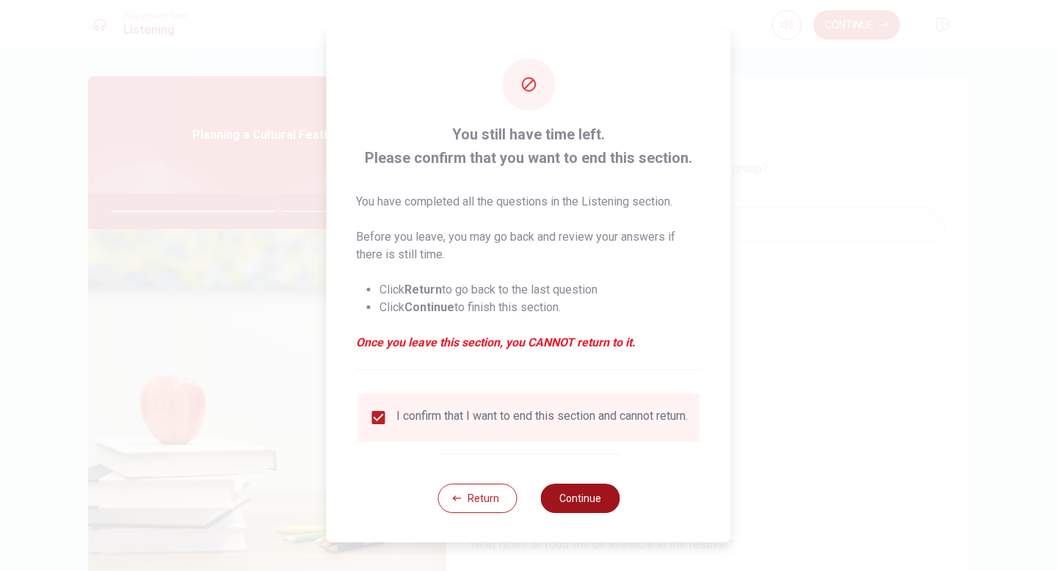
click at [562, 490] on button "Continue" at bounding box center [579, 498] width 79 height 29
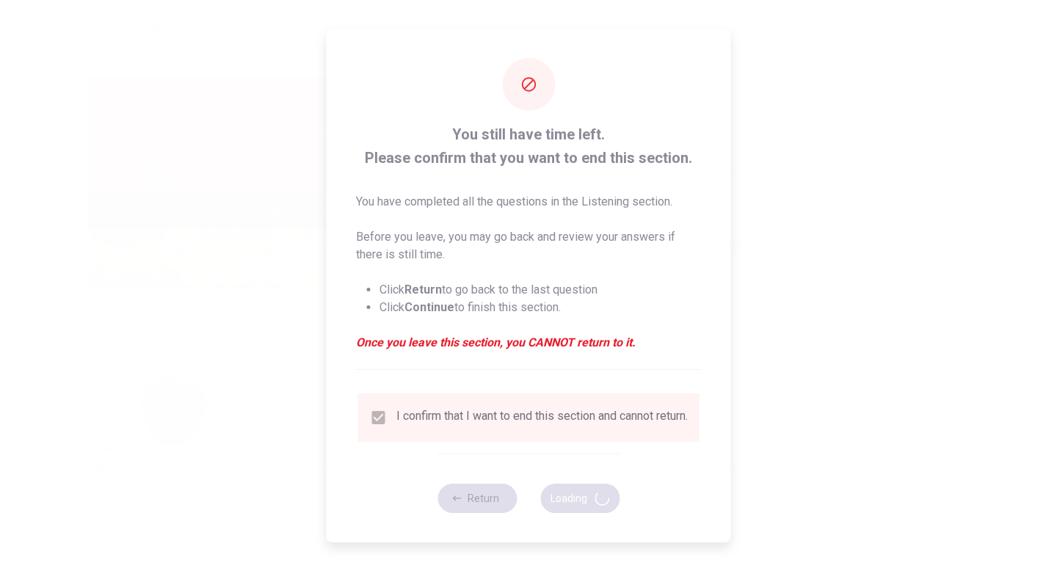
type input "64"
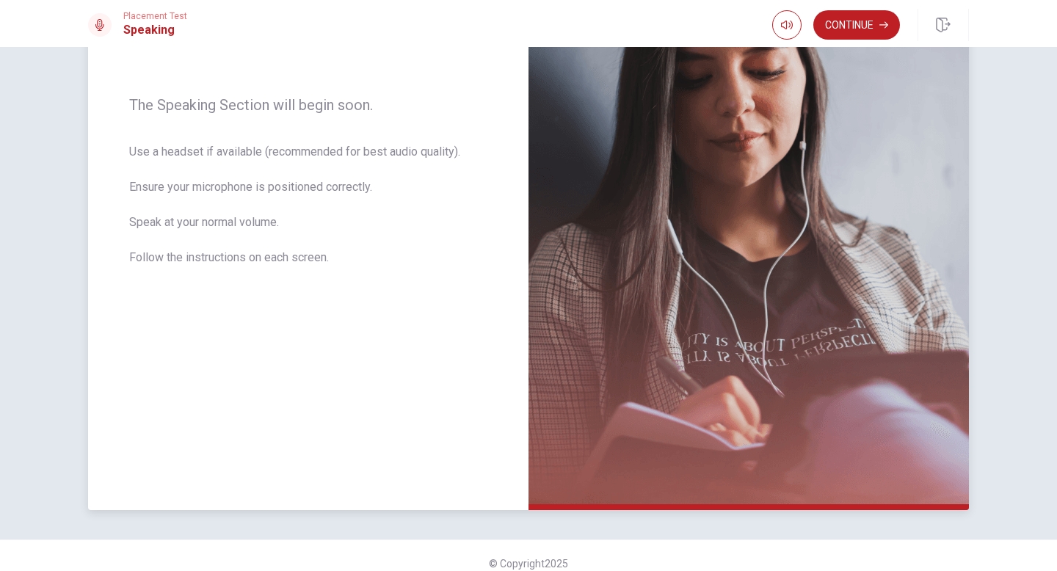
scroll to position [222, 0]
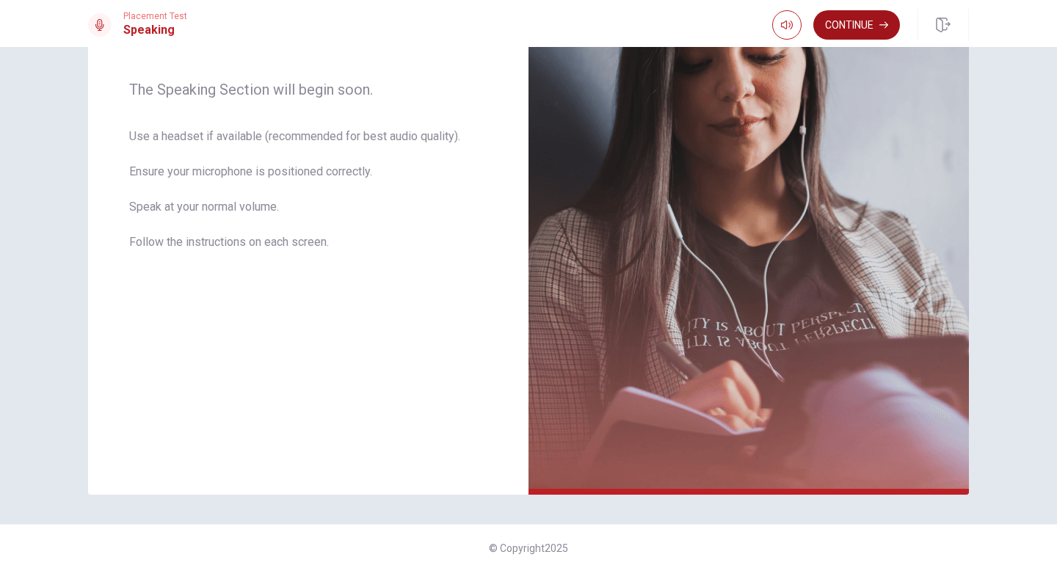
click at [780, 37] on button "Continue" at bounding box center [856, 24] width 87 height 29
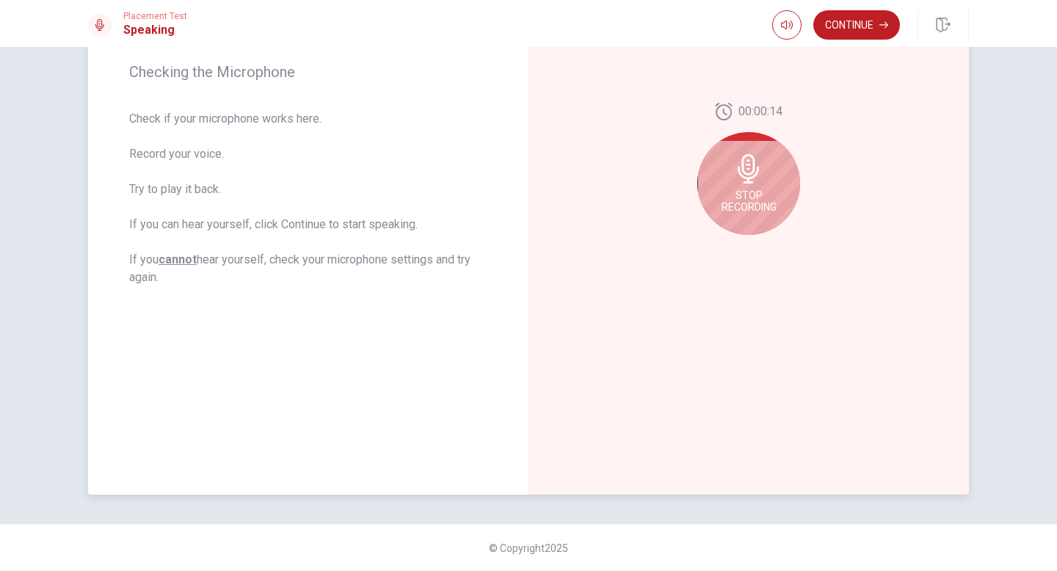
click at [748, 204] on span "Stop Recording" at bounding box center [748, 200] width 55 height 23
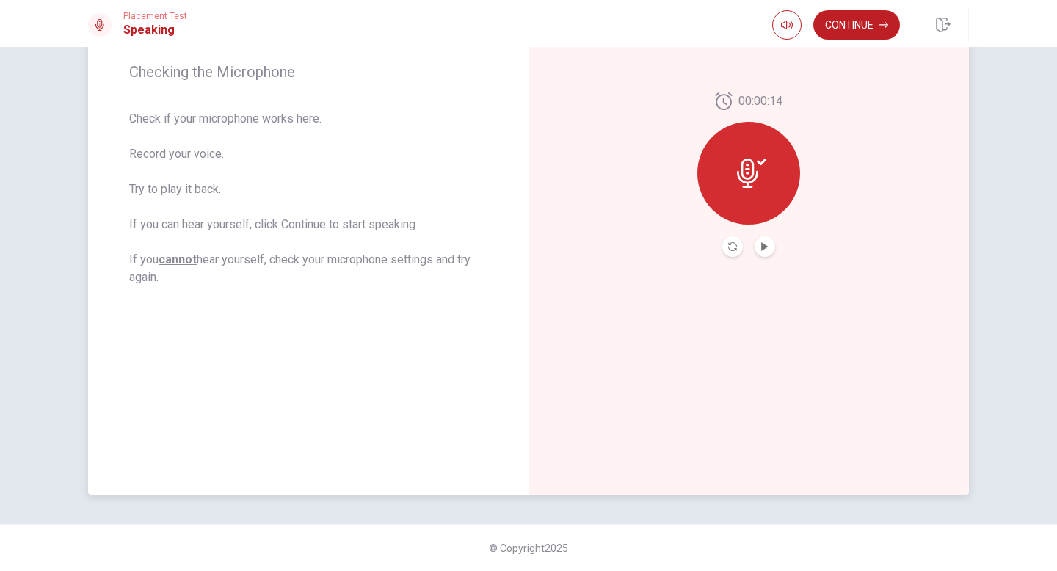
click at [752, 175] on icon at bounding box center [747, 173] width 21 height 29
click at [765, 242] on icon "Play Audio" at bounding box center [764, 246] width 9 height 9
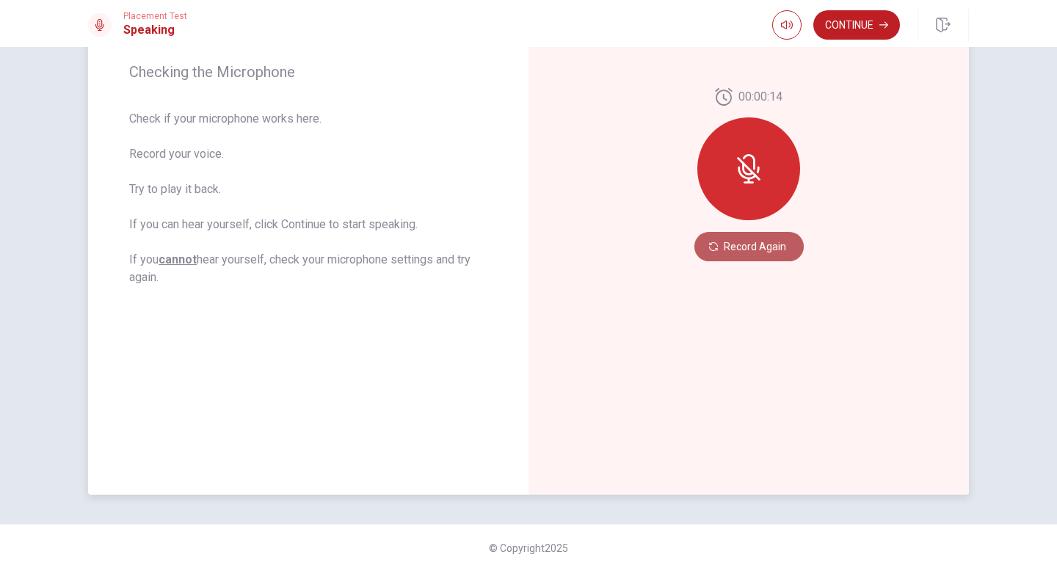
click at [763, 244] on button "Record Again" at bounding box center [748, 246] width 109 height 29
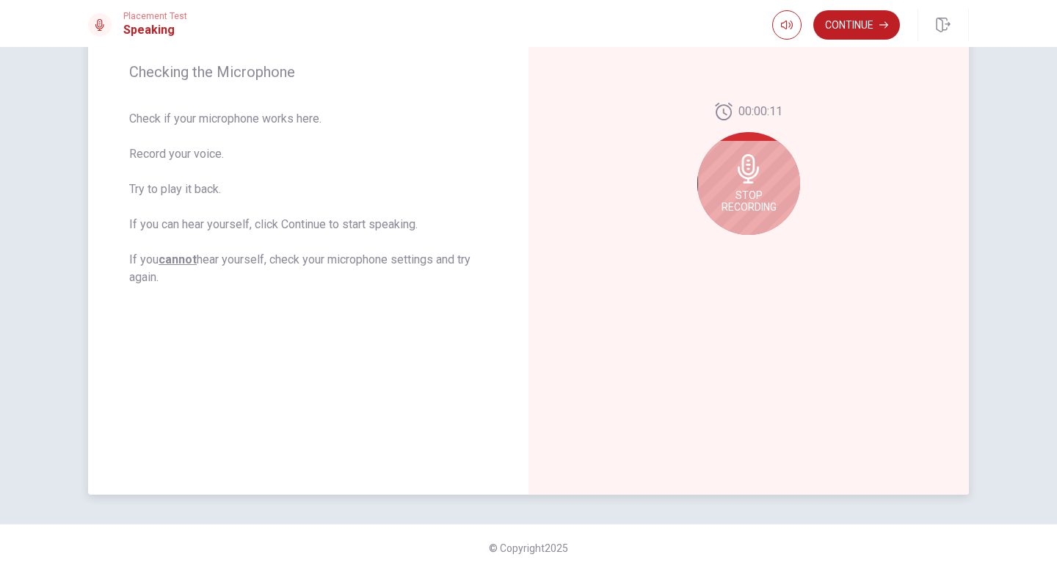
click at [758, 192] on span "Stop Recording" at bounding box center [748, 200] width 55 height 23
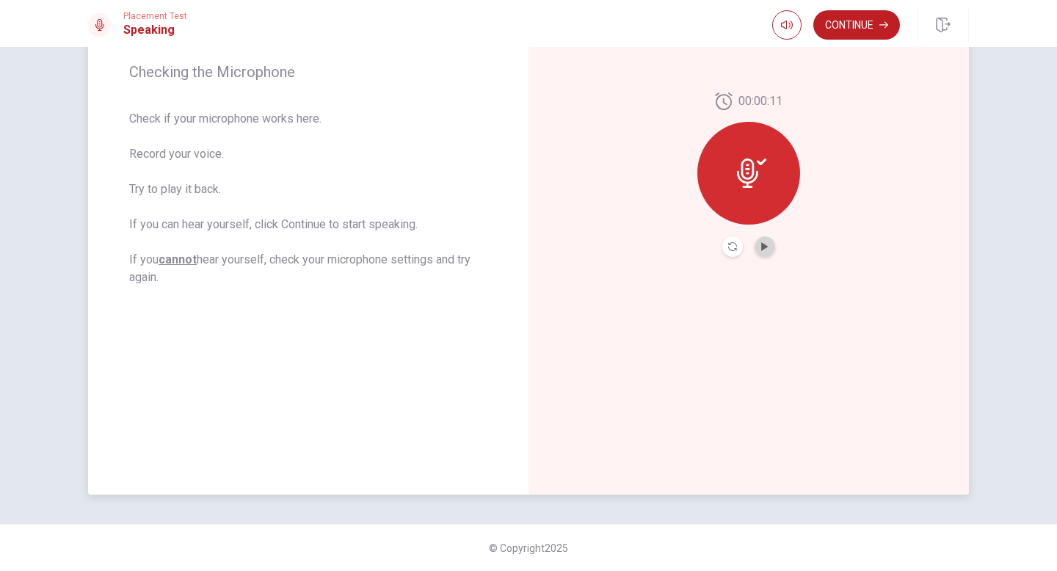
click at [763, 239] on button "Play Audio" at bounding box center [764, 246] width 21 height 21
click at [780, 30] on button "Continue" at bounding box center [856, 24] width 87 height 29
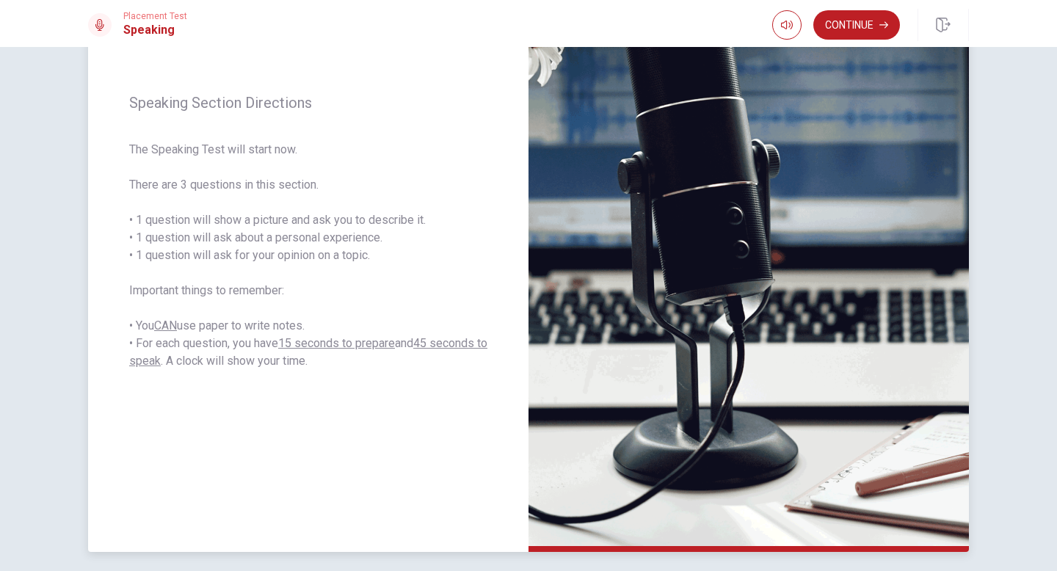
scroll to position [136, 0]
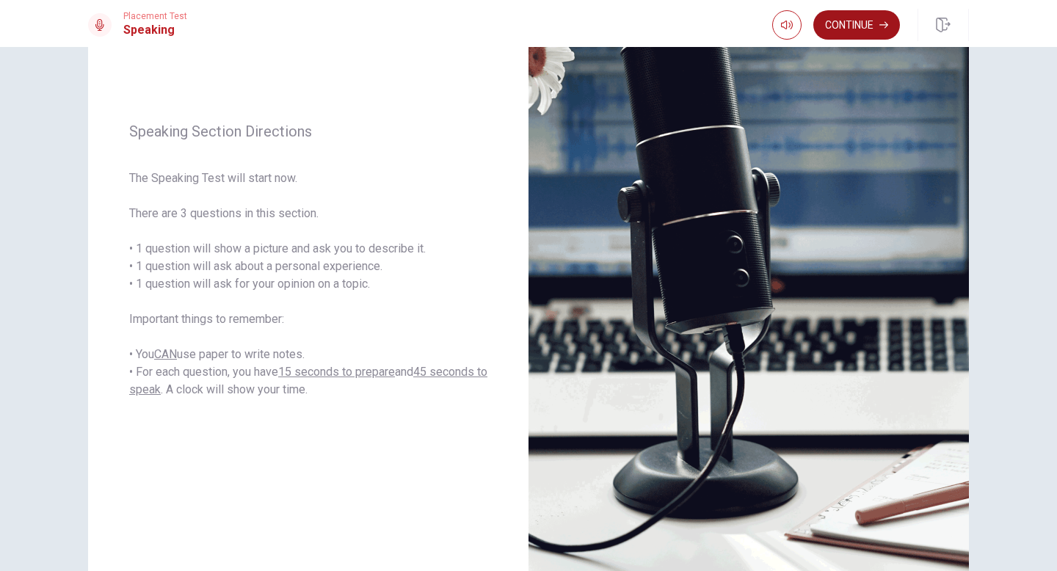
click at [780, 37] on button "Continue" at bounding box center [856, 24] width 87 height 29
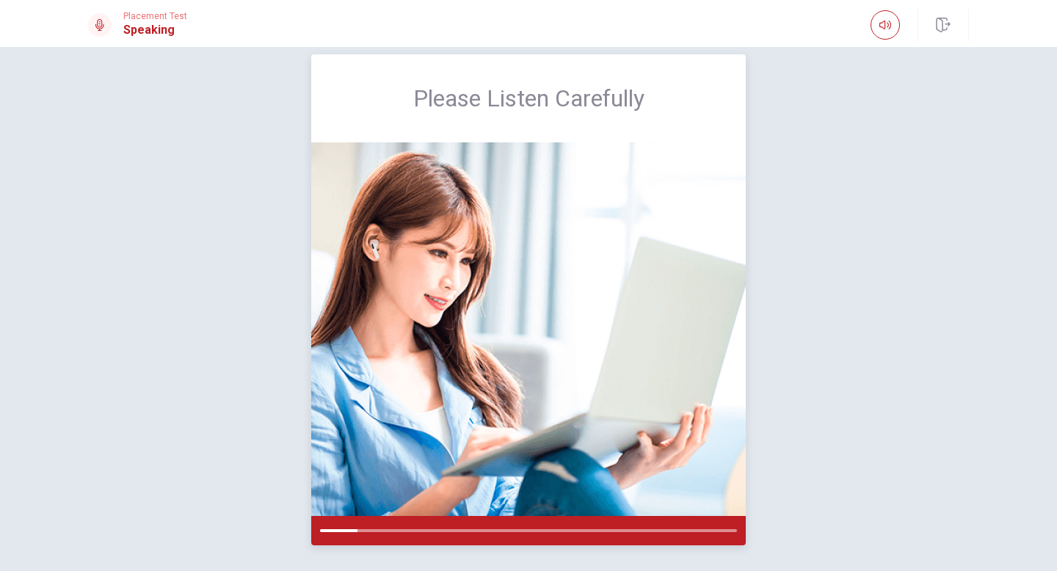
scroll to position [23, 0]
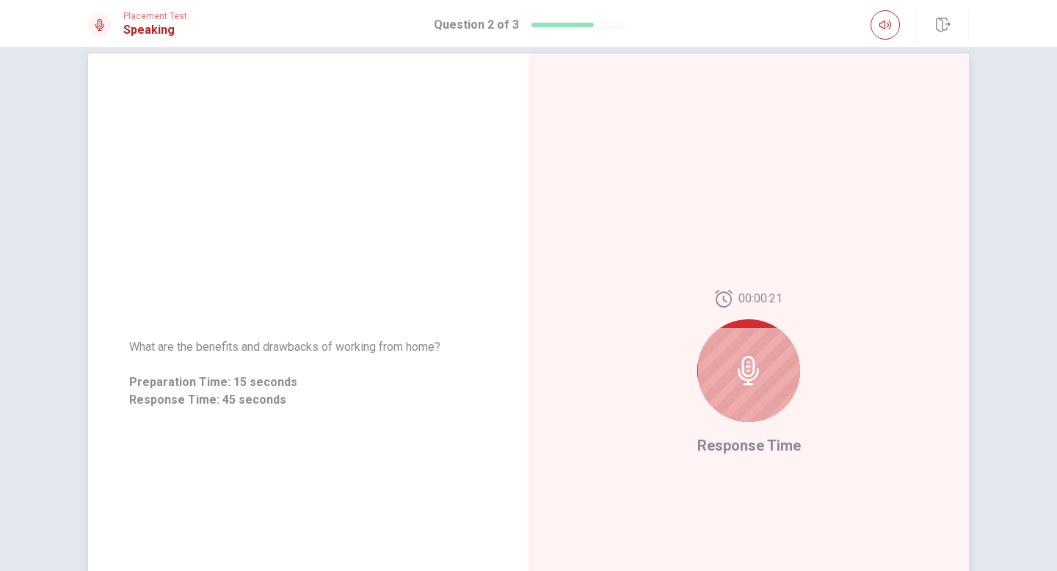
click at [751, 353] on div at bounding box center [748, 370] width 103 height 103
click at [748, 374] on icon at bounding box center [748, 370] width 29 height 29
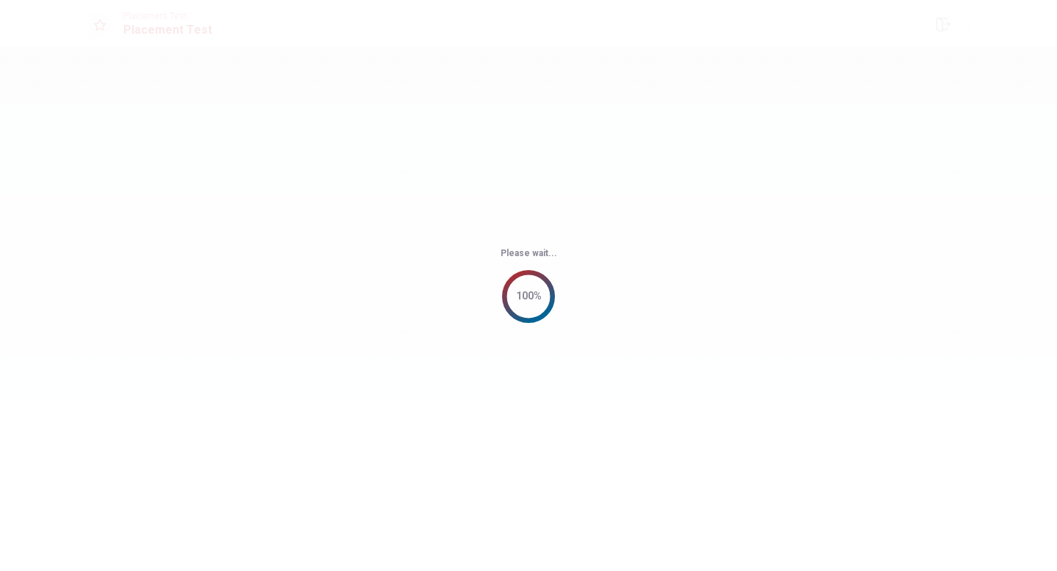
scroll to position [0, 0]
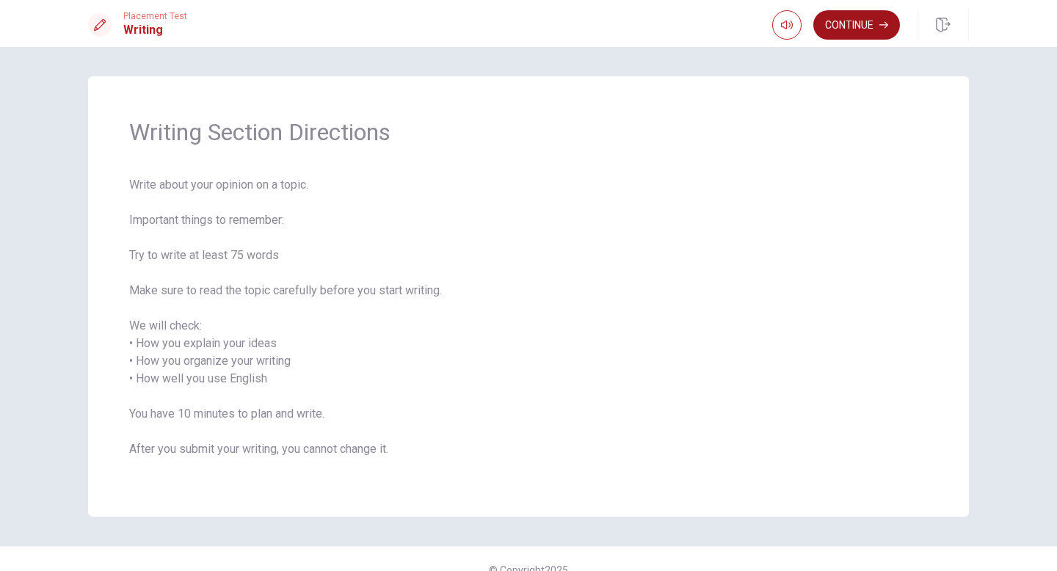
click at [780, 30] on button "Continue" at bounding box center [856, 24] width 87 height 29
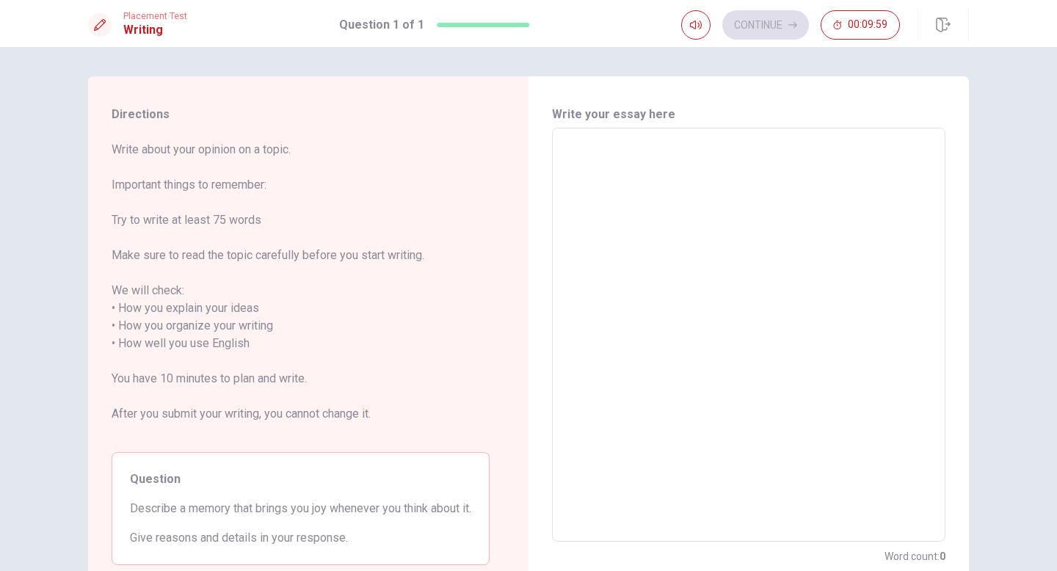
click at [653, 201] on textarea at bounding box center [748, 335] width 373 height 390
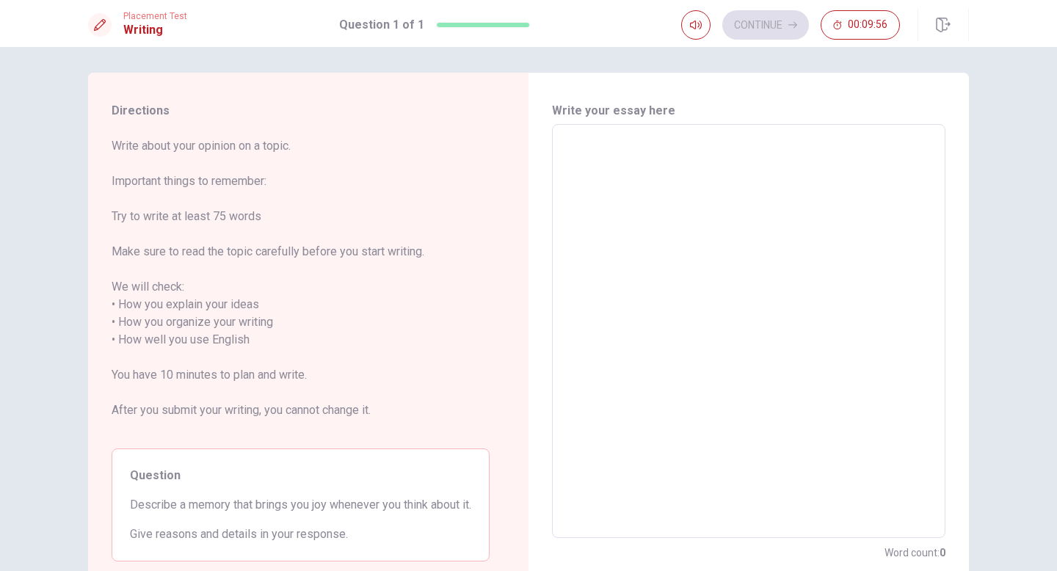
scroll to position [7, 0]
type textarea "A"
type textarea "x"
type textarea "A"
type textarea "x"
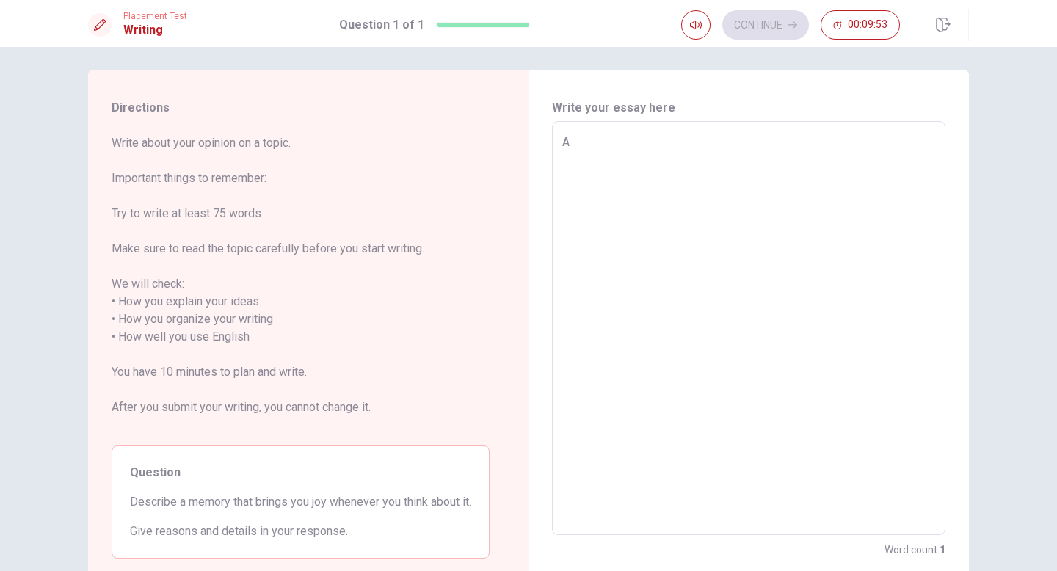
type textarea "A m"
type textarea "x"
type textarea "A me"
type textarea "x"
type textarea "A mem"
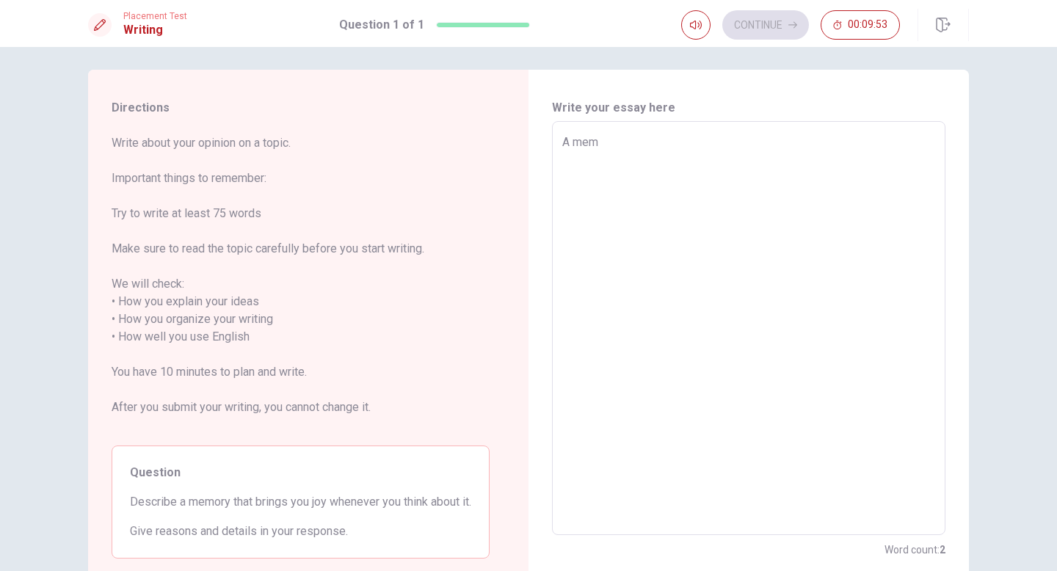
type textarea "x"
type textarea "A memo"
type textarea "x"
type textarea "A memor"
type textarea "x"
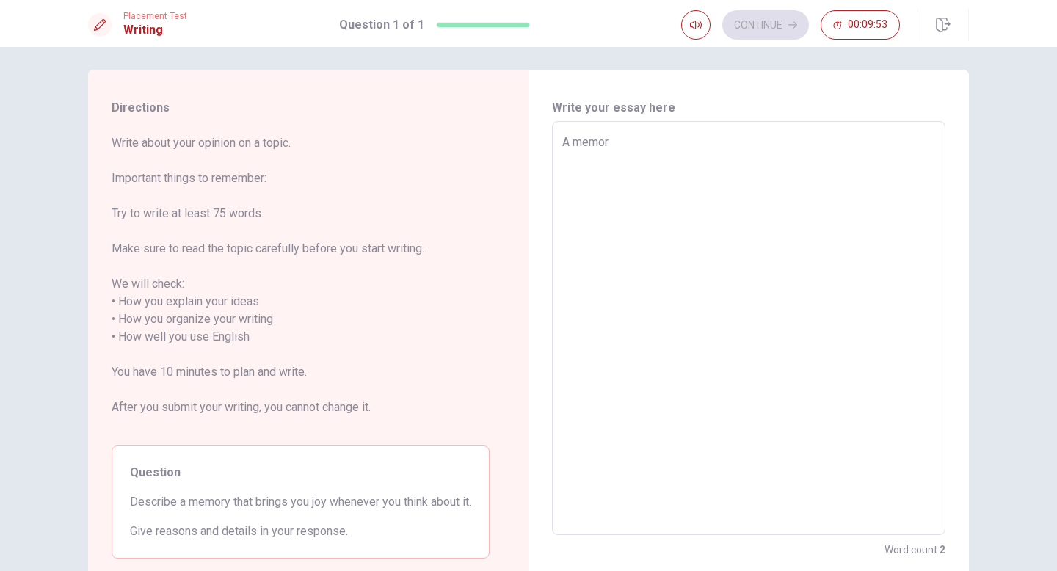
type textarea "A memory"
type textarea "x"
type textarea "A memory"
type textarea "x"
type textarea "A memory t"
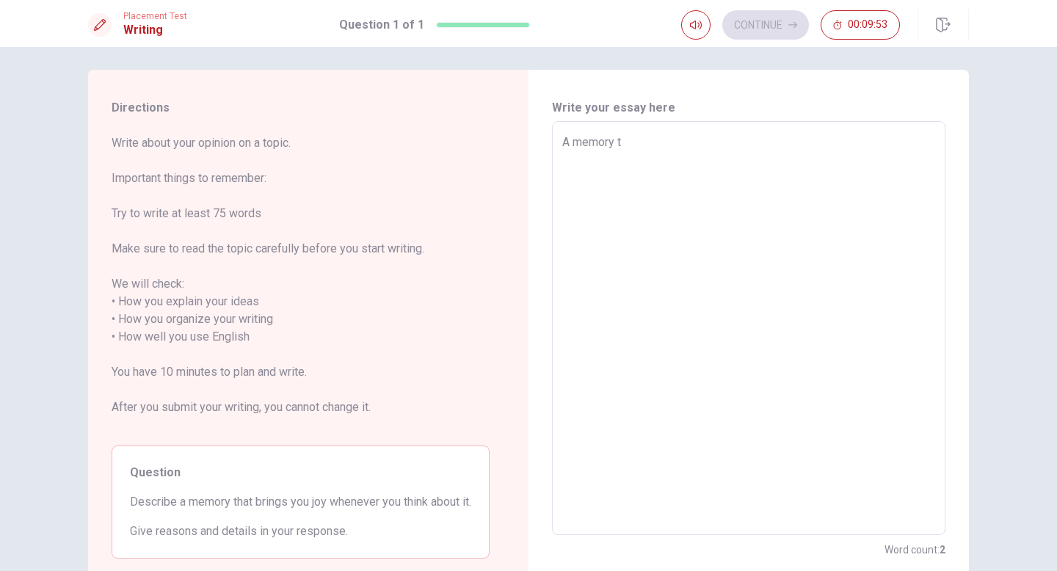
type textarea "x"
type textarea "A memory th"
type textarea "x"
type textarea "A memory tha"
type textarea "x"
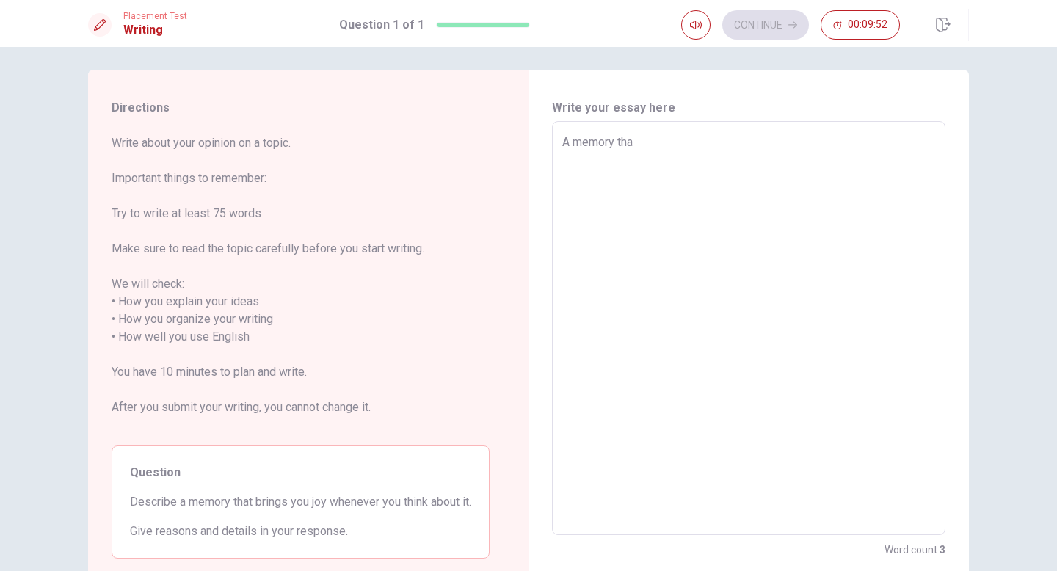
type textarea "A memory that"
type textarea "x"
type textarea "A memory that"
type textarea "x"
type textarea "A memory that b"
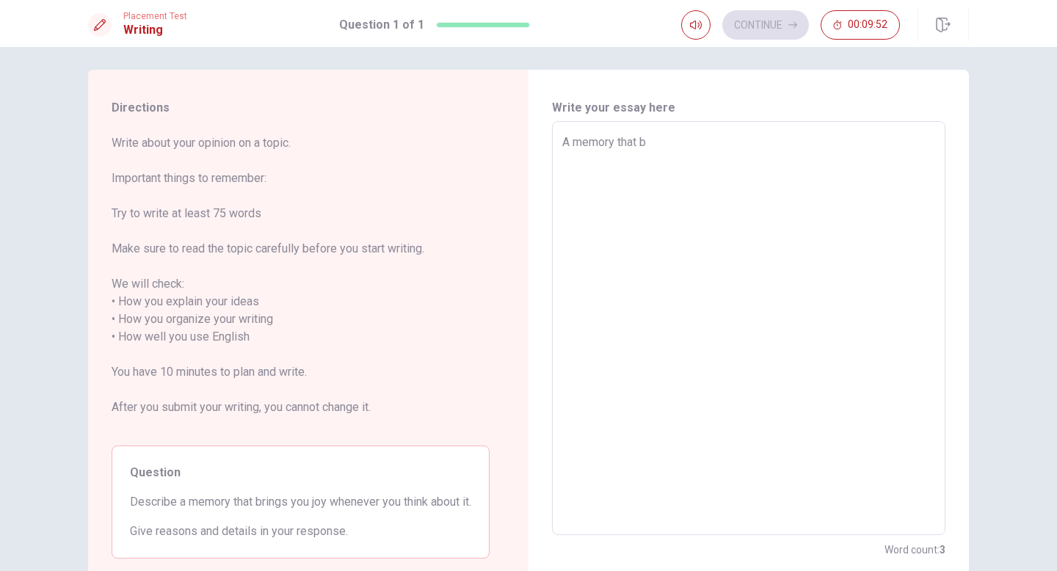
type textarea "x"
type textarea "A memory that br"
type textarea "x"
type textarea "A memory that bri"
type textarea "x"
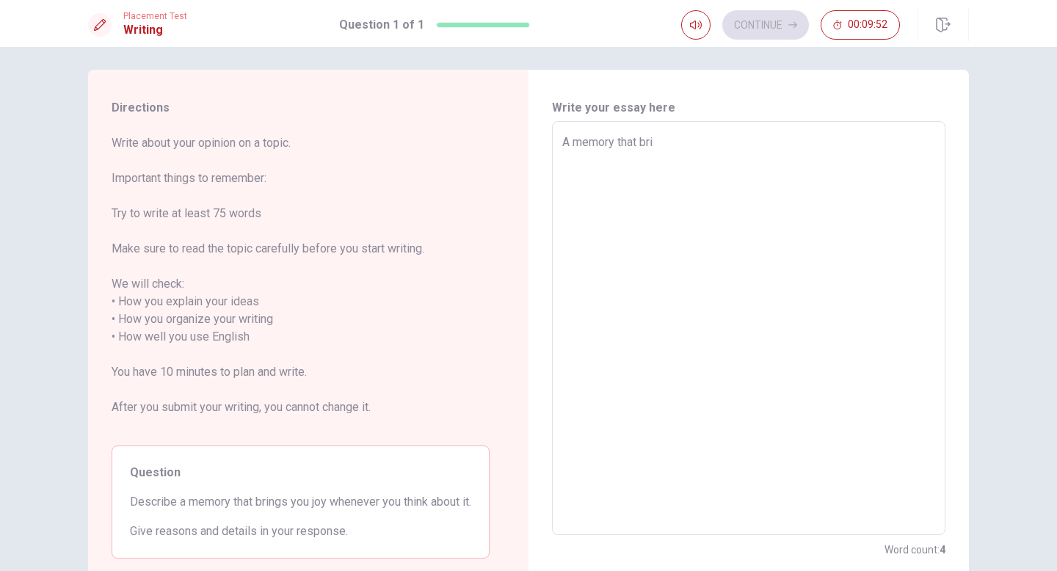
type textarea "A memory that brin"
type textarea "x"
type textarea "A memory that bring"
type textarea "x"
type textarea "A memory that brings"
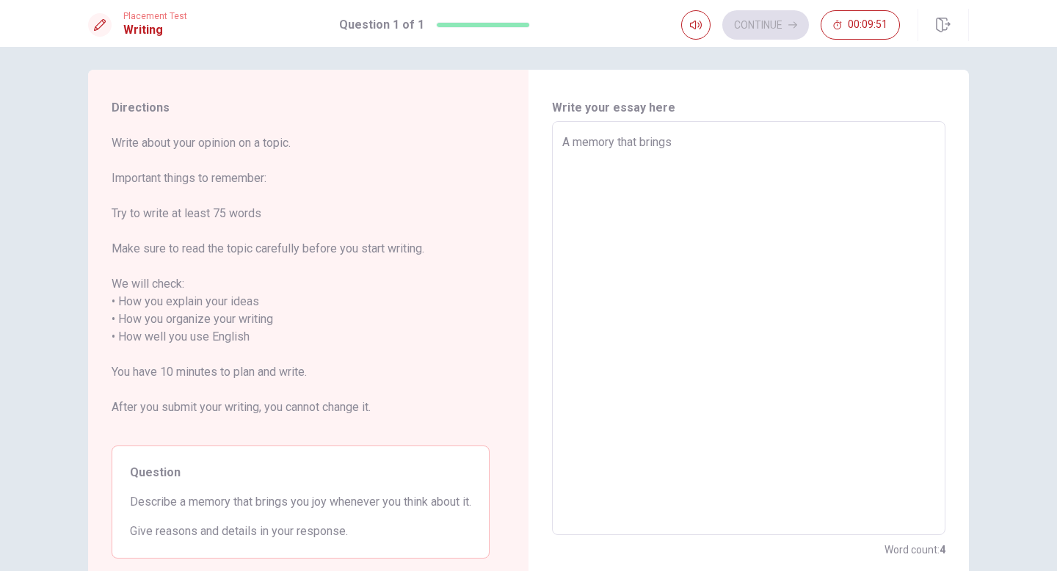
type textarea "x"
type textarea "A memory that brings"
type textarea "x"
type textarea "A memory that brings m"
type textarea "x"
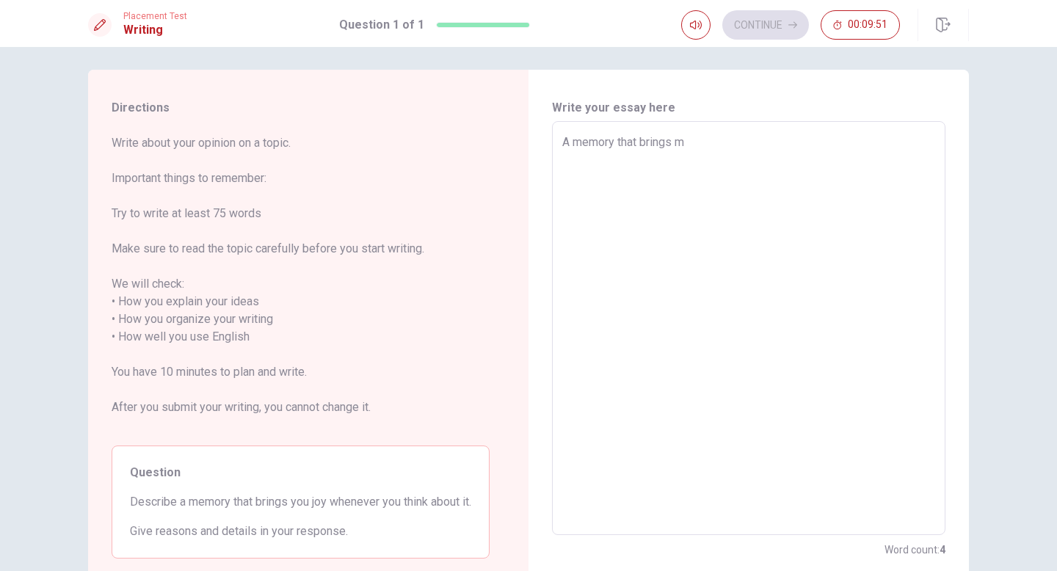
type textarea "A memory that brings me"
type textarea "x"
type textarea "A memory that brings me"
type textarea "x"
type textarea "A memory that brings me j"
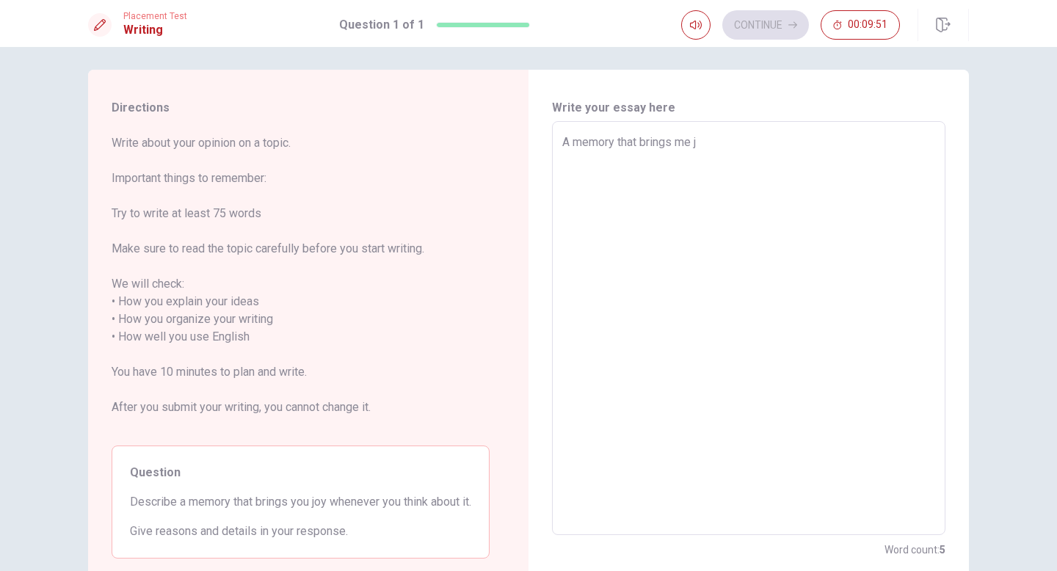
type textarea "x"
type textarea "A memory that brings me [PERSON_NAME]"
type textarea "x"
type textarea "A memory that brings me joy"
type textarea "x"
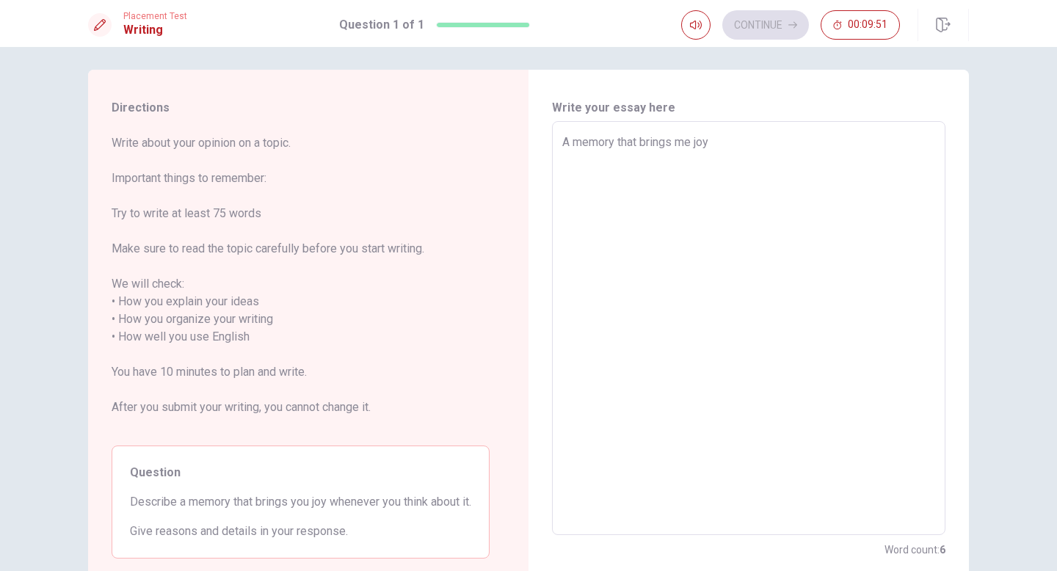
type textarea "A memory that brings me joy"
type textarea "x"
type textarea "A memory that brings me joy i"
type textarea "x"
type textarea "A memory that brings me joy is"
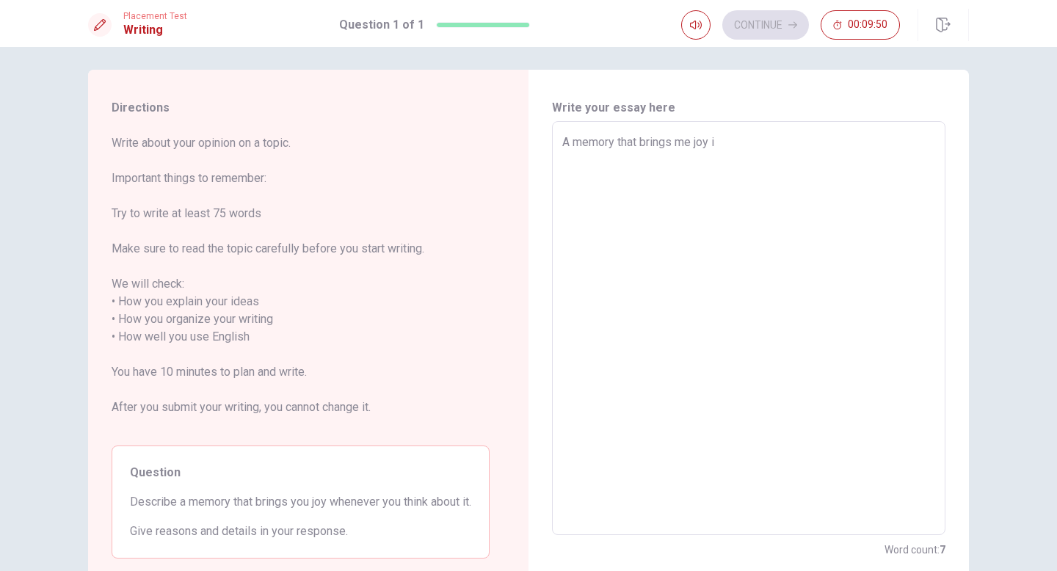
type textarea "x"
type textarea "A memory that brings me joy is"
type textarea "x"
type textarea "A memory that brings me joy is w"
type textarea "x"
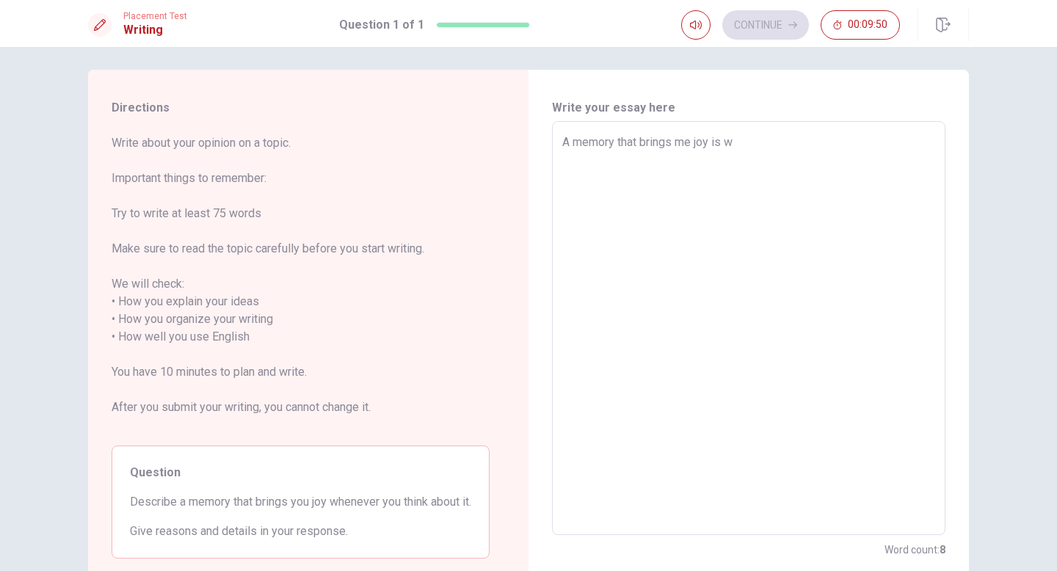
type textarea "A memory that brings me joy is wh"
type textarea "x"
type textarea "A memory that brings me joy is whe"
type textarea "x"
type textarea "A memory that brings me joy is when"
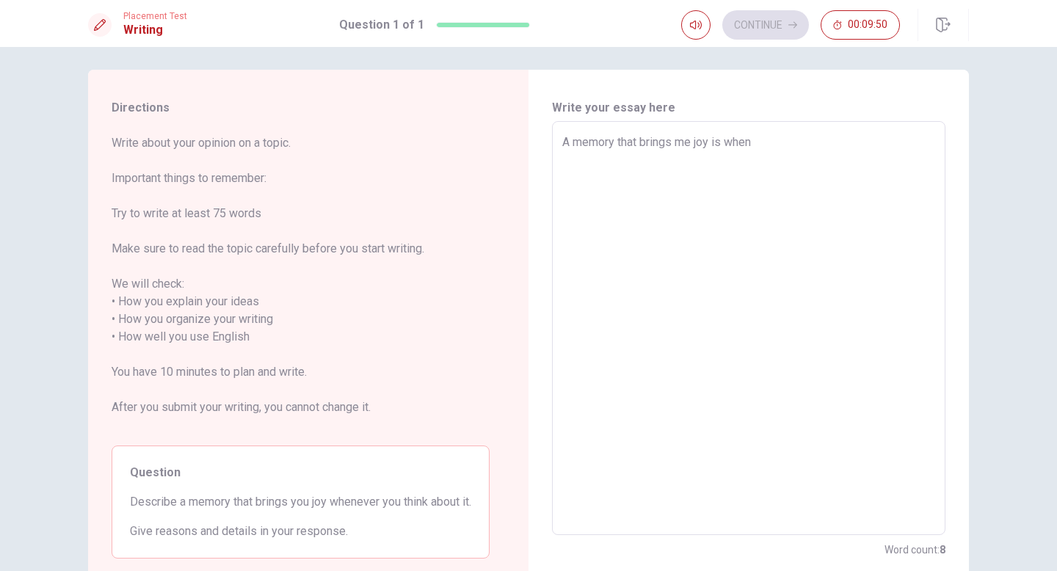
type textarea "x"
type textarea "A memory that brings me joy is when"
type textarea "x"
type textarea "A memory that brings me joy is when"
type textarea "x"
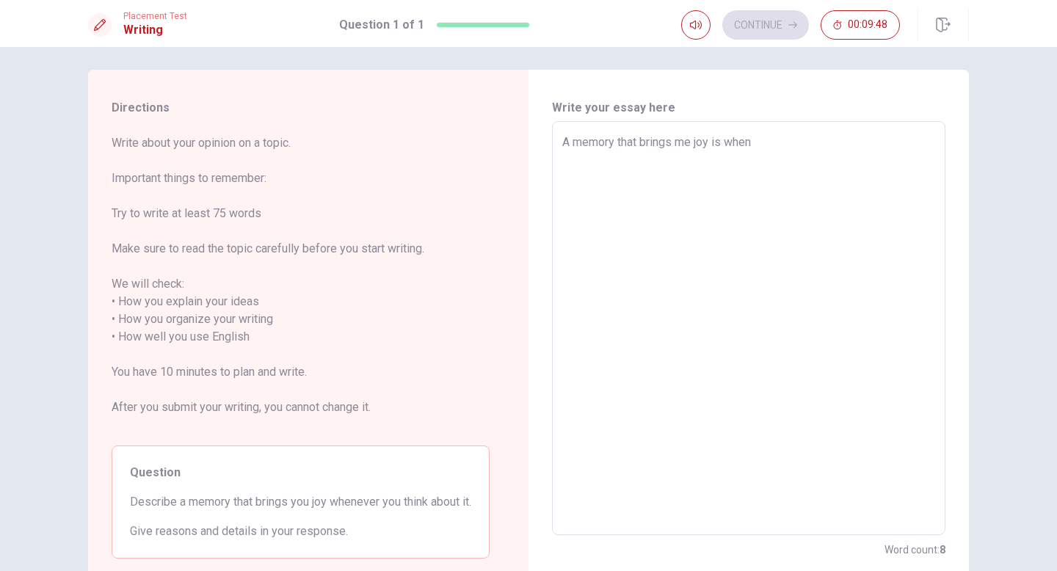
type textarea "A memory that brings me joy is whe"
type textarea "x"
type textarea "A memory that brings me joy is wh"
type textarea "x"
type textarea "A memory that brings me joy is w"
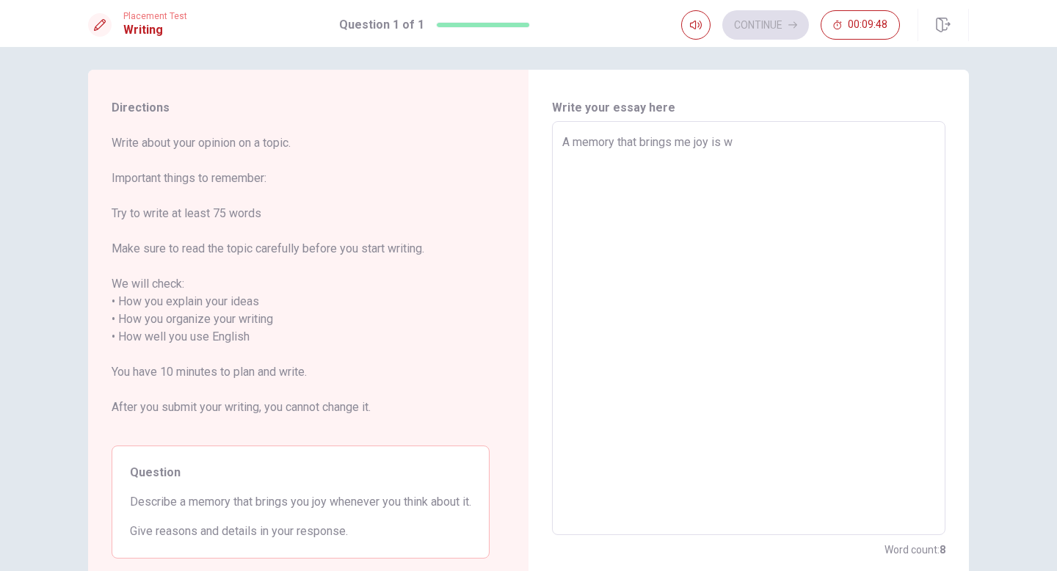
type textarea "x"
type textarea "A memory that brings me joy is"
type textarea "x"
type textarea "A memory that brings me joy is"
type textarea "x"
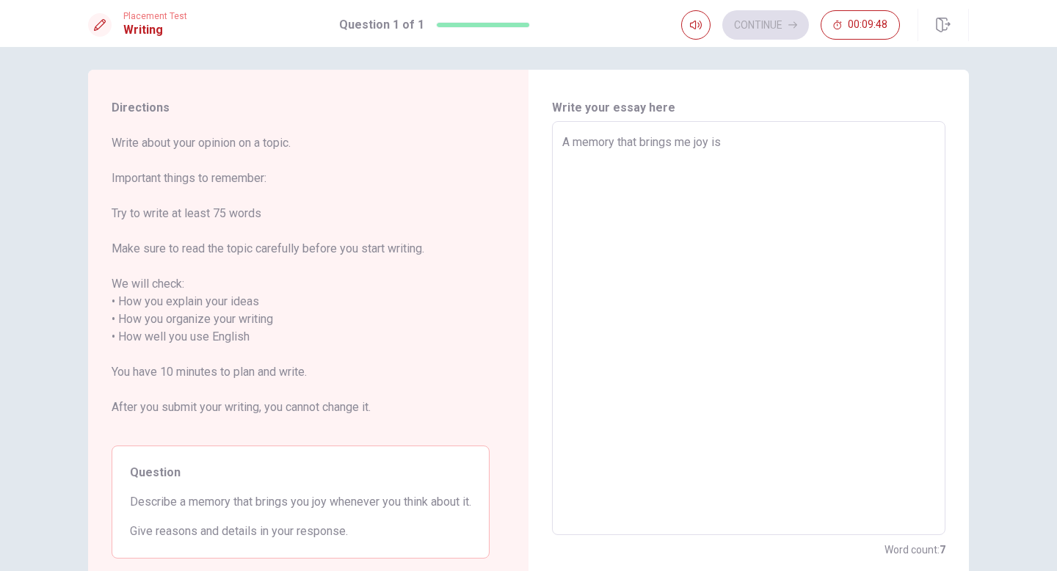
type textarea "A memory that brings me joy i"
type textarea "x"
type textarea "A memory that brings me joy is"
type textarea "x"
type textarea "A memory that brings me joy is"
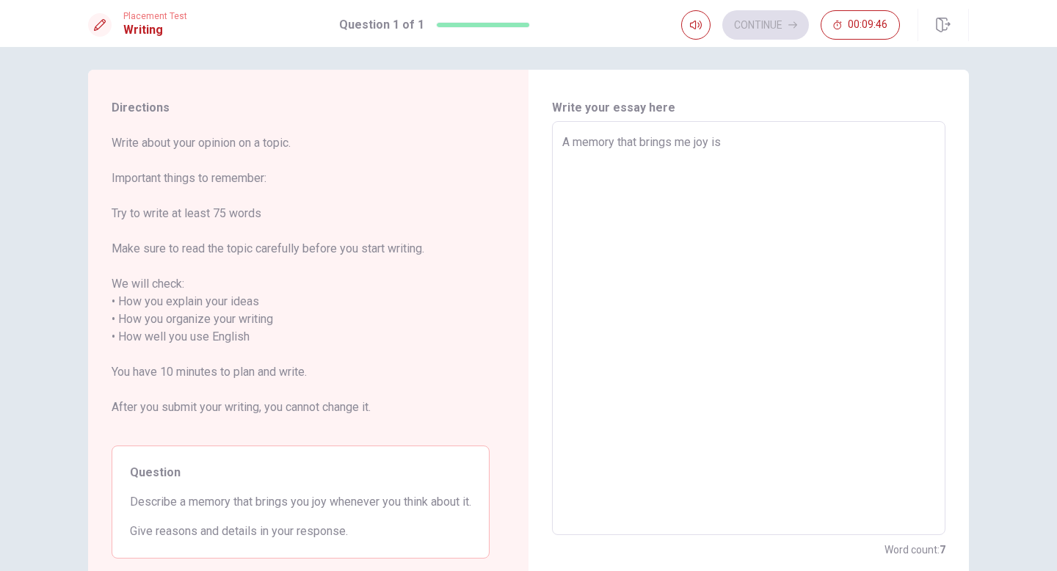
type textarea "x"
type textarea "A memory that brings me joy is w"
type textarea "x"
type textarea "A memory that brings me joy is wh"
type textarea "x"
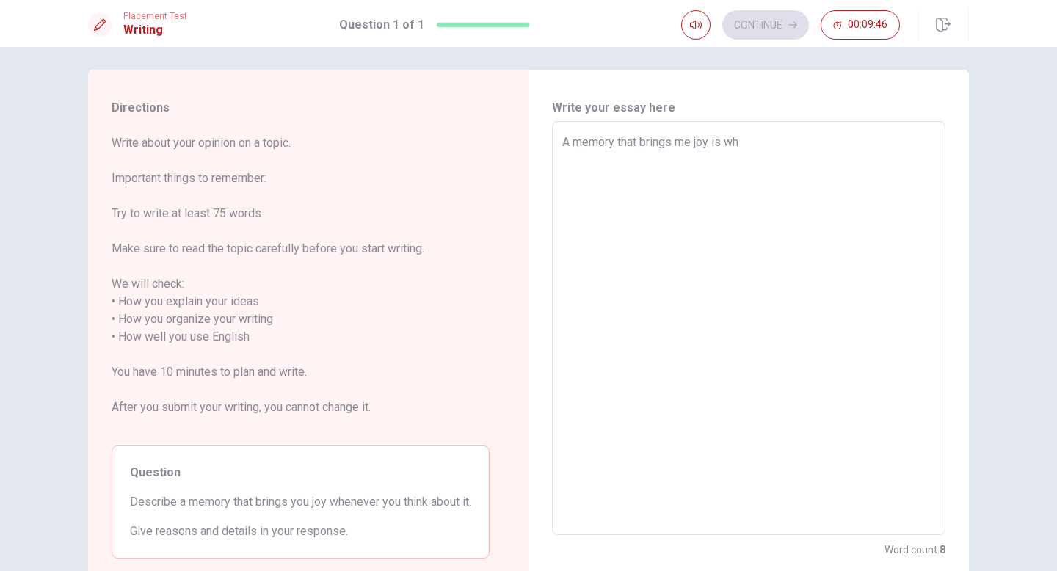
type textarea "A memory that brings me joy is whe"
type textarea "x"
type textarea "A memory that brings me joy is when"
type textarea "x"
type textarea "A memory that brings me joy is when"
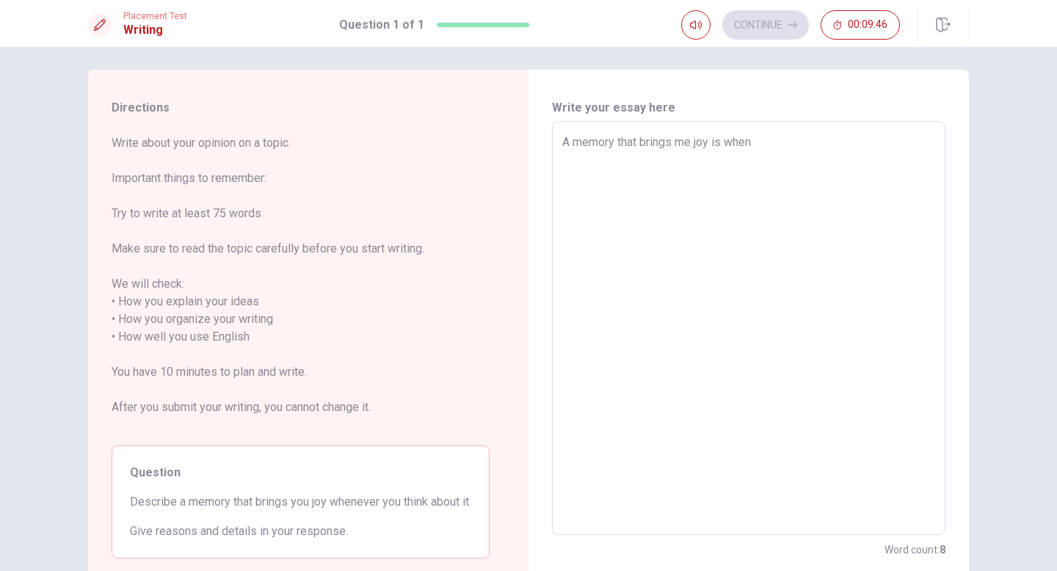
type textarea "x"
type textarea "A memory that brings me joy is when I"
type textarea "x"
type textarea "A memory that brings me joy is when I"
type textarea "x"
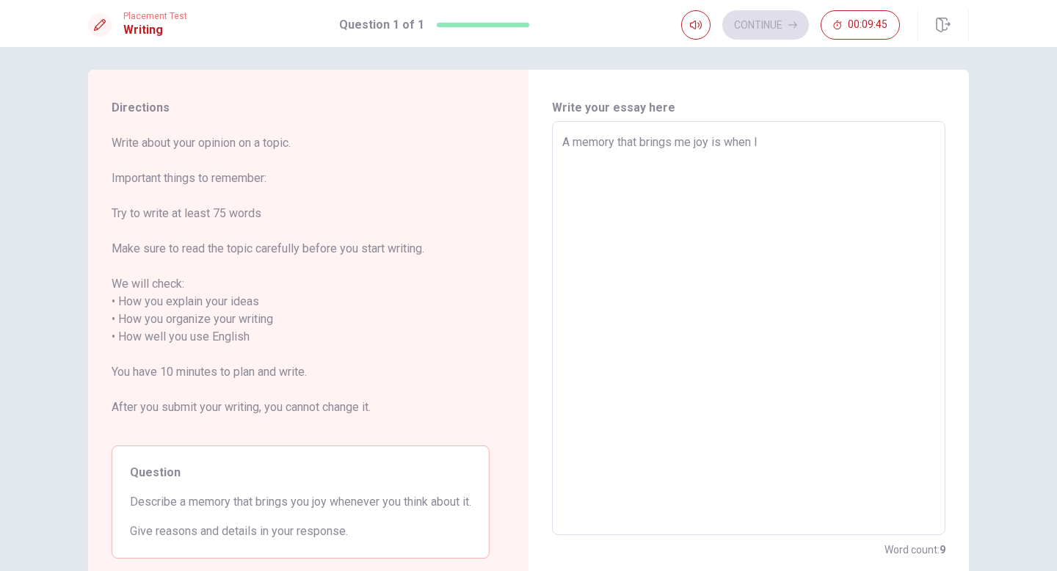
type textarea "A memory that brings me joy is when I t"
type textarea "x"
type textarea "A memory that brings me joy is when I tr"
type textarea "x"
type textarea "A memory that brings me joy is when I tra"
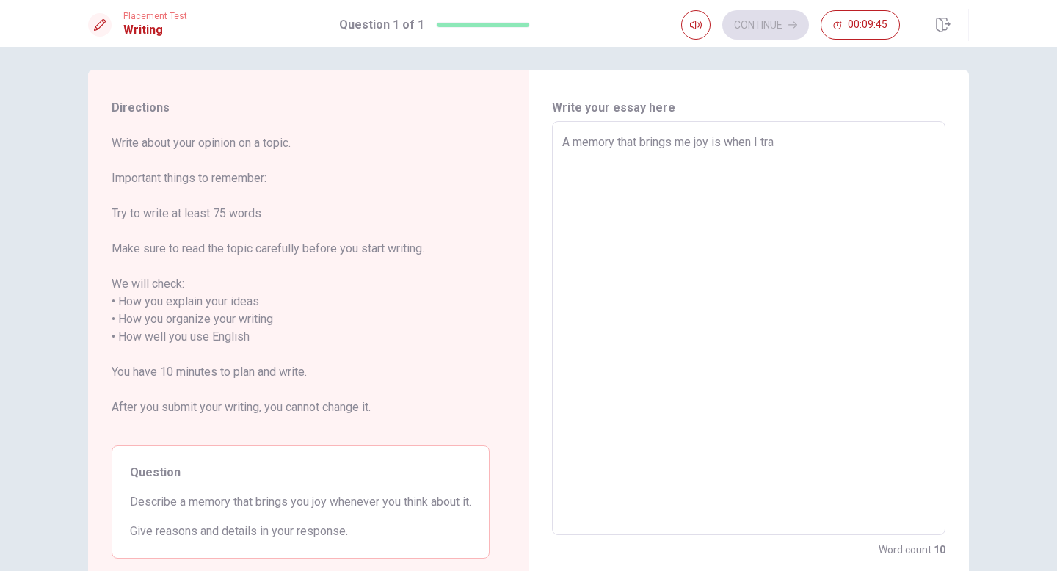
type textarea "x"
type textarea "A memory that brings me joy is when I trav"
type textarea "x"
type textarea "A memory that brings me joy is when I trave"
type textarea "x"
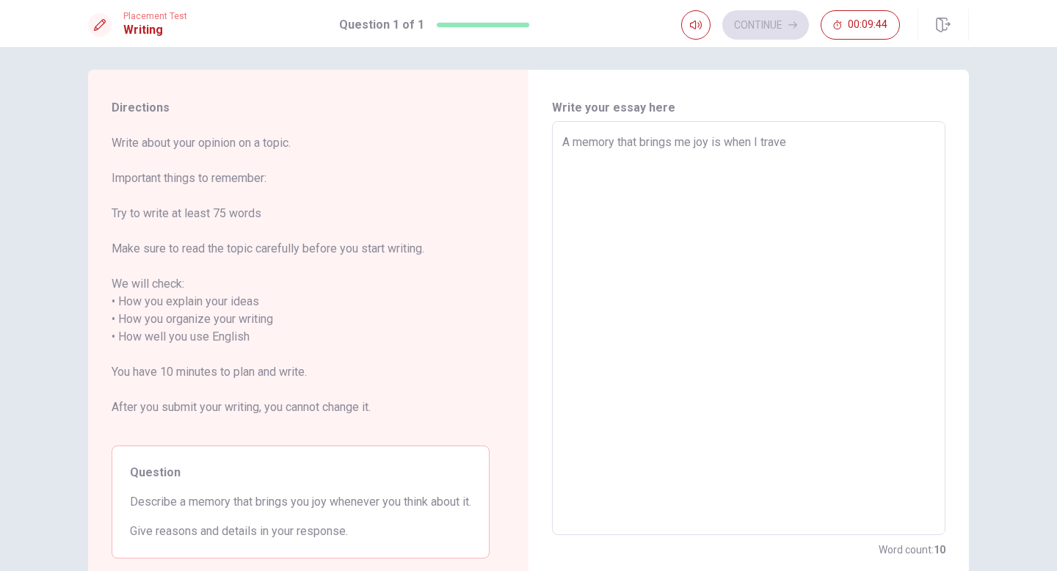
type textarea "A memory that brings me joy is when I travel"
type textarea "x"
type textarea "A memory that brings me joy is when I travele"
type textarea "x"
type textarea "A memory that brings me joy is when I traveled"
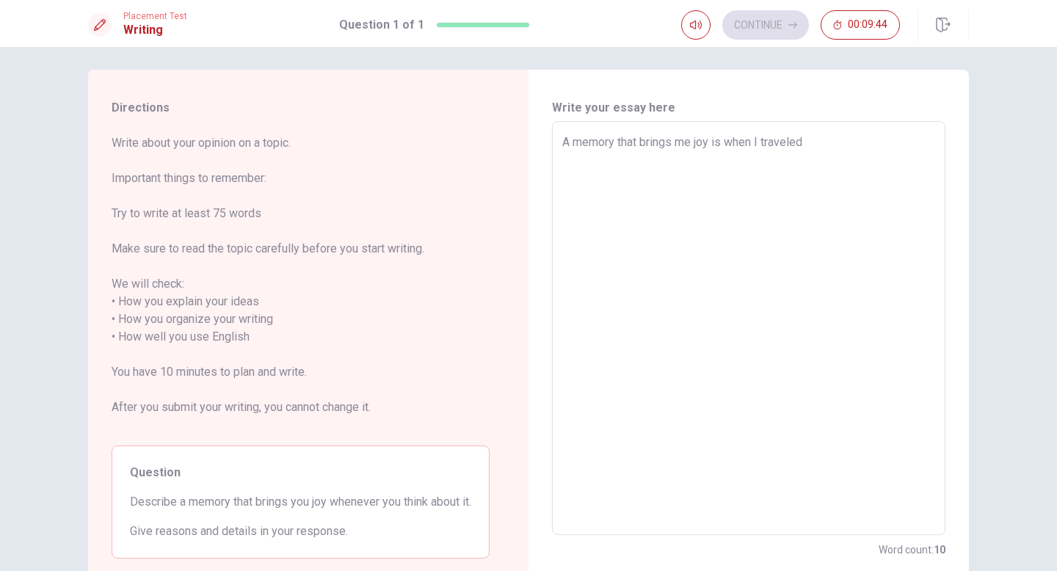
type textarea "x"
type textarea "A memory that brings me joy is when I traveled"
type textarea "x"
type textarea "A memory that brings me joy is when I traveled t"
type textarea "x"
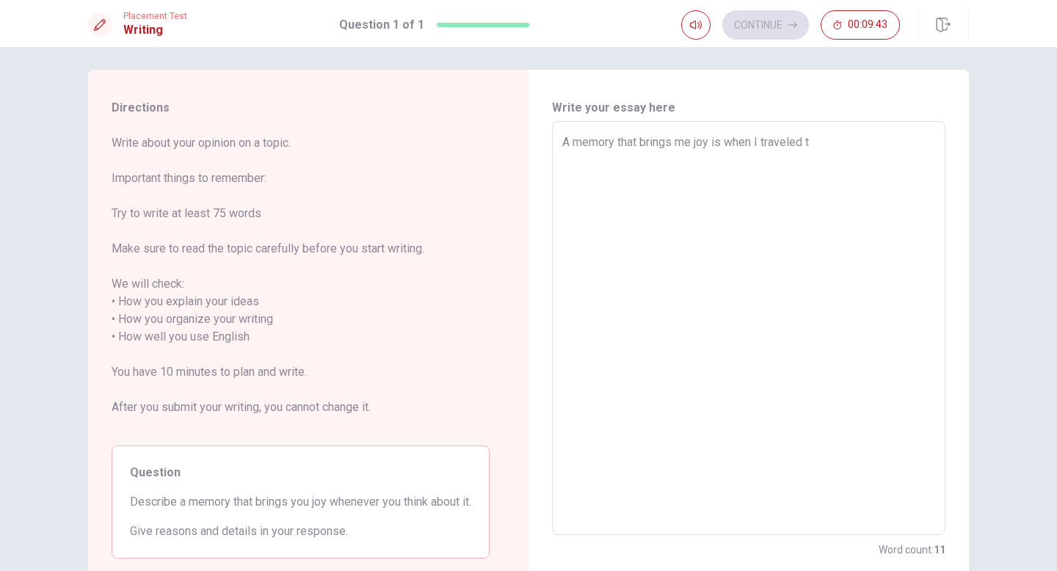
type textarea "A memory that brings me joy is when I traveled to"
type textarea "x"
type textarea "A memory that brings me joy is when I traveled to"
type textarea "x"
type textarea "A memory that brings me joy is when I traveled to B"
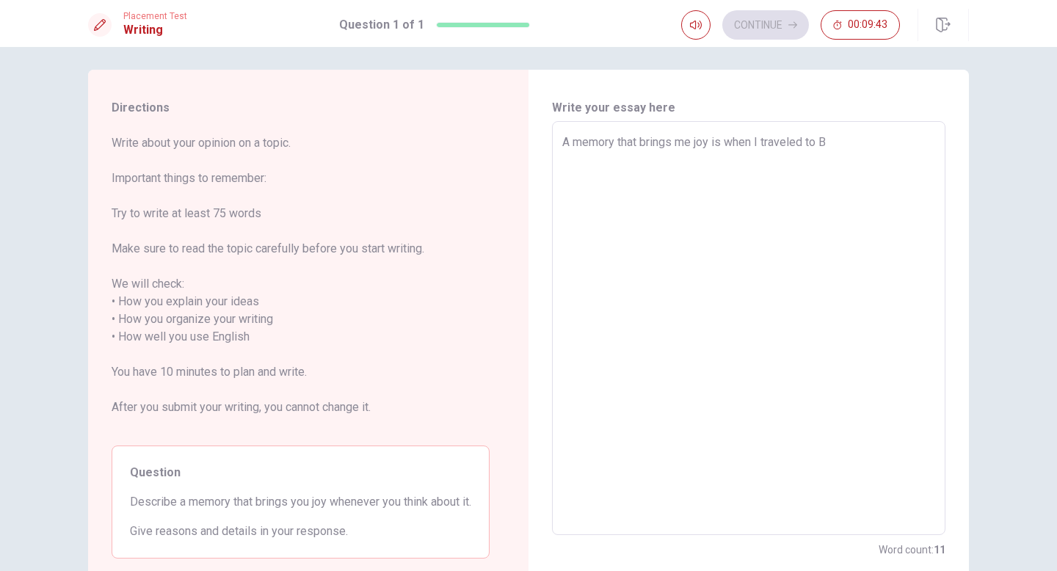
type textarea "x"
type textarea "A memory that brings me joy is when I traveled to [GEOGRAPHIC_DATA]"
type textarea "x"
type textarea "A memory that brings me joy is when I traveled to [GEOGRAPHIC_DATA]"
type textarea "x"
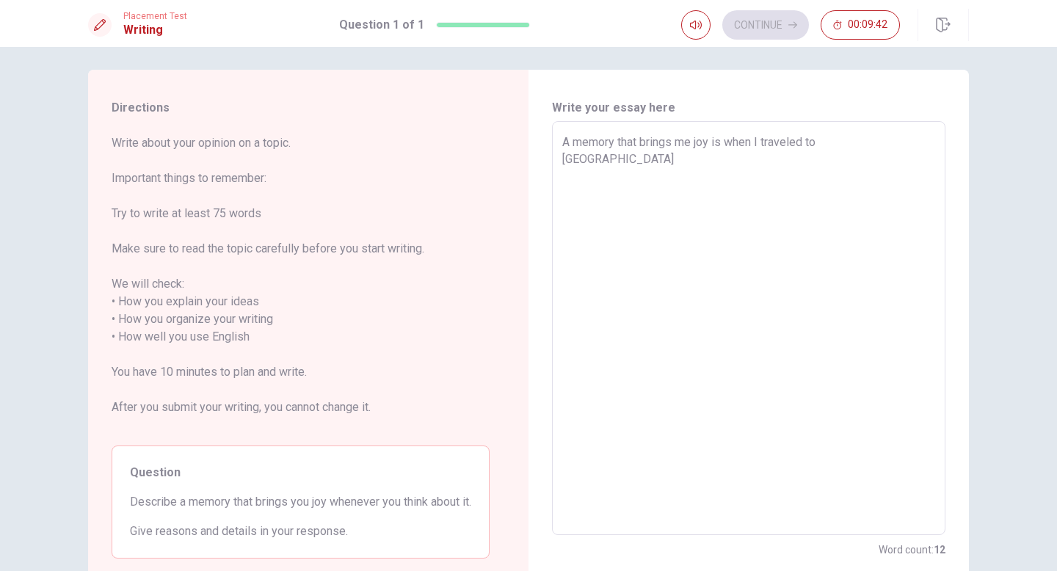
type textarea "A memory that brings me joy is when I traveled to [GEOGRAPHIC_DATA]"
type textarea "x"
type textarea "A memory that brings me joy is when I traveled to [GEOGRAPHIC_DATA]"
type textarea "x"
type textarea "A memory that brings me joy is when I traveled to [GEOGRAPHIC_DATA]"
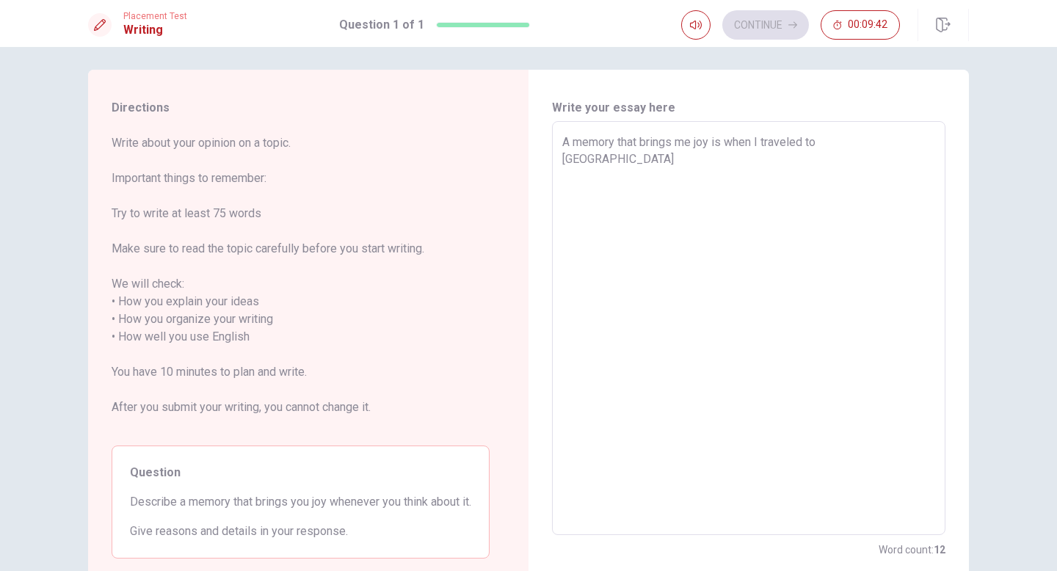
type textarea "x"
type textarea "A memory that brings me joy is when I traveled to [GEOGRAPHIC_DATA]"
type textarea "x"
type textarea "A memory that brings me joy is when I traveled to [GEOGRAPHIC_DATA]"
type textarea "x"
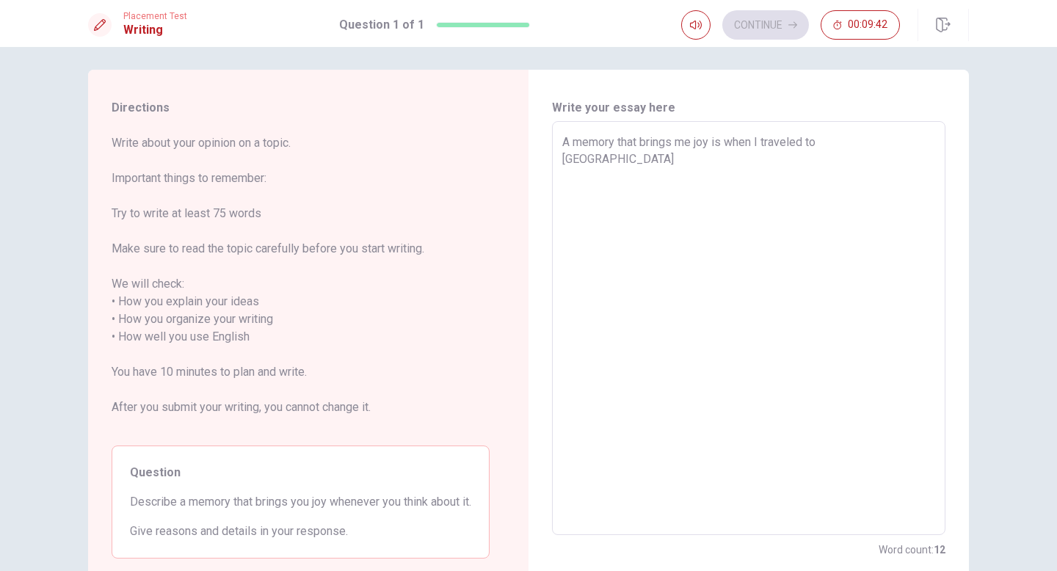
type textarea "A memory that brings me joy is when I traveled to [GEOGRAPHIC_DATA]"
type textarea "x"
type textarea "A memory that brings me joy is when I traveled to [GEOGRAPHIC_DATA]"
type textarea "x"
type textarea "A memory that brings me joy is when I traveled to [GEOGRAPHIC_DATA] o"
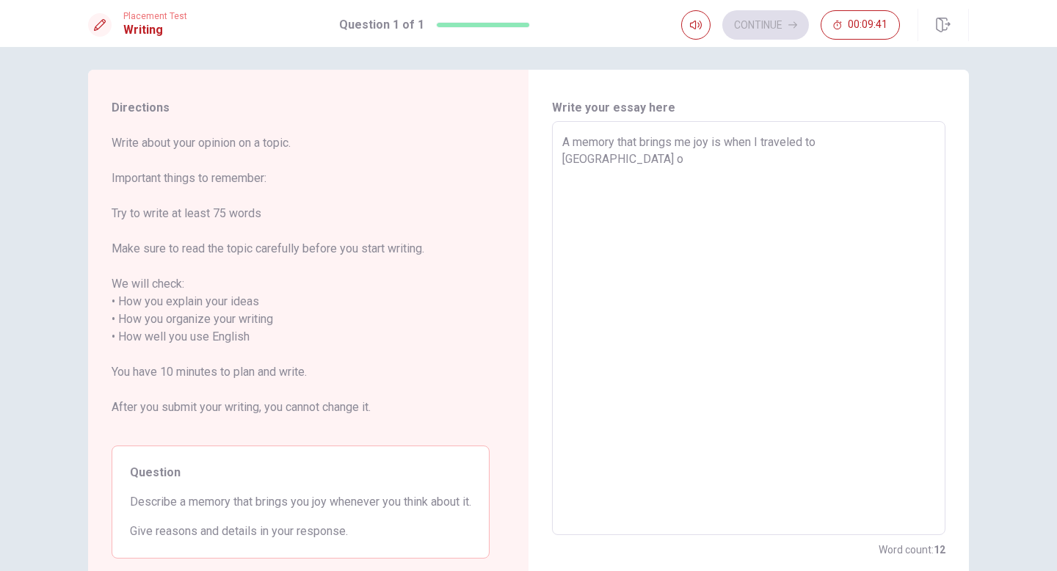
type textarea "x"
type textarea "A memory that brings me joy is when I traveled to [GEOGRAPHIC_DATA] on"
type textarea "x"
type textarea "A memory that brings me joy is when I traveled to [GEOGRAPHIC_DATA] on"
type textarea "x"
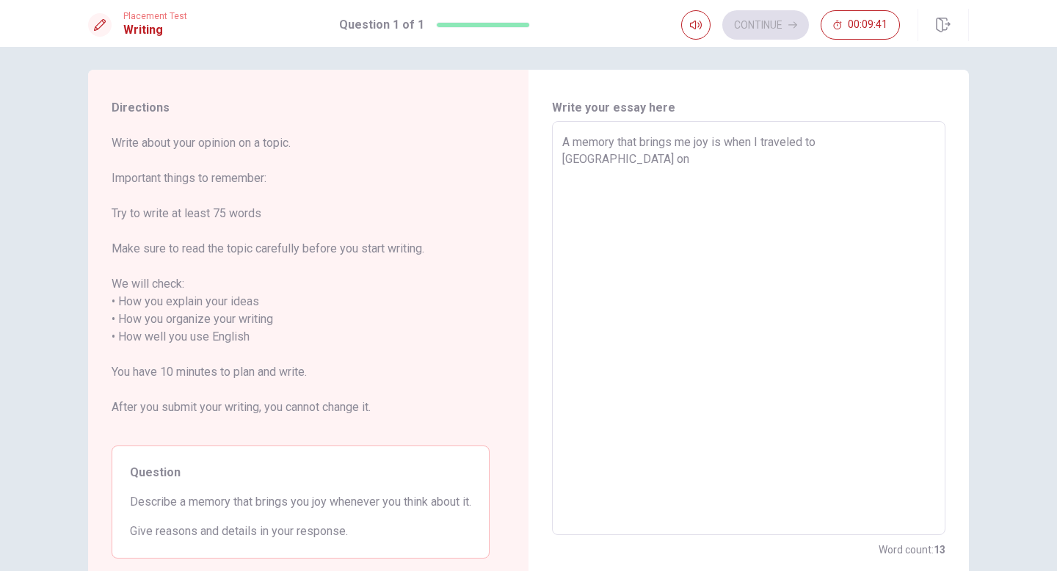
type textarea "A memory that brings me joy is when I traveled to [GEOGRAPHIC_DATA] on m"
type textarea "x"
type textarea "A memory that brings me joy is when I traveled to [GEOGRAPHIC_DATA] on my"
type textarea "x"
type textarea "A memory that brings me joy is when I traveled to [GEOGRAPHIC_DATA] on my"
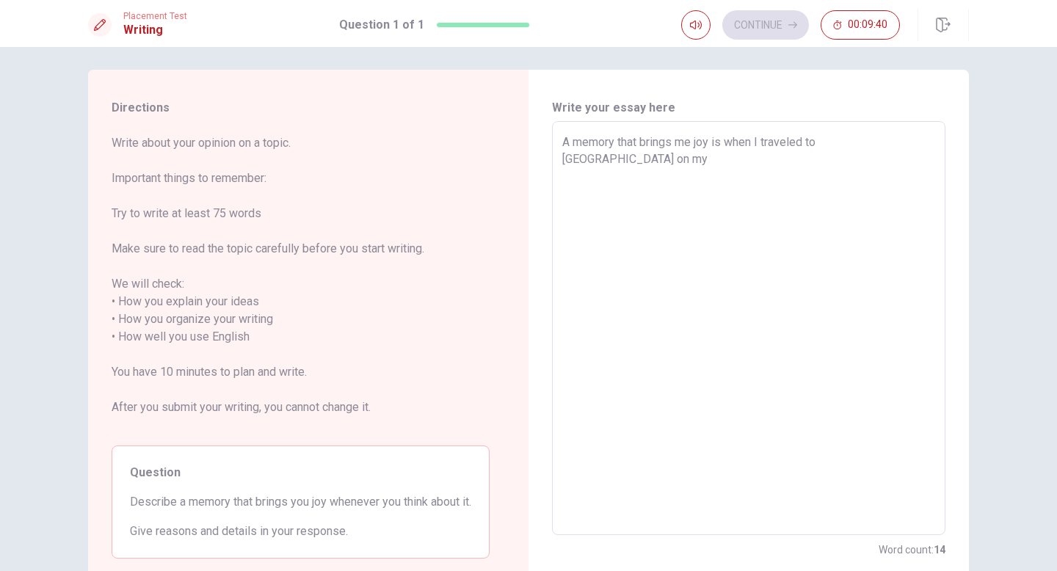
type textarea "x"
type textarea "A memory that brings me joy is when I traveled to [GEOGRAPHIC_DATA] on my o"
type textarea "x"
type textarea "A memory that brings me joy is when I traveled to [GEOGRAPHIC_DATA] on my ow"
type textarea "x"
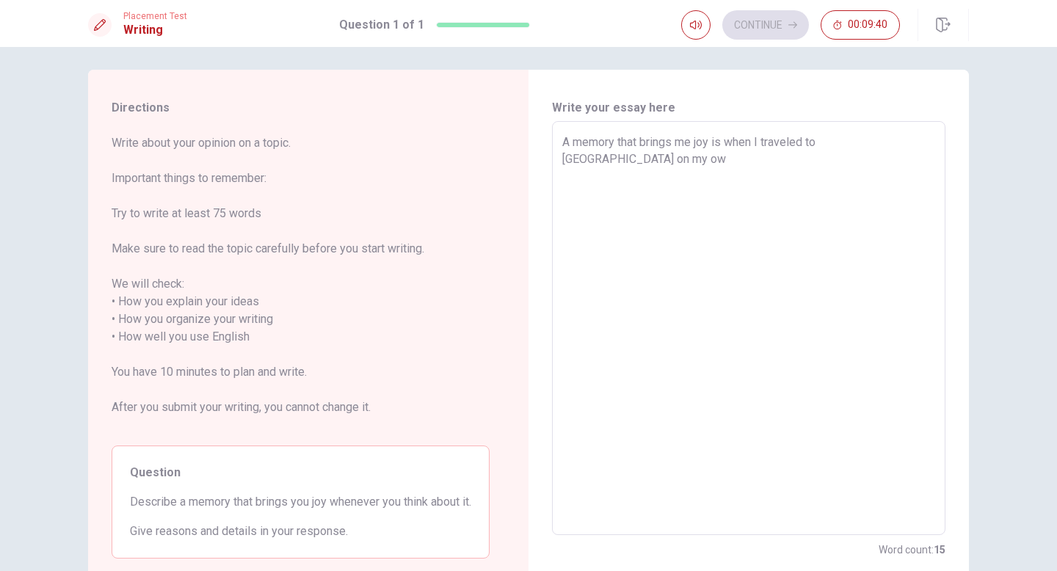
type textarea "A memory that brings me joy is when I traveled to [GEOGRAPHIC_DATA] on my own"
type textarea "x"
click at [724, 145] on textarea "A memory that brings me joy is when I traveled to [GEOGRAPHIC_DATA] on my own" at bounding box center [748, 329] width 373 height 390
type textarea "A memory that brings me joy is when I traveled to [GEOGRAPHIC_DATA] on my own"
type textarea "x"
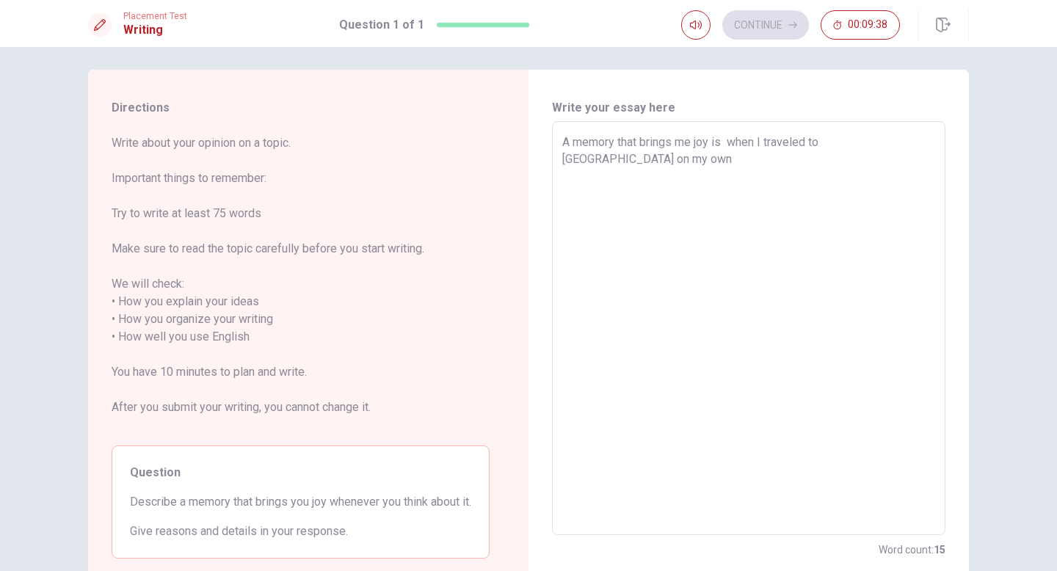
type textarea "A memory that brings me joy is a when I traveled to [GEOGRAPHIC_DATA] on my own"
type textarea "x"
type textarea "A memory that brings me joy is a when I traveled to [GEOGRAPHIC_DATA] on my own"
type textarea "x"
type textarea "A memory that brings me joy is a s when I traveled to [GEOGRAPHIC_DATA] on my o…"
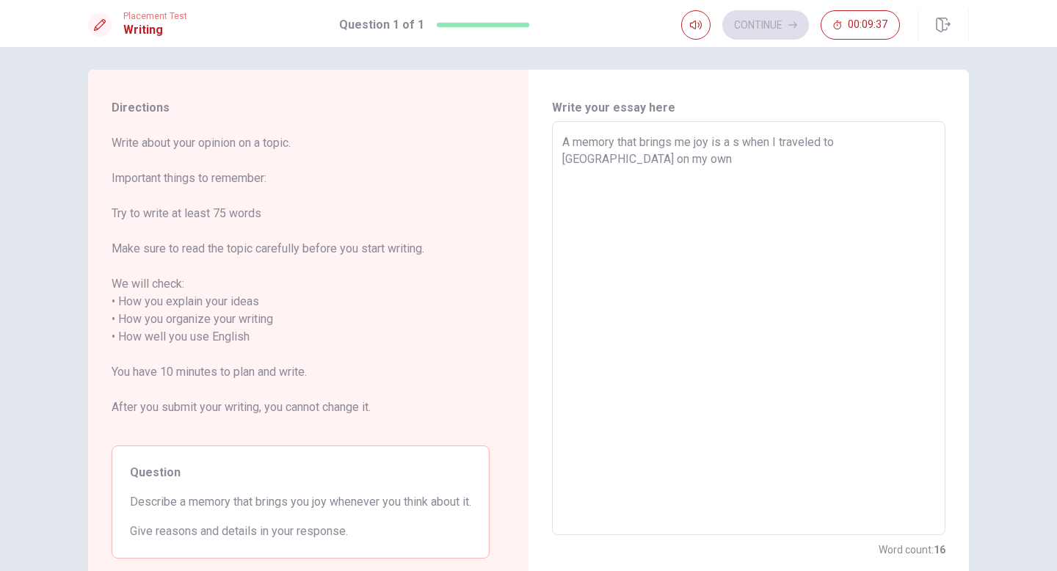
type textarea "x"
type textarea "A memory that brings me joy is a st when I traveled to [GEOGRAPHIC_DATA] on my …"
type textarea "x"
type textarea "A memory that brings me joy is a sto when I traveled to [GEOGRAPHIC_DATA] on my…"
type textarea "x"
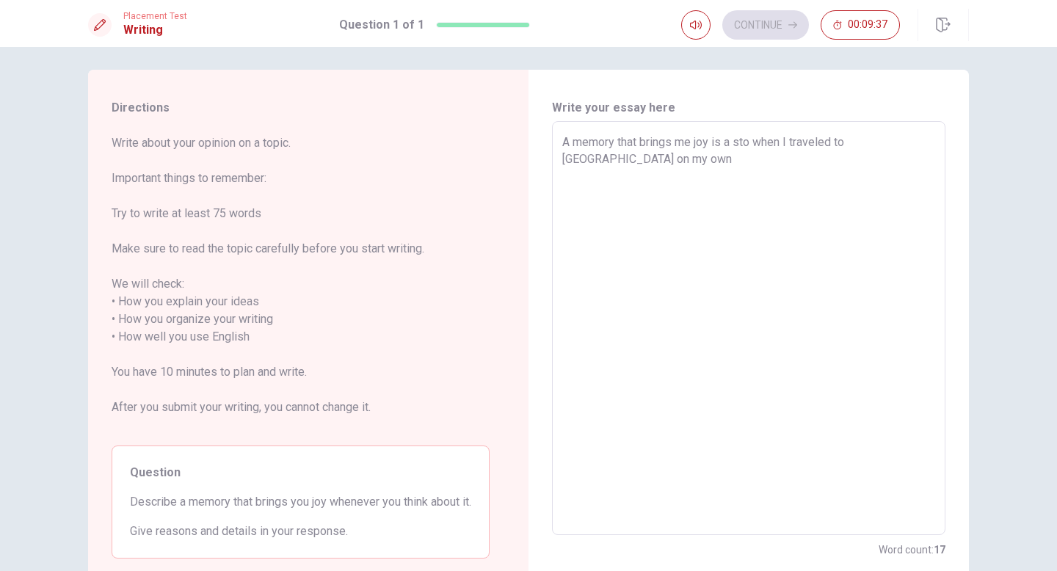
type textarea "A memory that brings me joy is a stor when I traveled to [GEOGRAPHIC_DATA] on m…"
type textarea "x"
type textarea "A memory that brings me joy is a story when I traveled to [GEOGRAPHIC_DATA] on …"
type textarea "x"
type textarea "A memory that brings me joy is a story when I traveled to [GEOGRAPHIC_DATA] on …"
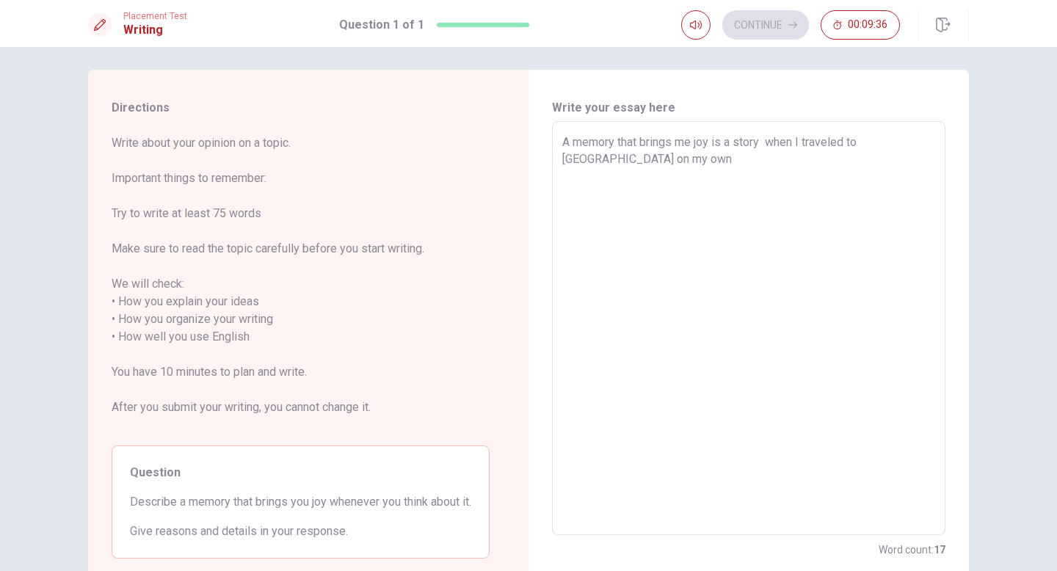
type textarea "x"
type textarea "A memory that brings me joy is a story o when I traveled to [GEOGRAPHIC_DATA] o…"
type textarea "x"
type textarea "A memory that brings me joy is a story of when I traveled to [GEOGRAPHIC_DATA] …"
type textarea "x"
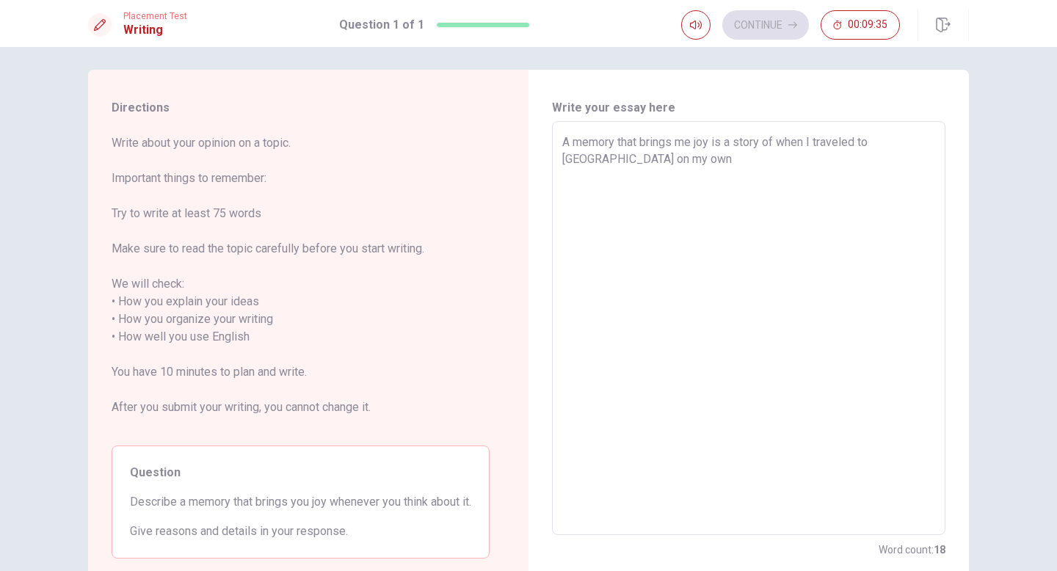
type textarea "A memory that brings me joy is a story of when I traveled to [GEOGRAPHIC_DATA] …"
type textarea "x"
type textarea "A memory that brings me joy is a story of when I traveled to [GEOGRAPHIC_DATA] …"
type textarea "x"
type textarea "A memory that brings me joy is a story of when I traveled to [GEOGRAPHIC_DATA] …"
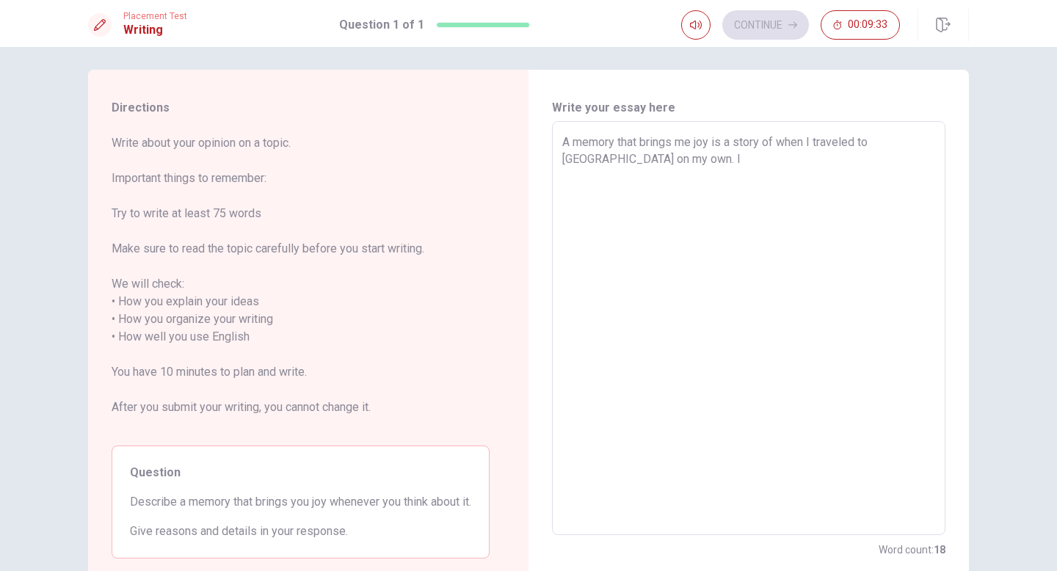
type textarea "x"
type textarea "A memory that brings me joy is a story of when I traveled to [GEOGRAPHIC_DATA] …"
type textarea "x"
type textarea "A memory that brings me joy is a story of when I traveled to [GEOGRAPHIC_DATA] …"
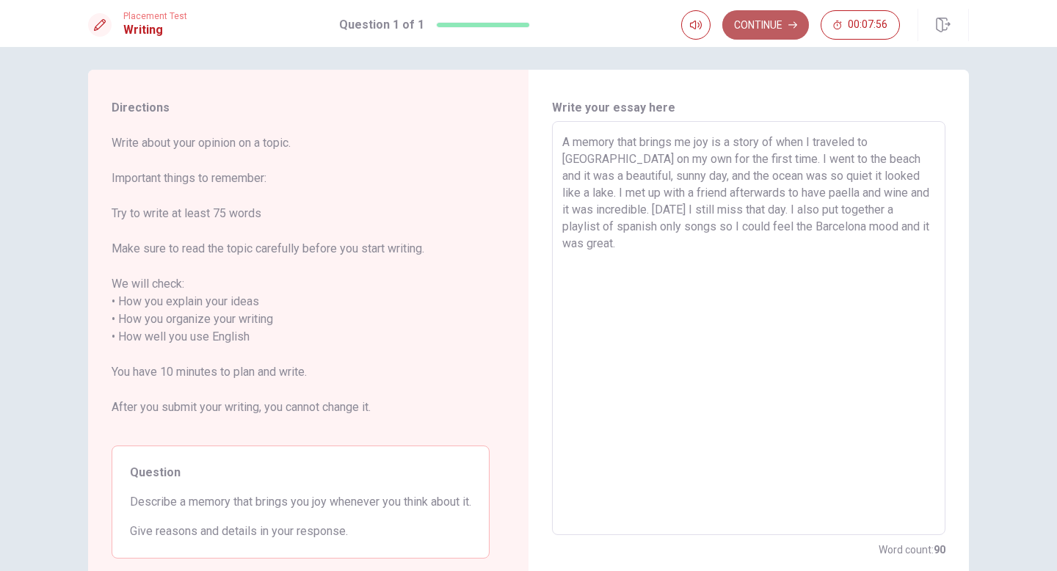
click at [777, 29] on button "Continue" at bounding box center [765, 24] width 87 height 29
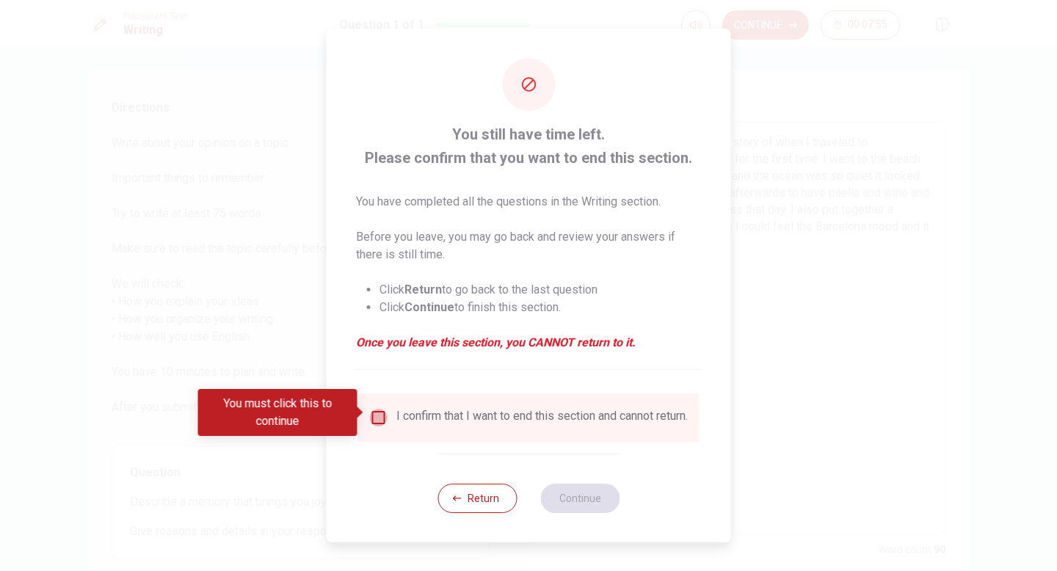
click at [381, 418] on input "You must click this to continue" at bounding box center [379, 418] width 18 height 18
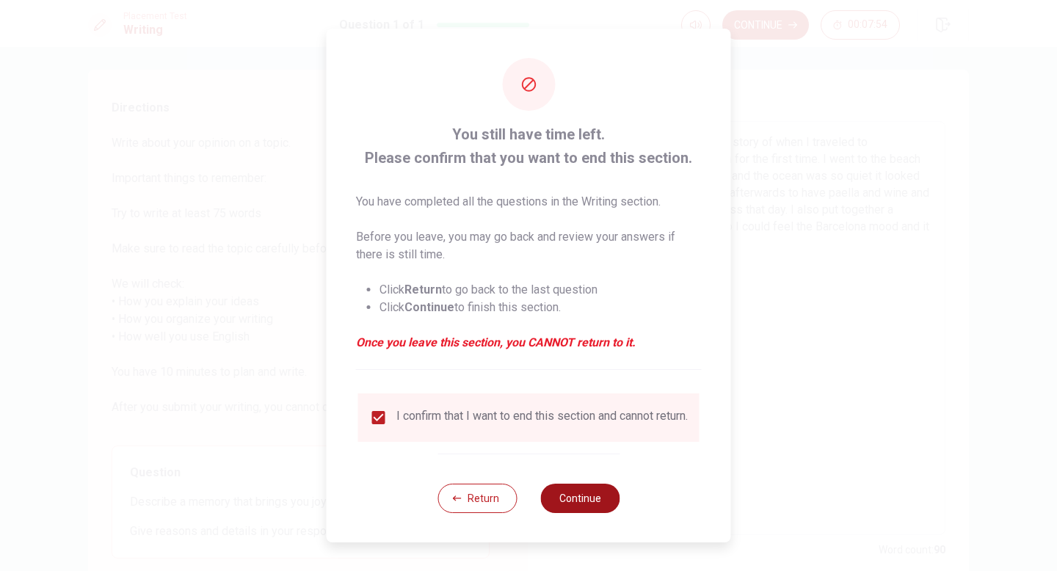
click at [580, 490] on button "Continue" at bounding box center [579, 498] width 79 height 29
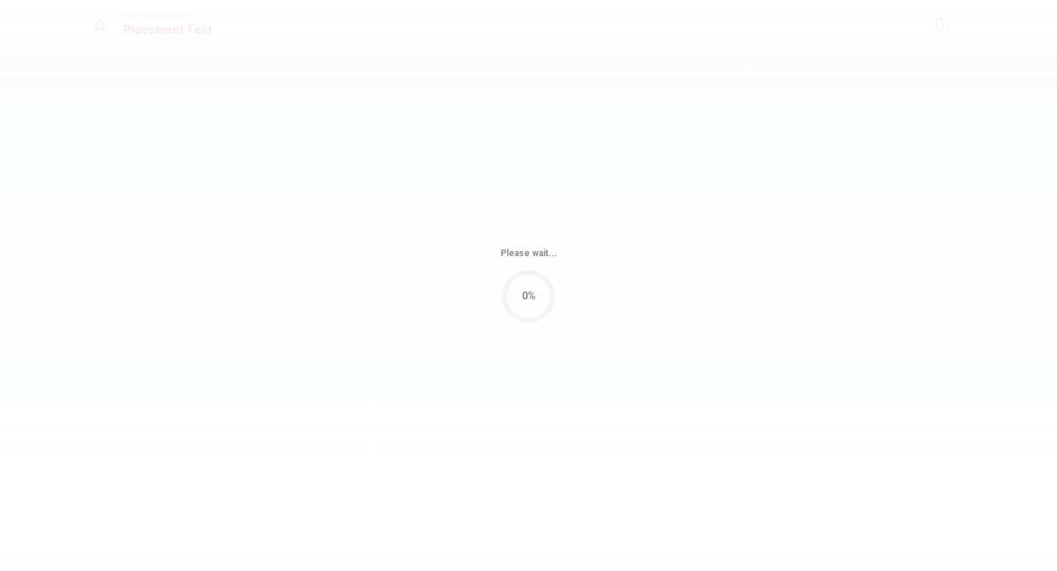
scroll to position [0, 0]
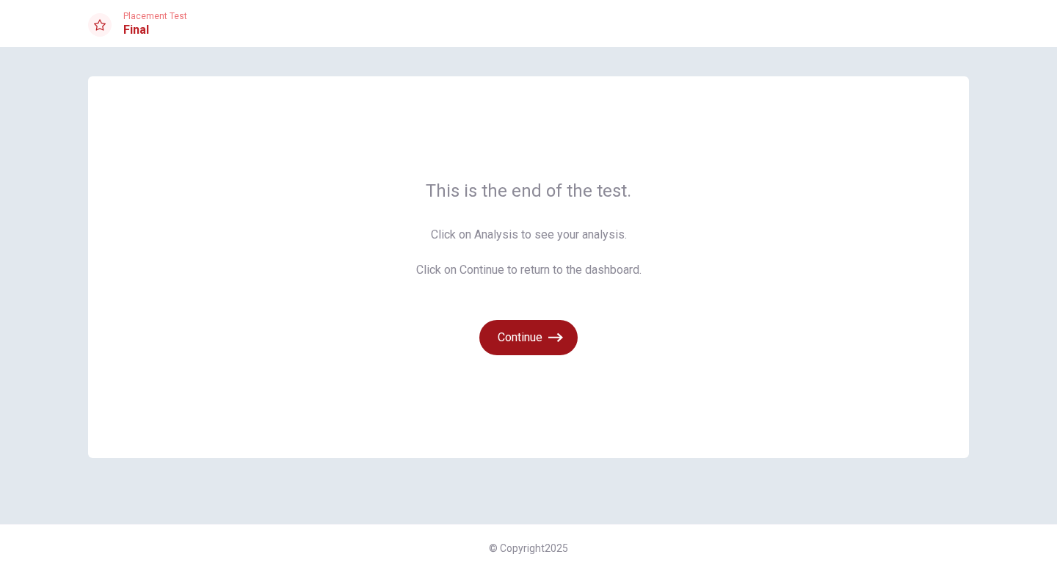
click at [554, 337] on icon "button" at bounding box center [555, 337] width 15 height 9
